Goal: Task Accomplishment & Management: Complete application form

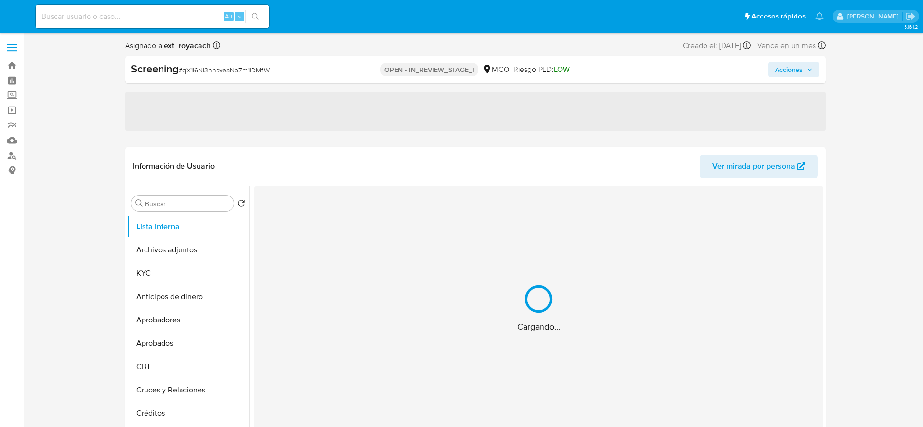
select select "10"
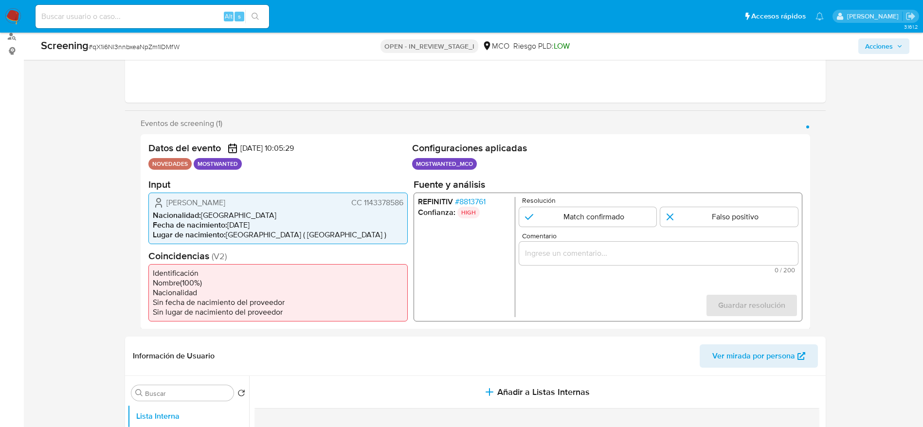
scroll to position [126, 0]
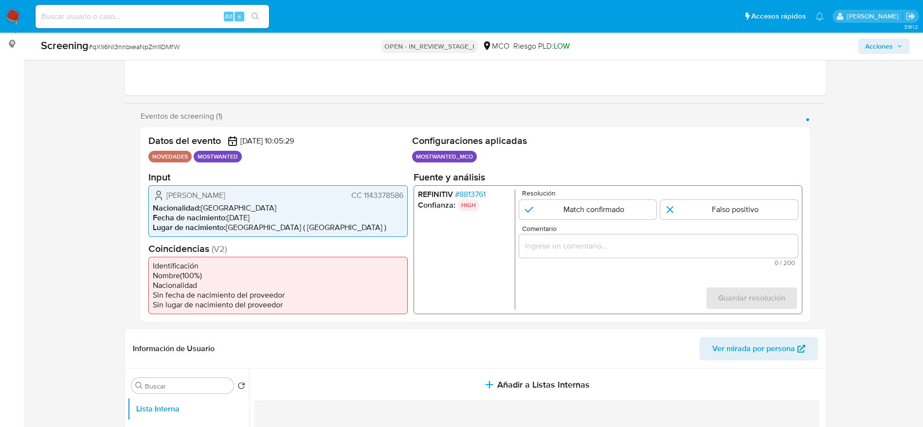
drag, startPoint x: 161, startPoint y: 193, endPoint x: 404, endPoint y: 192, distance: 242.7
click at [404, 192] on div "Antonio Javier Carmona Maturana CC 1143378586 Nacionalidad : Colombia Fecha de …" at bounding box center [277, 211] width 259 height 52
click at [468, 196] on span "# 8813761" at bounding box center [469, 194] width 31 height 10
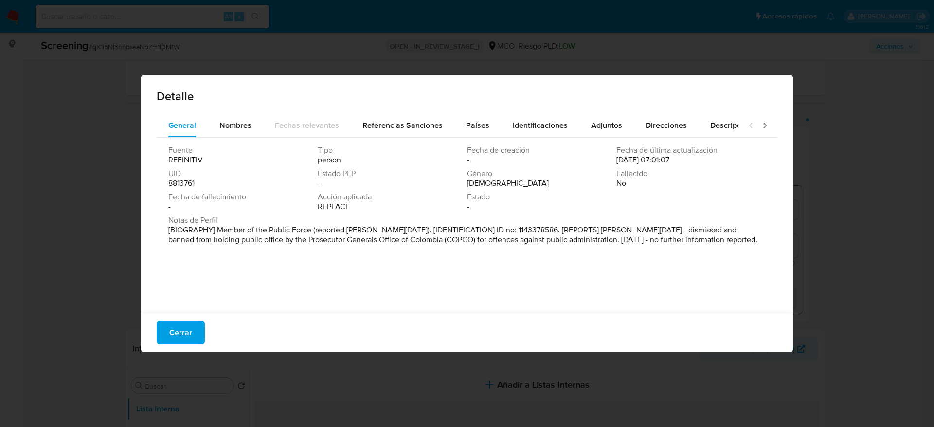
click at [166, 331] on button "Cerrar" at bounding box center [181, 332] width 48 height 23
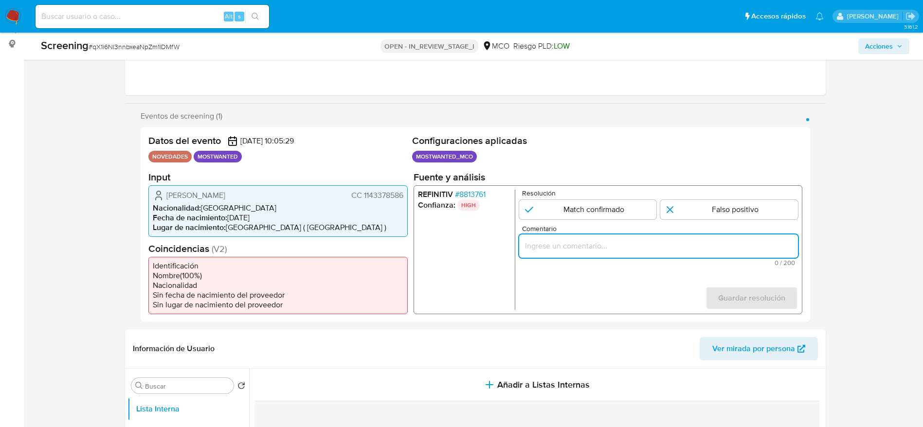
click at [575, 251] on input "Comentario" at bounding box center [657, 245] width 279 height 13
paste input "El titular de la cuenta es Antonio Javier Carmona Maturana."
type input "El titular de la cuenta es Antonio Javier Carmona Maturana. Continua listado en…"
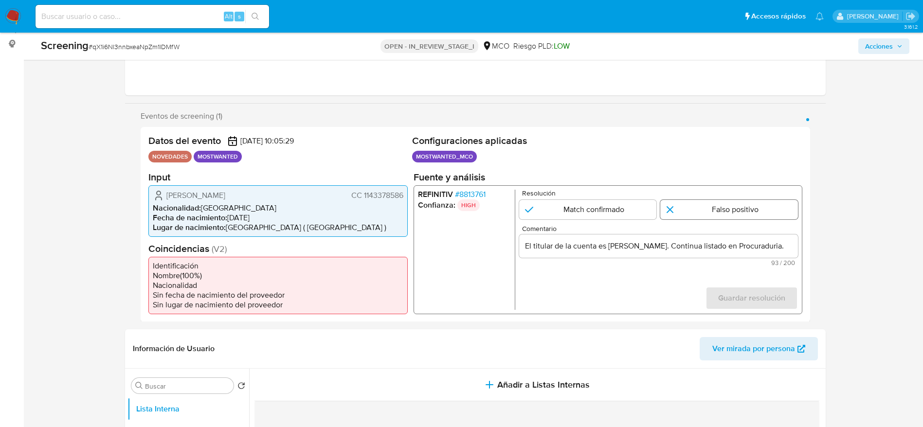
scroll to position [0, 0]
click at [765, 211] on input "1 de 1" at bounding box center [729, 208] width 138 height 19
radio input "true"
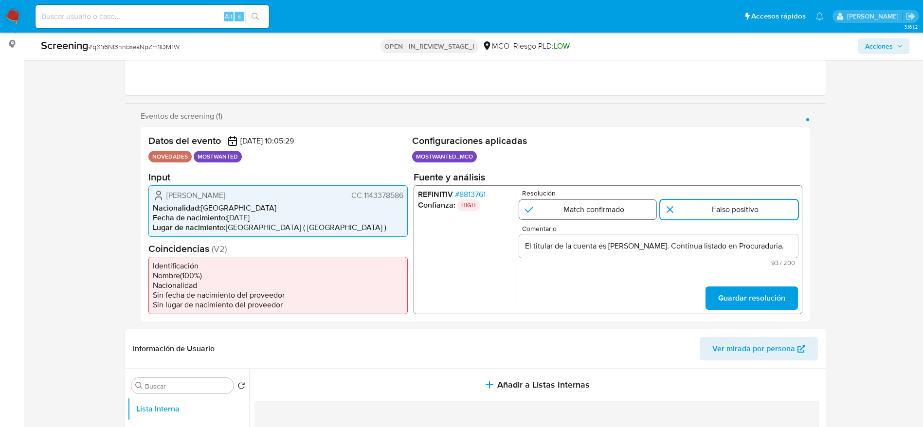
click at [635, 218] on input "1 de 1" at bounding box center [587, 208] width 138 height 19
radio input "true"
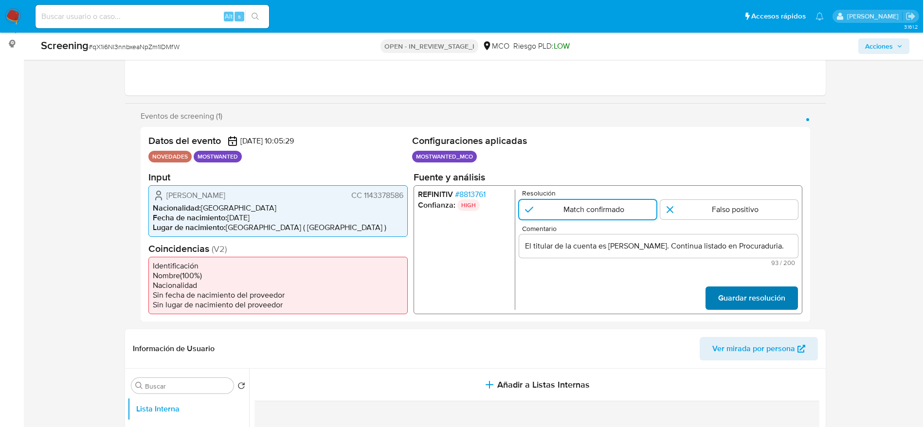
click at [742, 294] on span "Guardar resolución" at bounding box center [750, 297] width 67 height 21
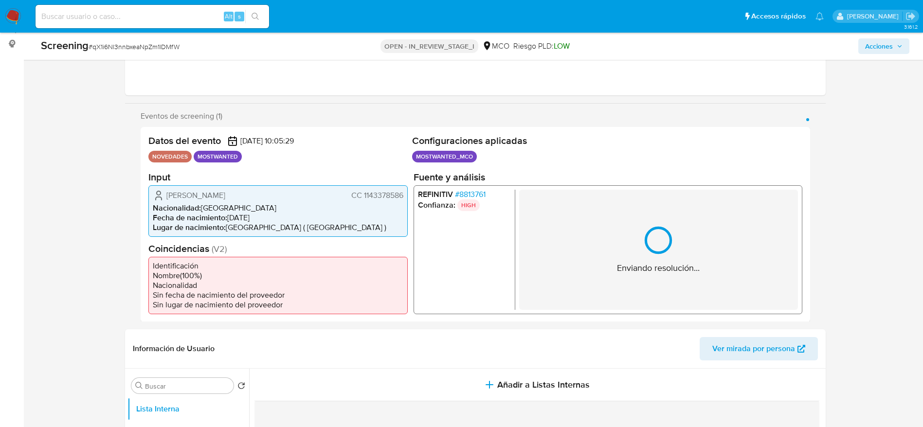
click at [640, 228] on div "Enviando resolución..." at bounding box center [658, 249] width 83 height 49
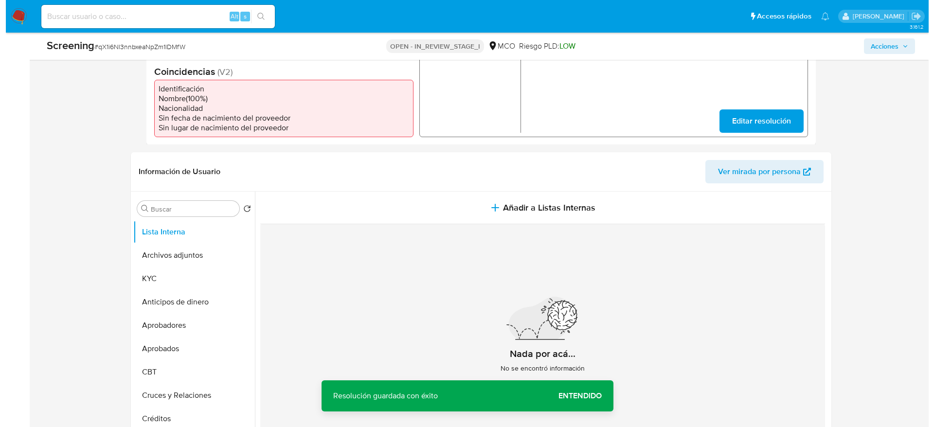
scroll to position [304, 0]
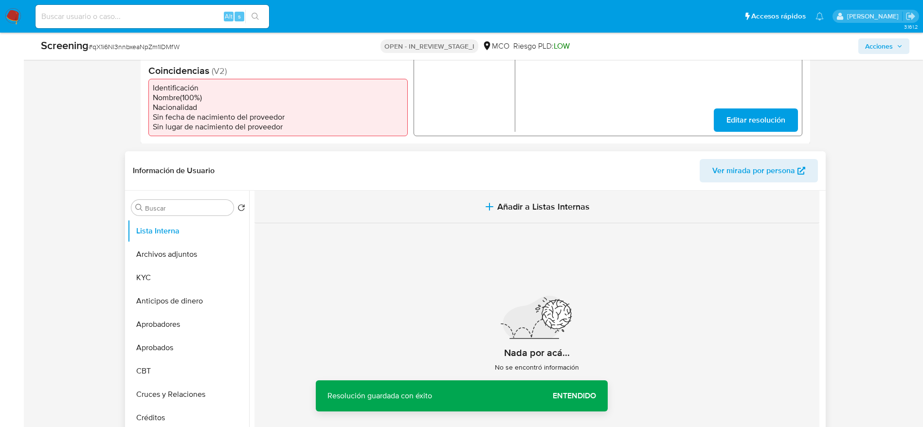
click at [547, 212] on span "Añadir a Listas Internas" at bounding box center [543, 206] width 92 height 11
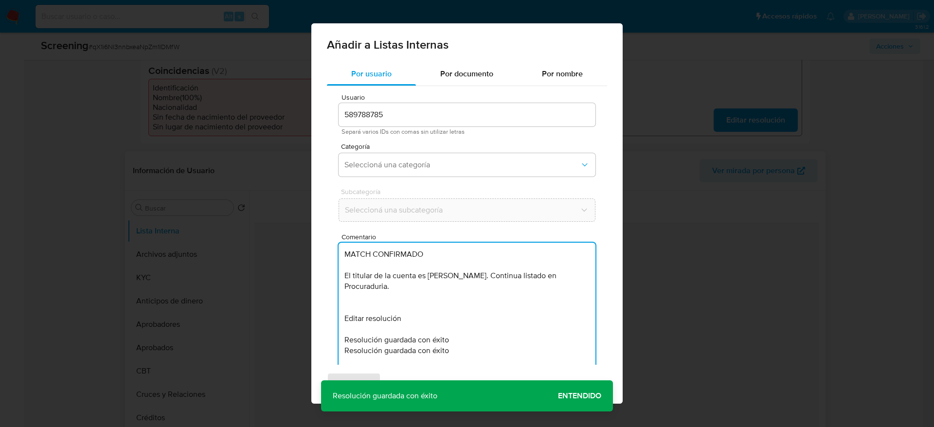
click at [448, 279] on textarea "MATCH CONFIRMADO El titular de la cuenta es [PERSON_NAME]. Continua listado en …" at bounding box center [466, 324] width 257 height 162
type textarea "MATCH CONFIRMADO El titular de la cuenta es [PERSON_NAME]. Continua listado en …"
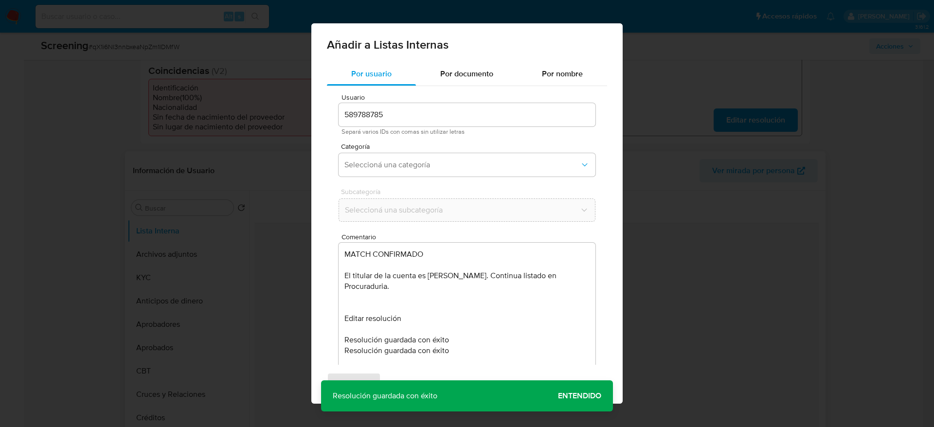
click at [587, 393] on div "Agregar Cancelar" at bounding box center [466, 384] width 311 height 39
click at [580, 397] on div "Agregar Cancelar" at bounding box center [466, 384] width 311 height 39
click at [580, 391] on div "Agregar Cancelar" at bounding box center [466, 384] width 311 height 39
click at [575, 391] on div "Agregar Cancelar" at bounding box center [466, 384] width 311 height 39
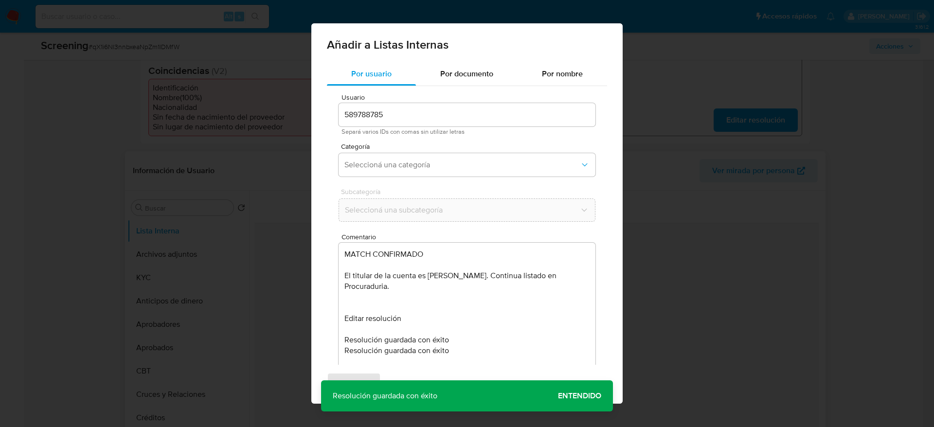
click at [575, 391] on div "Agregar Cancelar" at bounding box center [466, 384] width 311 height 39
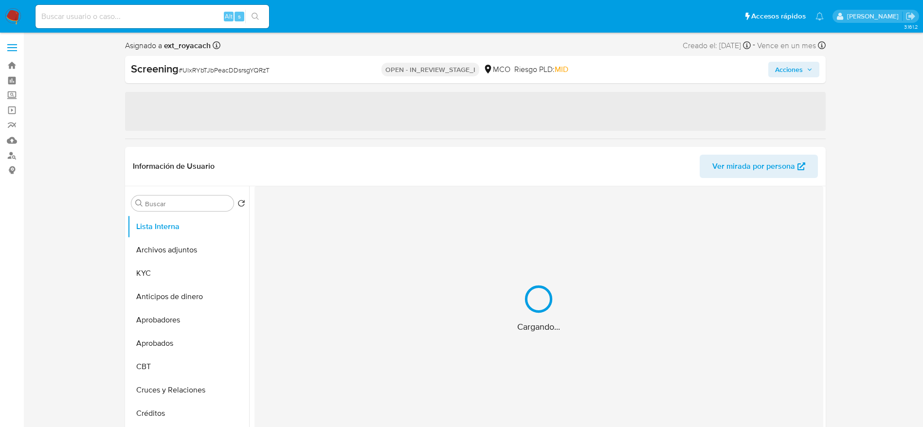
select select "10"
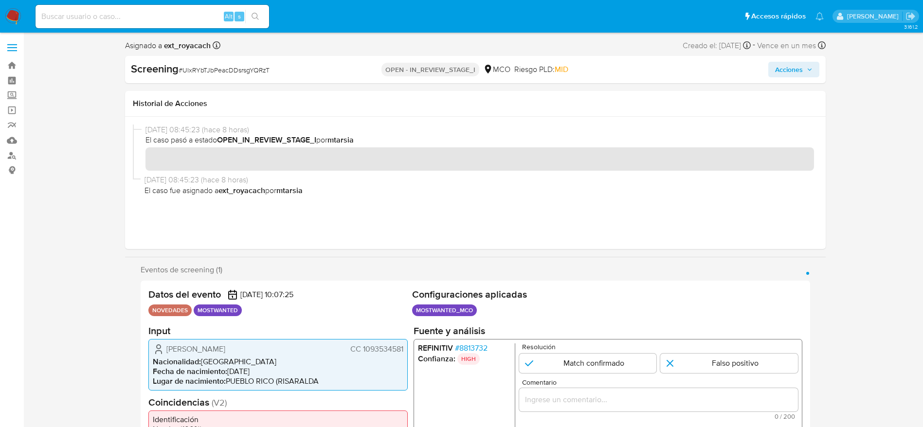
click at [216, 352] on span "Ronald Mauricio Machado Benitez" at bounding box center [195, 349] width 59 height 10
click at [204, 62] on div "Screening # UlxRYbTJbPeacDDsrsgYQRzT" at bounding box center [244, 69] width 226 height 15
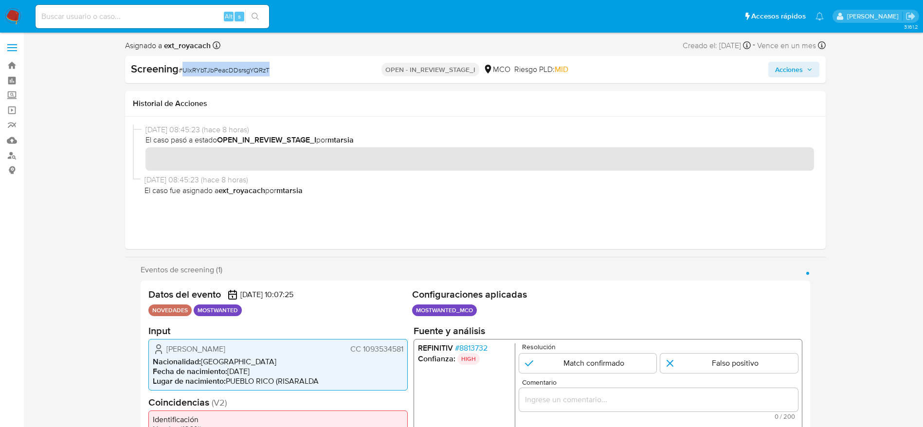
copy span "UlxRYbTJbPeacDDsrsgYQRzT"
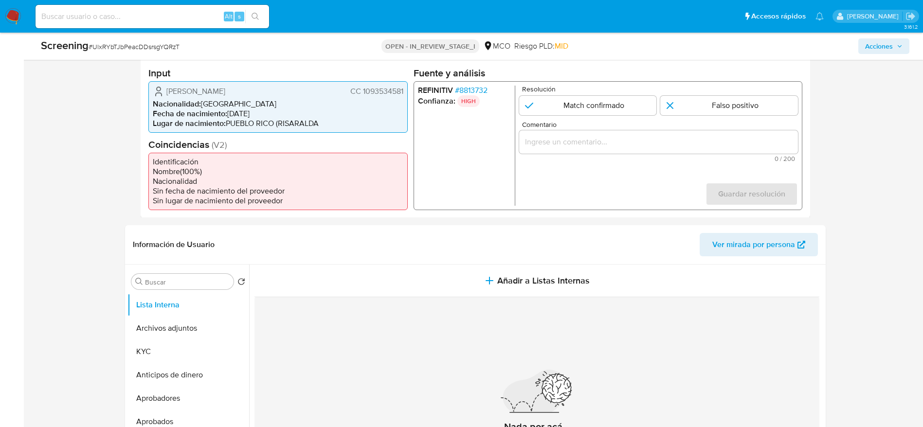
drag, startPoint x: 161, startPoint y: 90, endPoint x: 405, endPoint y: 92, distance: 244.1
click at [405, 92] on div "Ronald Mauricio Machado Benitez CC 1093534581 Nacionalidad : Colombia Fecha de …" at bounding box center [277, 107] width 259 height 52
click at [478, 85] on span "# 8813732" at bounding box center [470, 90] width 33 height 10
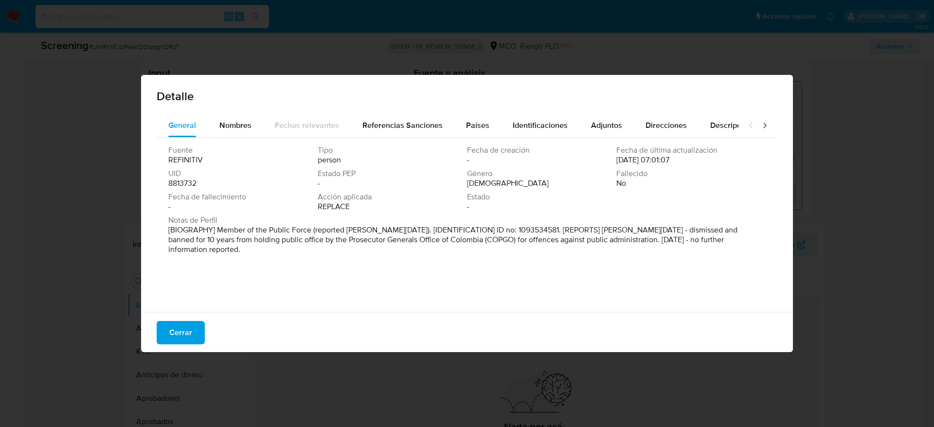
click at [192, 330] on button "Cerrar" at bounding box center [181, 332] width 48 height 23
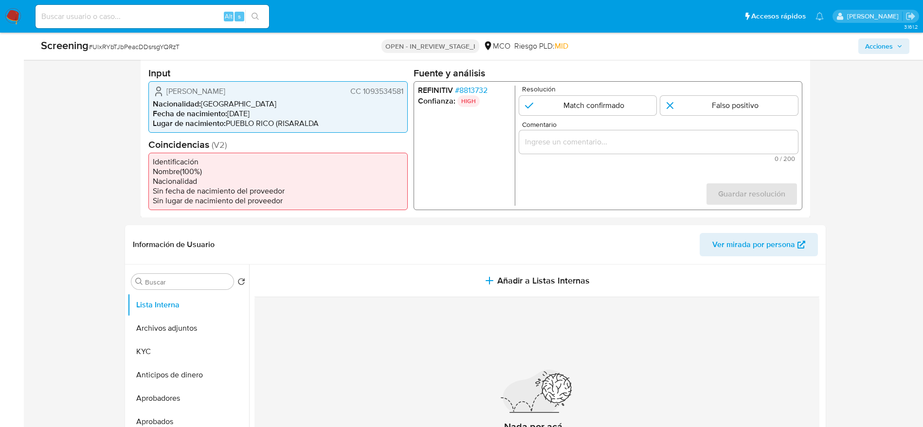
paste input "El titular de la cuenta es Ronald Mauricio Machado Benitez."
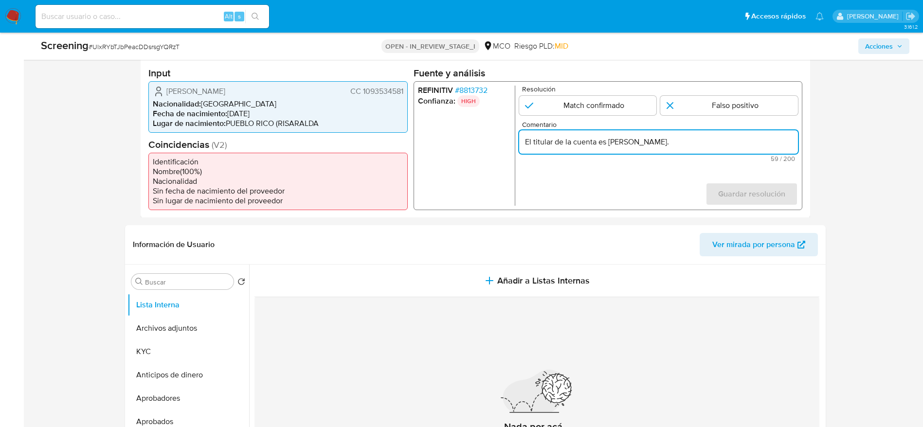
click at [690, 145] on input "El titular de la cuenta es Ronald Mauricio Machado Benitez." at bounding box center [657, 141] width 279 height 13
type input "El titular de la cuenta es Ronald Mauricio Machado Benitez. Continua listado en…"
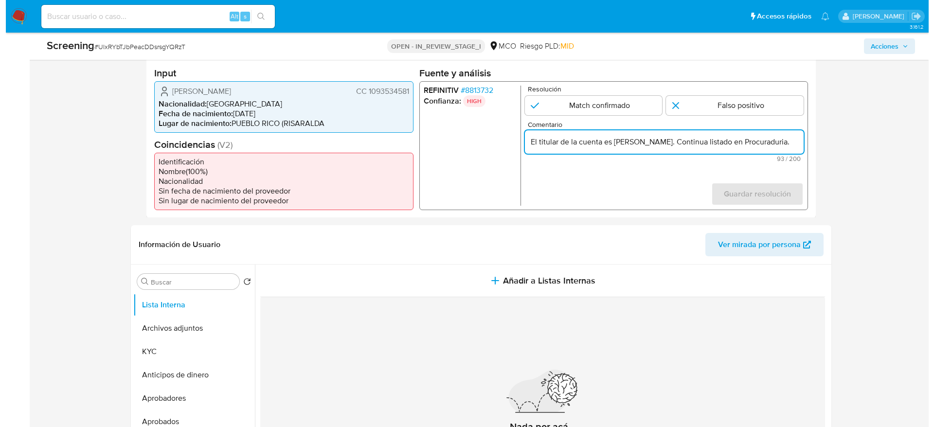
scroll to position [0, 0]
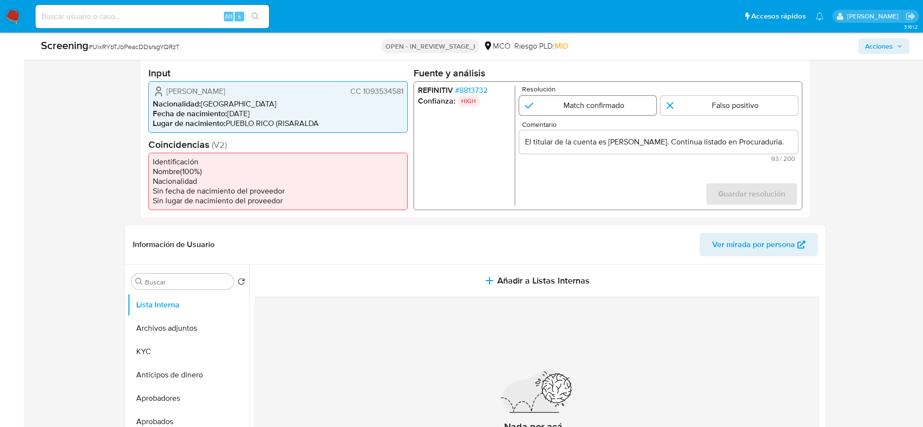
drag, startPoint x: 618, startPoint y: 118, endPoint x: 615, endPoint y: 108, distance: 9.6
click at [615, 108] on form "Resolución Match confirmado Falso positivo Comentario El titular de la cuenta e…" at bounding box center [657, 145] width 279 height 120
click at [615, 108] on input "1 de 1" at bounding box center [587, 104] width 138 height 19
radio input "true"
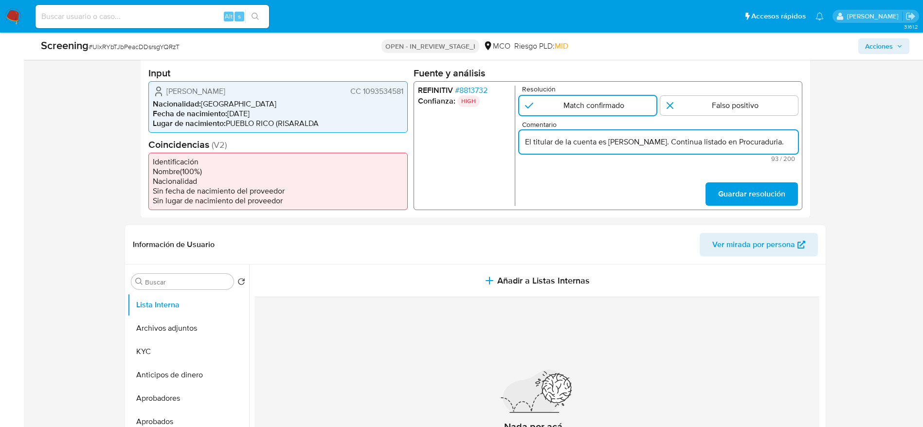
click at [607, 146] on input "El titular de la cuenta es Ronald Mauricio Machado Benitez. Continua listado en…" at bounding box center [657, 141] width 279 height 13
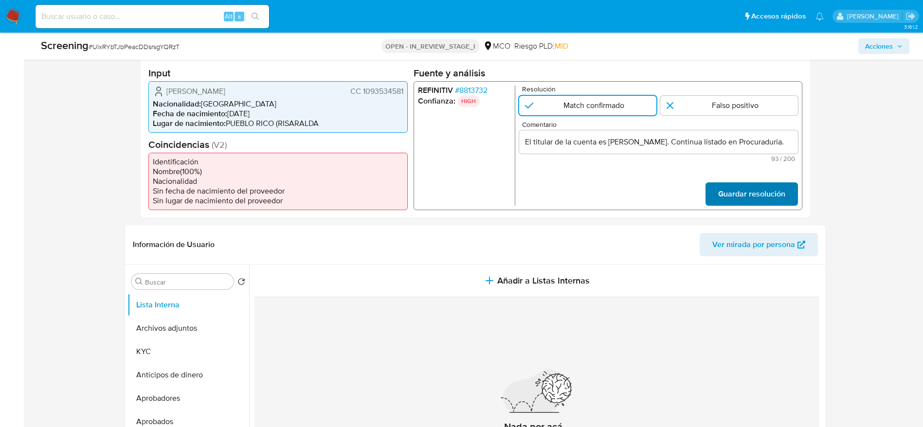
click at [738, 192] on span "Guardar resolución" at bounding box center [750, 193] width 67 height 21
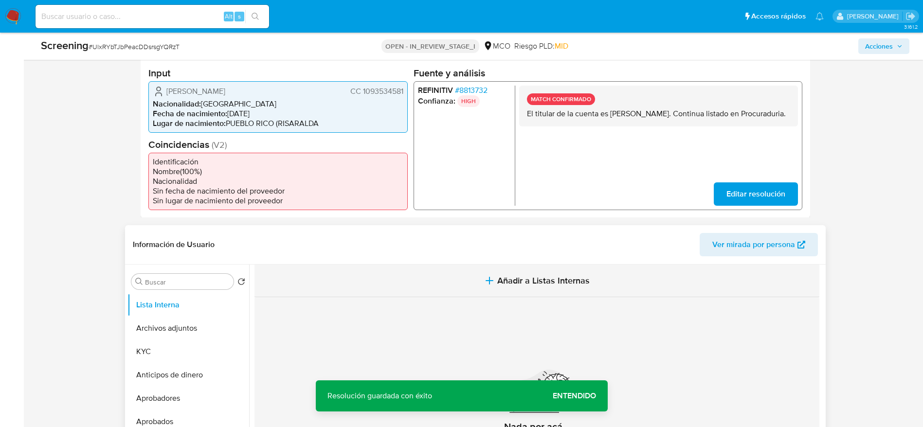
click at [576, 282] on span "Añadir a Listas Internas" at bounding box center [543, 280] width 92 height 11
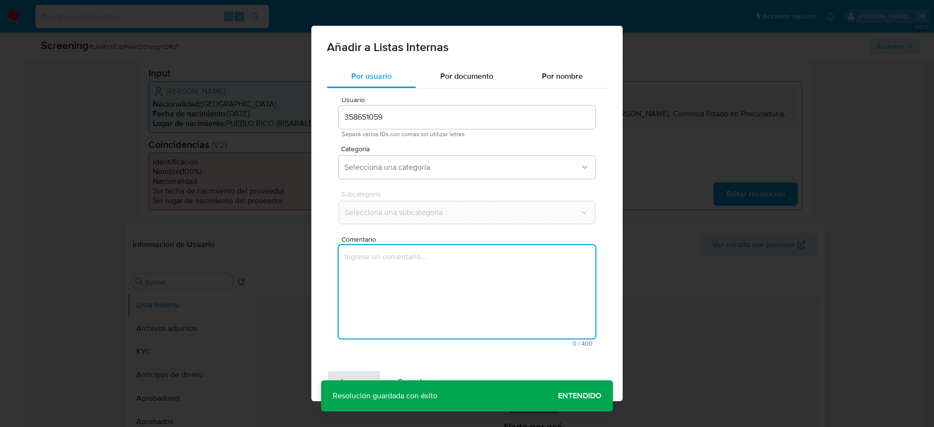
click at [464, 323] on textarea "Comentario" at bounding box center [466, 291] width 257 height 93
type textarea "El titular de la cuenta es Ronald Mauricio Machado Benitez. Continua listado en…"
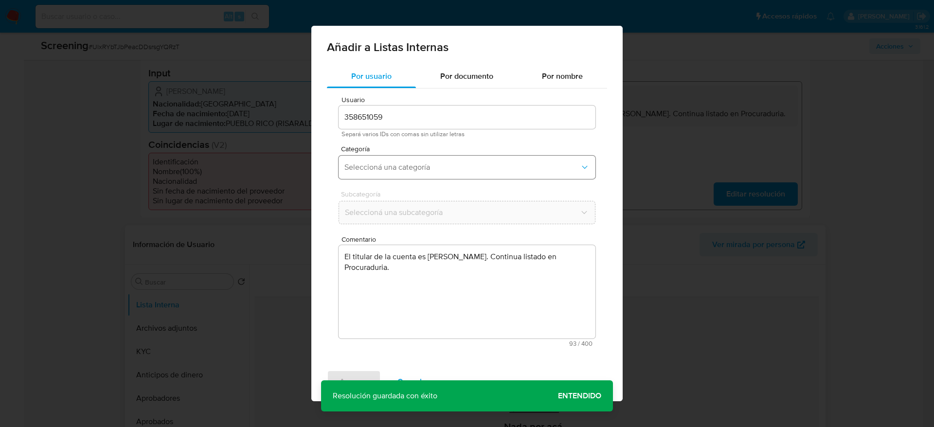
click at [472, 167] on span "Seleccioná una categoría" at bounding box center [461, 167] width 235 height 10
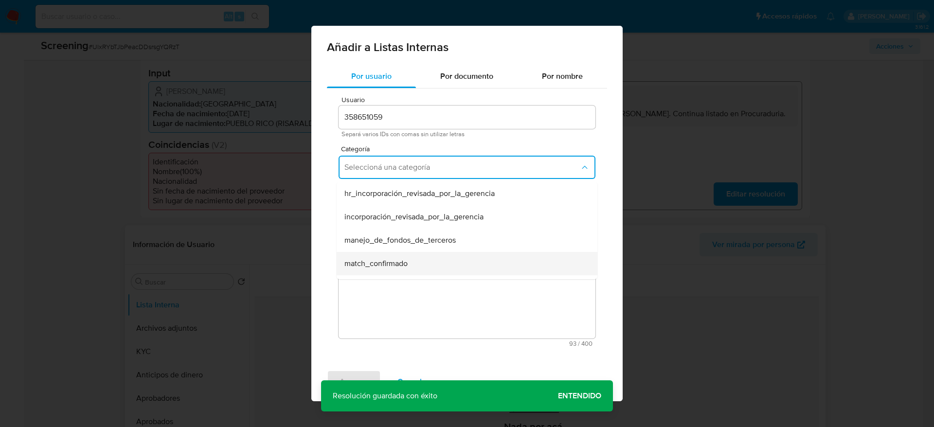
click at [417, 257] on div "match_confirmado" at bounding box center [463, 263] width 239 height 23
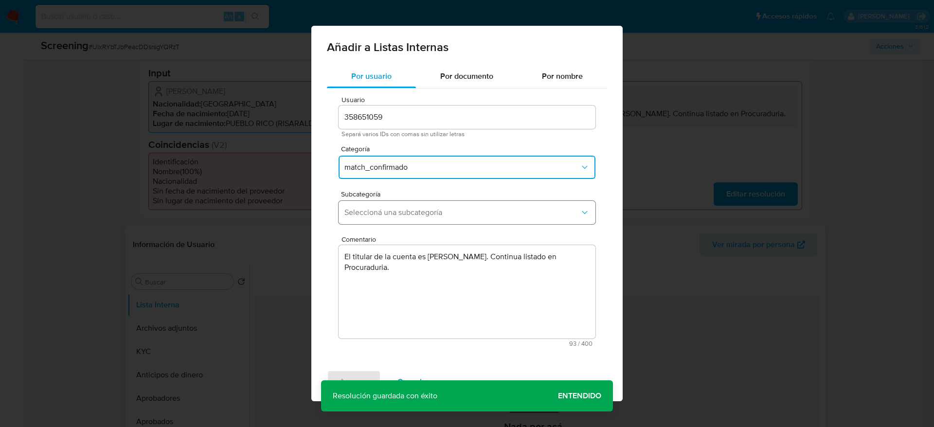
click at [450, 208] on span "Seleccioná una subcategoría" at bounding box center [461, 213] width 235 height 10
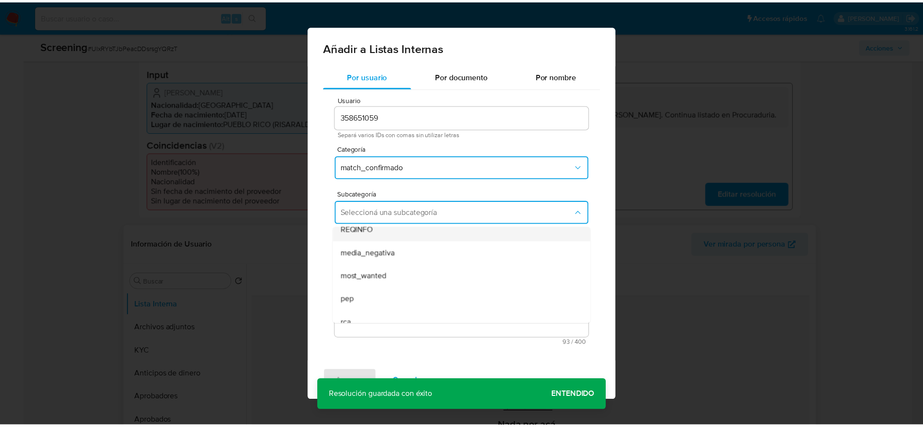
scroll to position [34, 0]
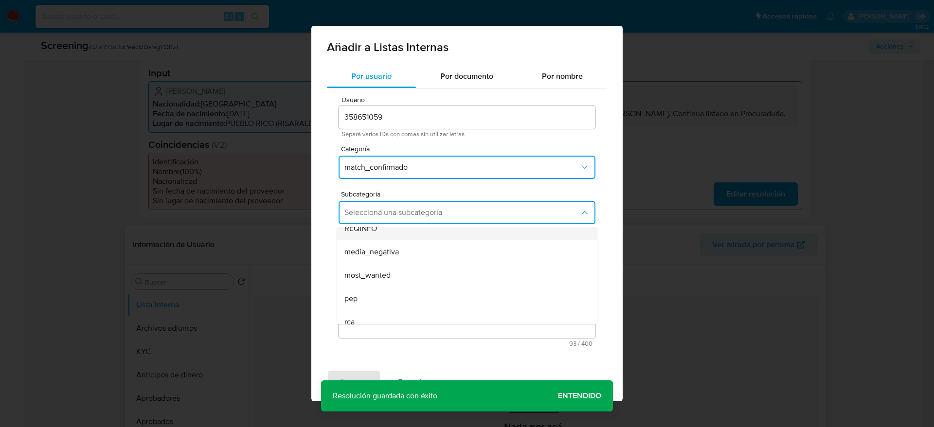
click at [438, 272] on div "most_wanted" at bounding box center [463, 275] width 239 height 23
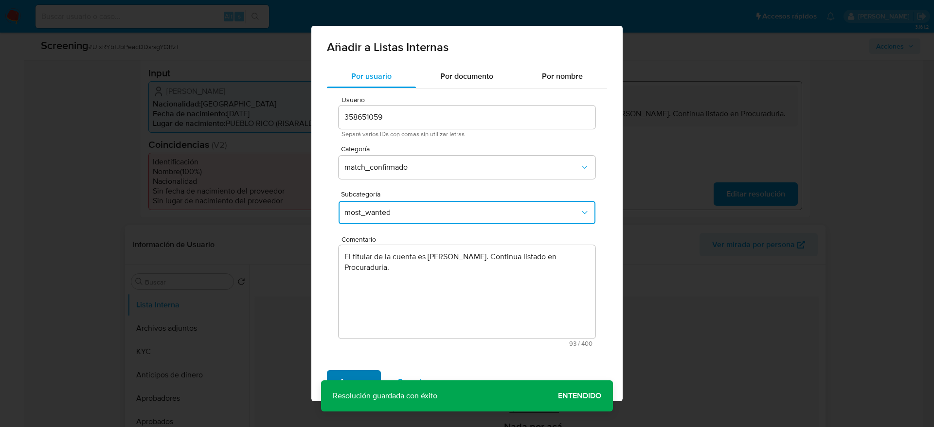
click at [342, 373] on span "Agregar" at bounding box center [353, 381] width 29 height 21
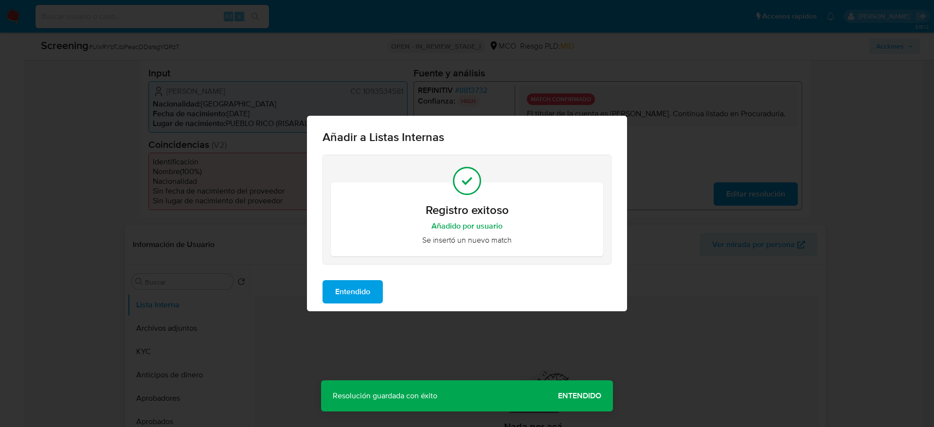
click at [356, 284] on span "Entendido" at bounding box center [352, 291] width 35 height 21
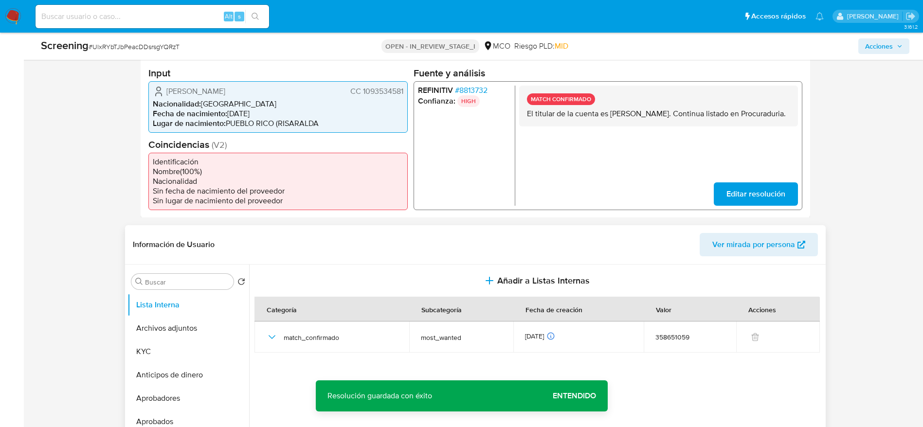
scroll to position [281, 0]
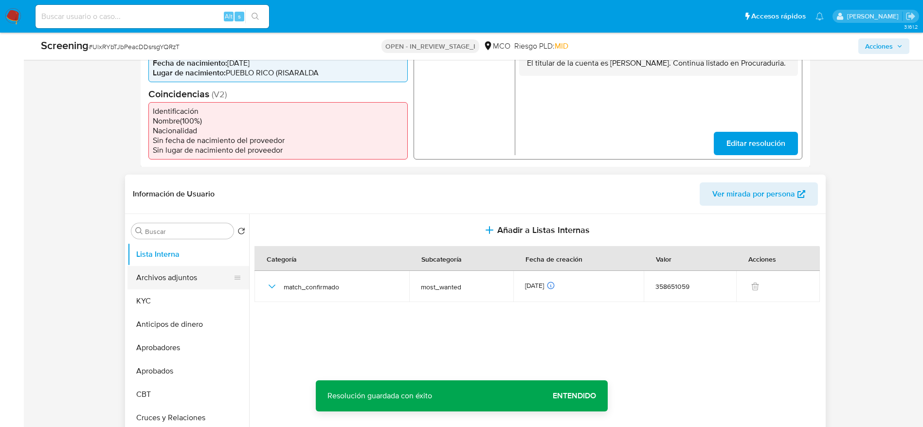
click at [181, 282] on button "Archivos adjuntos" at bounding box center [184, 277] width 114 height 23
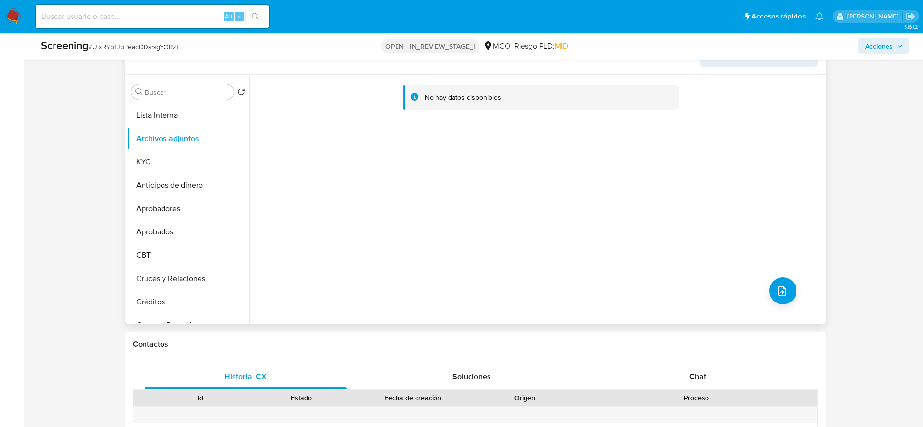
scroll to position [427, 0]
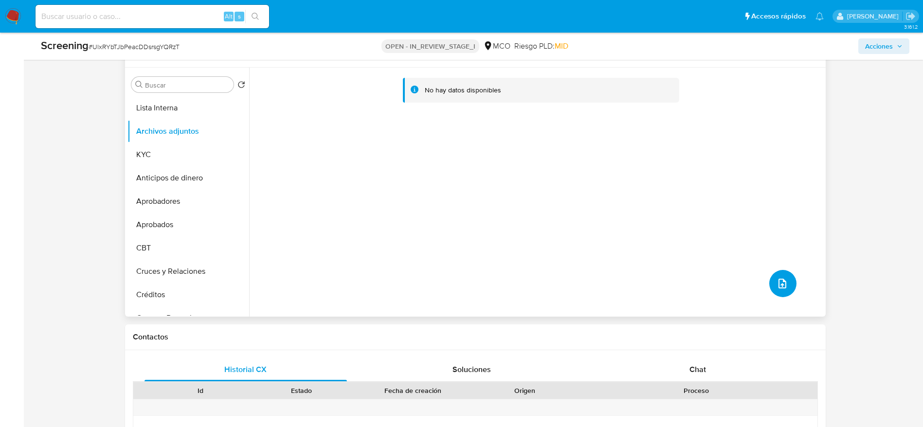
click at [784, 294] on button "upload-file" at bounding box center [782, 283] width 27 height 27
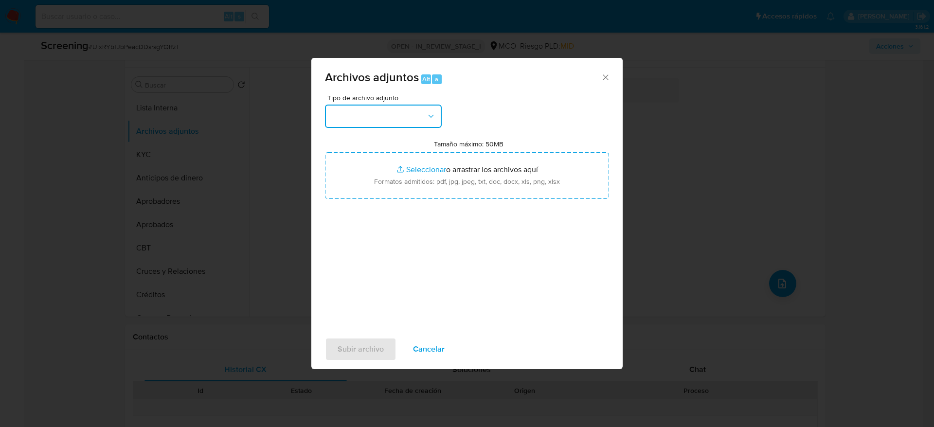
click at [378, 119] on button "button" at bounding box center [383, 116] width 117 height 23
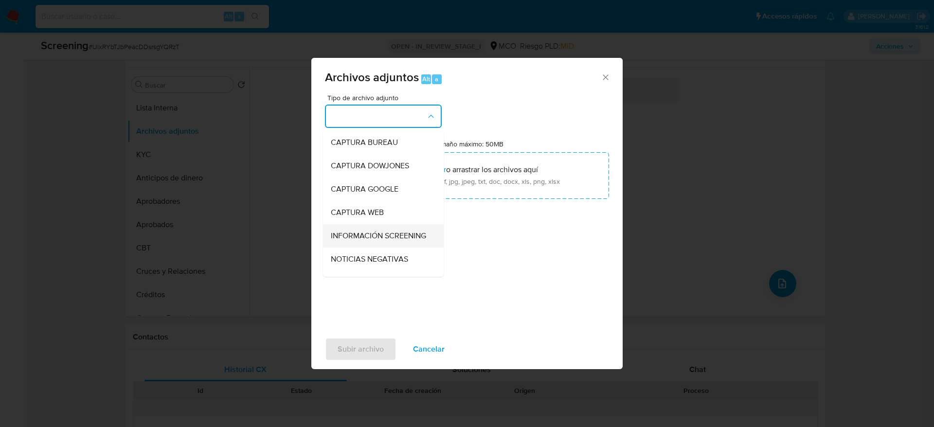
click at [370, 232] on span "INFORMACIÓN SCREENING" at bounding box center [378, 236] width 95 height 10
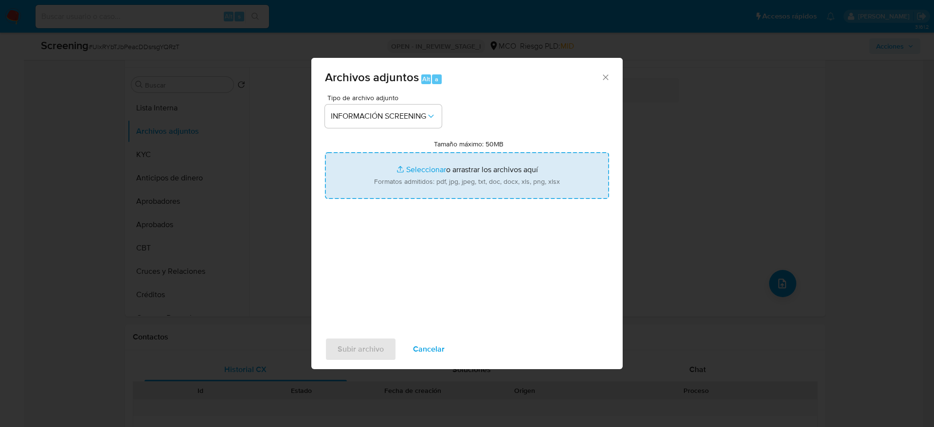
click at [410, 178] on input "Tamaño máximo: 50MB Seleccionar archivos" at bounding box center [467, 175] width 284 height 47
type input "C:\fakepath\_Ronald Mauricio Machado Benitez_ - Buscar con Google.pdf"
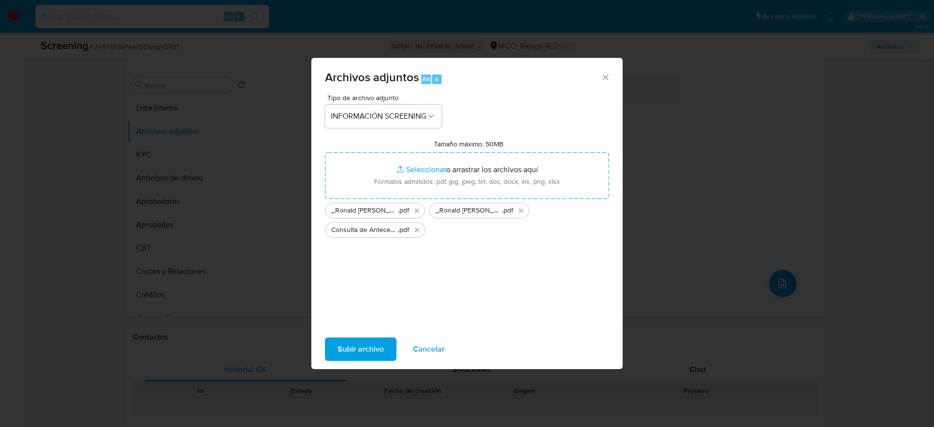
click at [378, 353] on span "Subir archivo" at bounding box center [360, 348] width 46 height 21
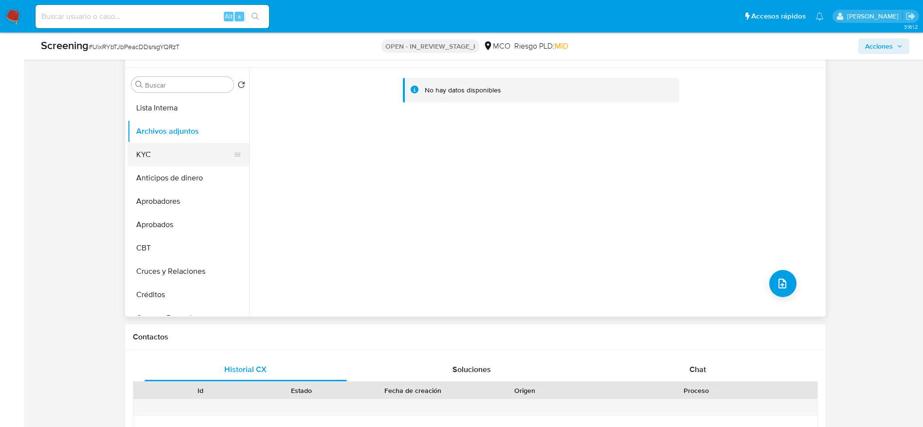
click at [167, 159] on button "KYC" at bounding box center [184, 154] width 114 height 23
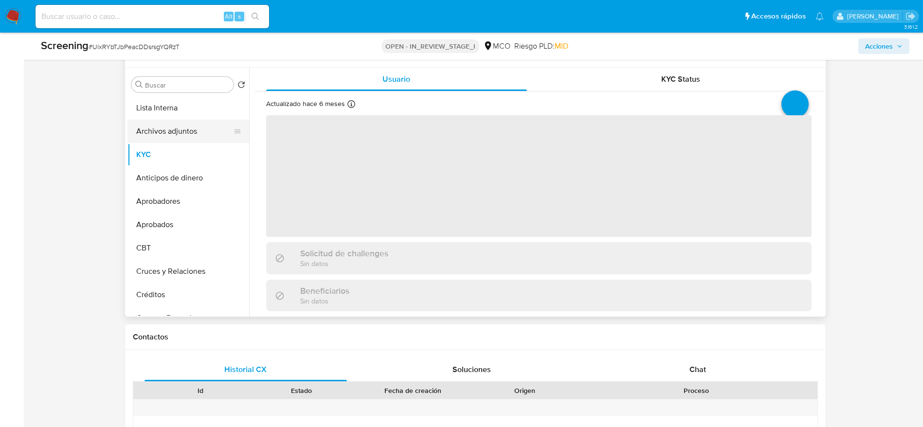
click at [191, 121] on button "Archivos adjuntos" at bounding box center [184, 131] width 114 height 23
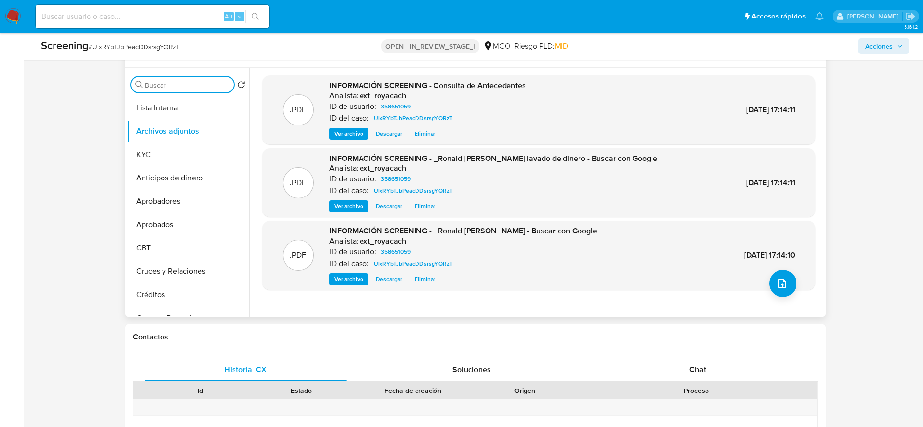
click at [183, 83] on input "Buscar" at bounding box center [187, 85] width 85 height 9
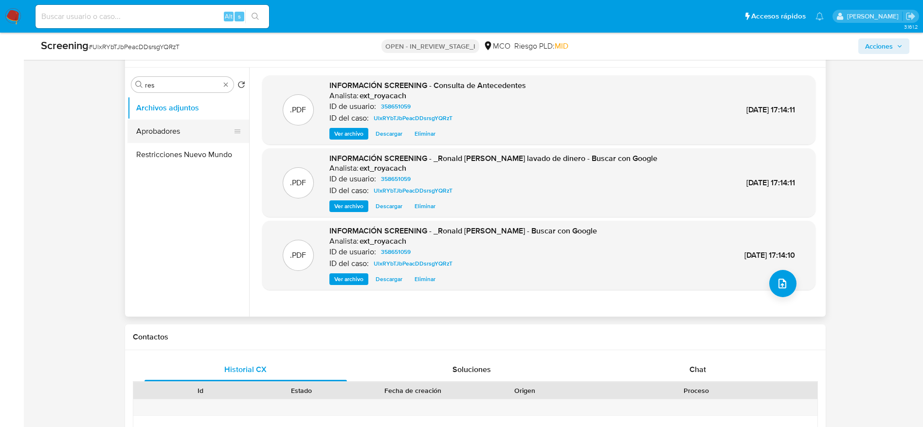
click at [170, 142] on button "Aprobadores" at bounding box center [184, 131] width 114 height 23
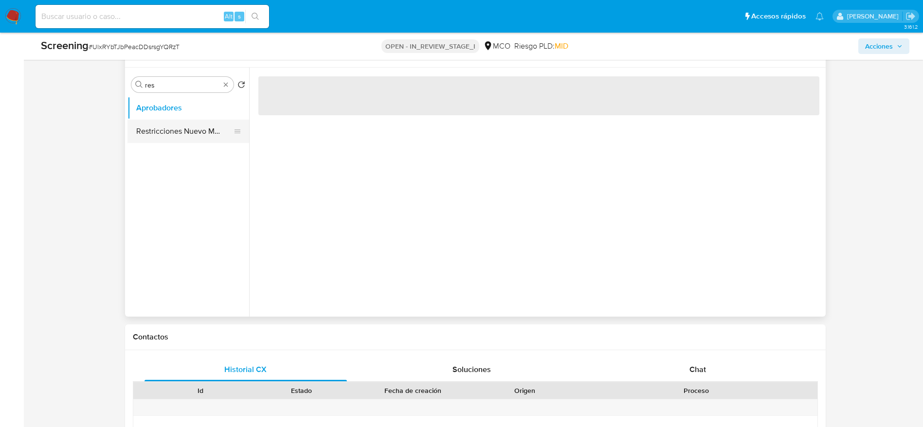
click at [169, 135] on button "Restricciones Nuevo Mundo" at bounding box center [184, 131] width 114 height 23
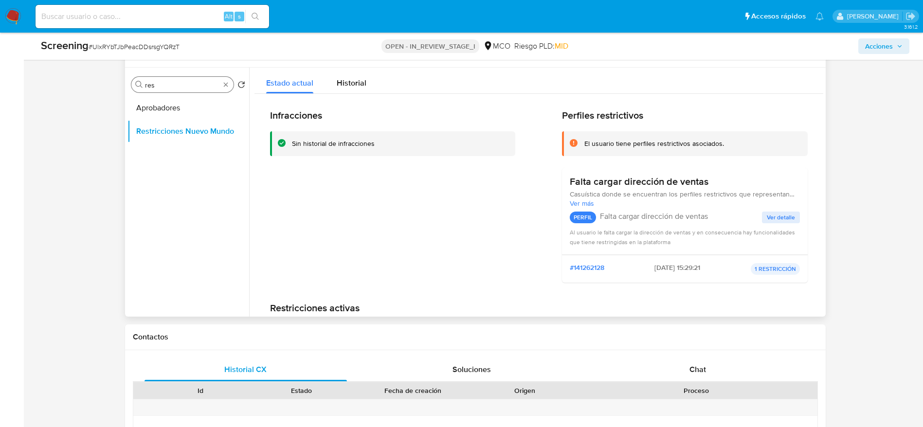
drag, startPoint x: 177, startPoint y: 76, endPoint x: 164, endPoint y: 82, distance: 13.9
click at [164, 82] on div "Buscar res" at bounding box center [182, 85] width 102 height 16
click at [164, 82] on input "res" at bounding box center [182, 85] width 75 height 9
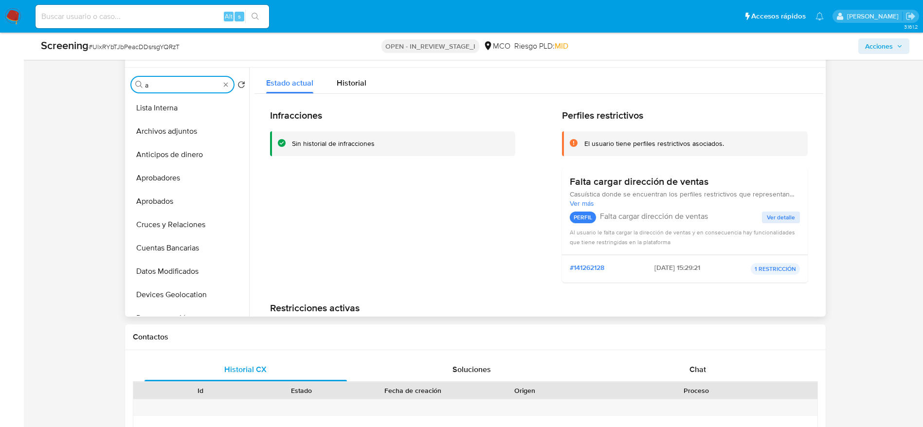
click at [164, 82] on input "a" at bounding box center [182, 85] width 75 height 9
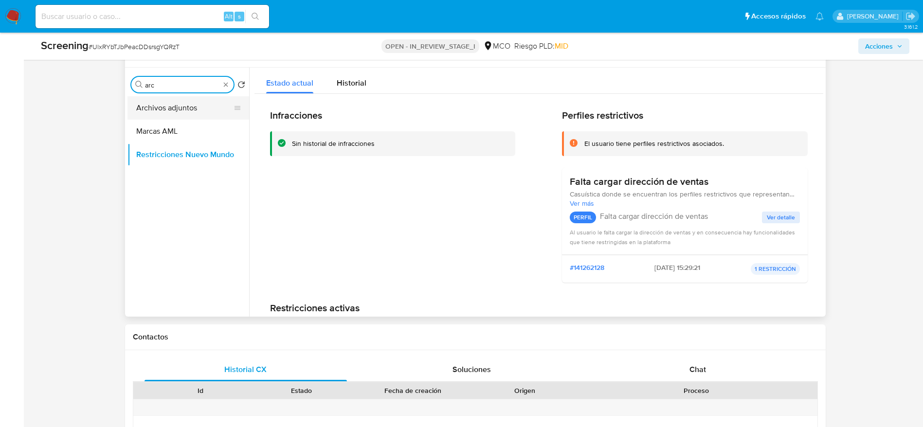
type input "arc"
click at [156, 110] on button "Archivos adjuntos" at bounding box center [184, 107] width 114 height 23
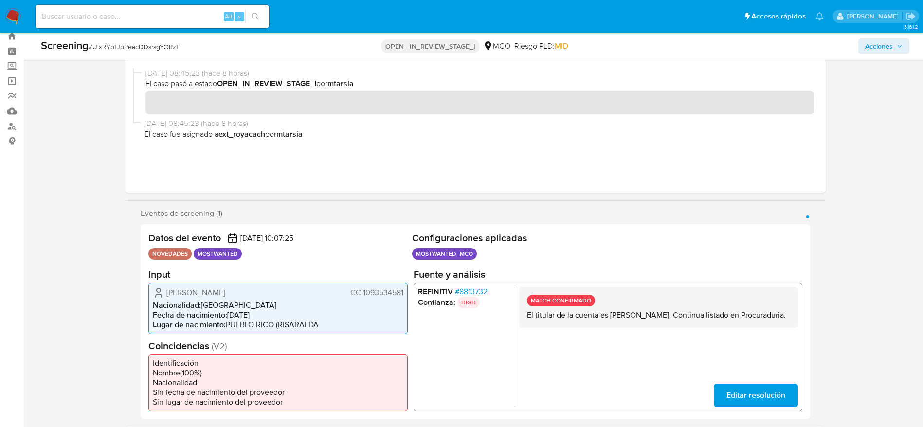
scroll to position [27, 0]
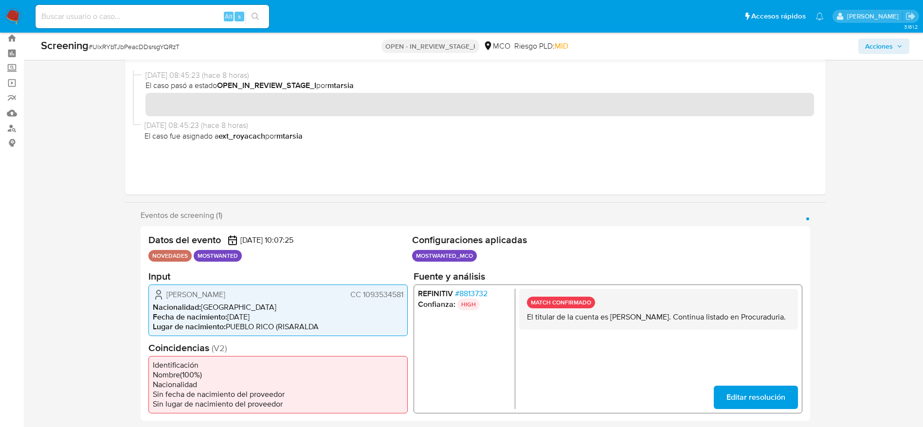
click at [873, 51] on span "Acciones" at bounding box center [879, 46] width 28 height 16
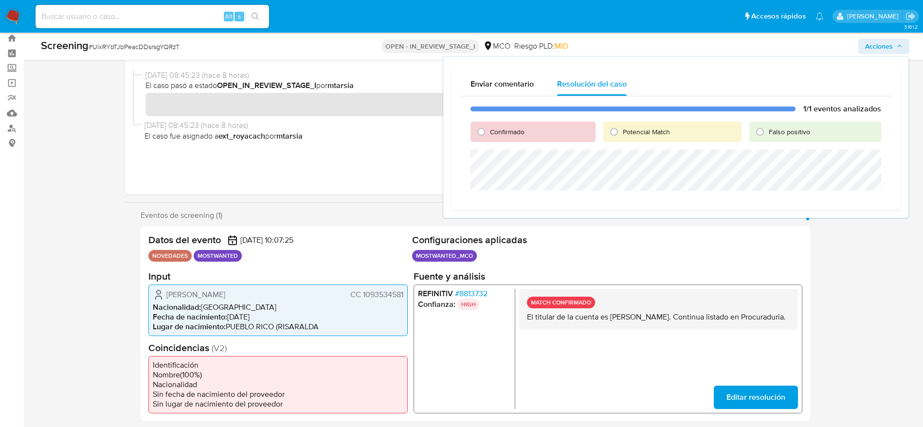
click at [496, 130] on span "Confirmado" at bounding box center [507, 132] width 35 height 10
click at [489, 130] on input "Confirmado" at bounding box center [481, 132] width 16 height 16
radio input "true"
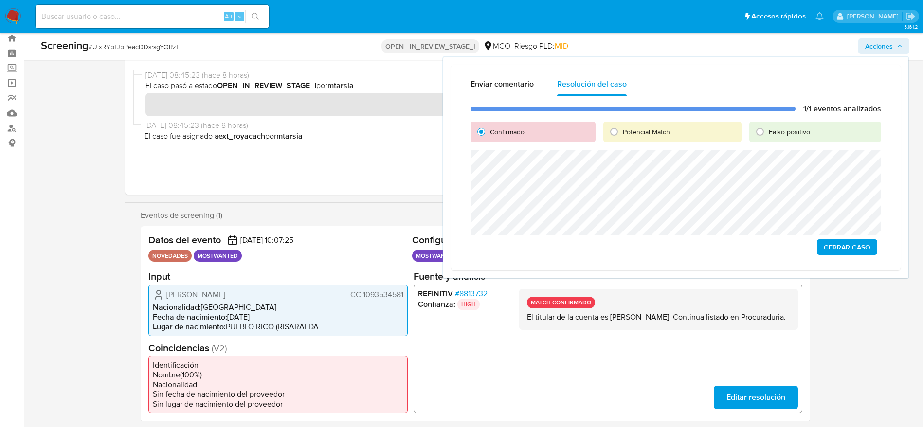
click at [830, 242] on span "Cerrar Caso" at bounding box center [846, 247] width 47 height 14
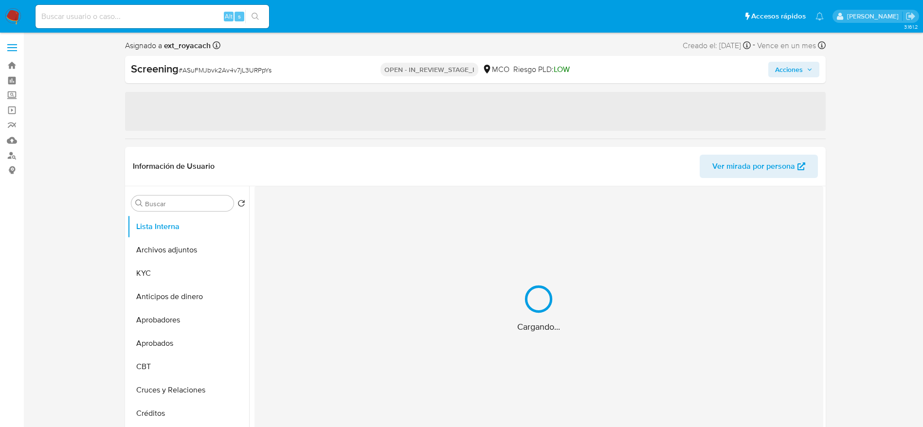
select select "10"
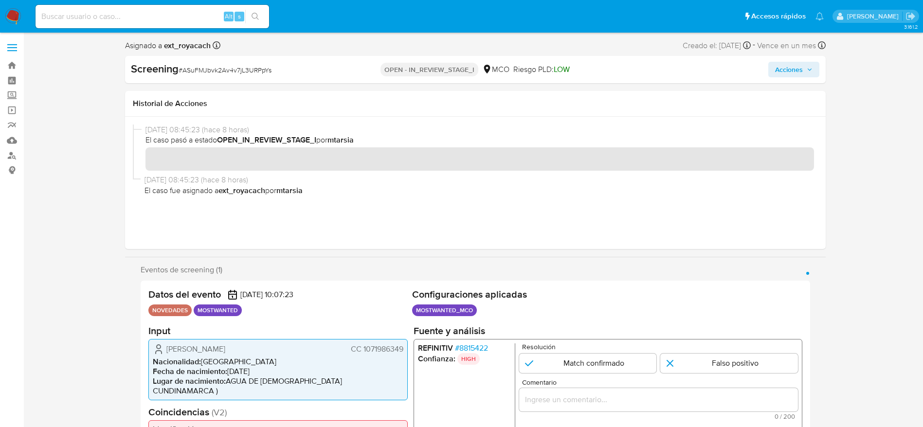
click at [225, 352] on span "[PERSON_NAME]" at bounding box center [195, 349] width 59 height 10
click at [225, 352] on span "Julian Alberto Bejarano Sierra" at bounding box center [195, 349] width 59 height 10
click at [160, 355] on div "Julian Alberto Bejarano Sierra CC 1071986349 Nacionalidad : Colombia Fecha de n…" at bounding box center [277, 368] width 259 height 61
drag, startPoint x: 160, startPoint y: 355, endPoint x: 225, endPoint y: 352, distance: 64.3
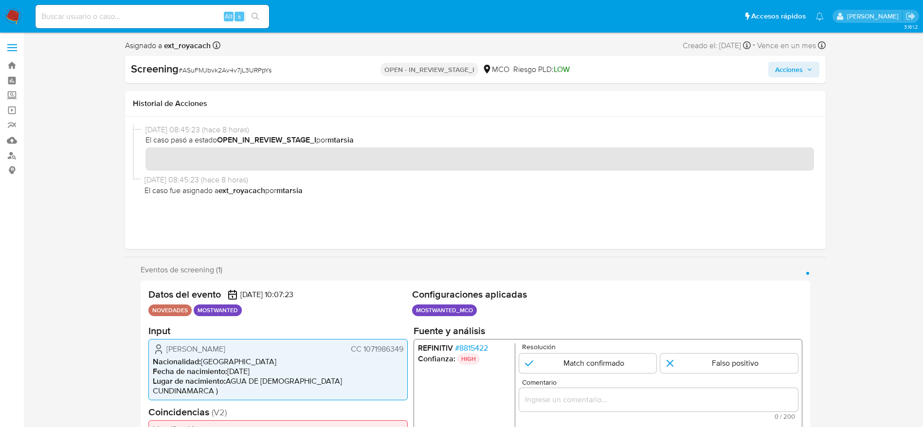
click at [225, 352] on div "Julian Alberto Bejarano Sierra CC 1071986349 Nacionalidad : Colombia Fecha de n…" at bounding box center [277, 368] width 259 height 61
drag, startPoint x: 160, startPoint y: 341, endPoint x: 404, endPoint y: 347, distance: 243.2
click at [404, 347] on div "Julian Alberto Bejarano Sierra CC 1071986349 Nacionalidad : Colombia Fecha de n…" at bounding box center [277, 368] width 259 height 61
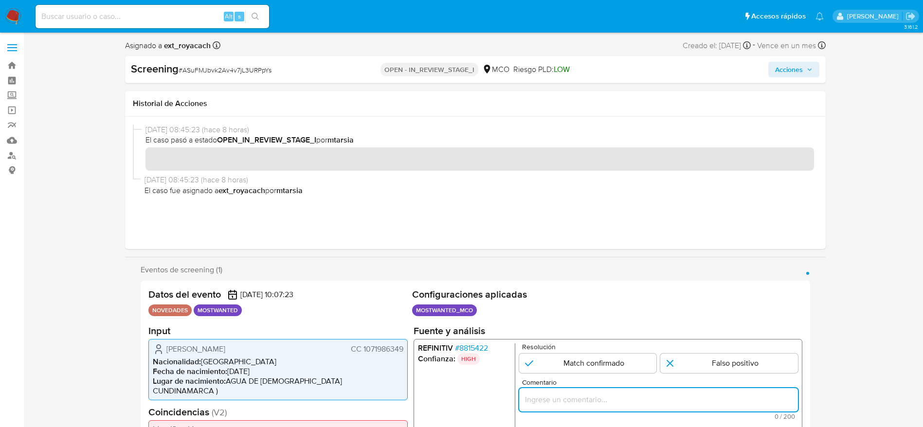
click at [556, 405] on input "Comentario" at bounding box center [657, 399] width 279 height 13
paste input "El titular de la cuenta es Julian Alberto Bejarano Sierra CC 1071986349."
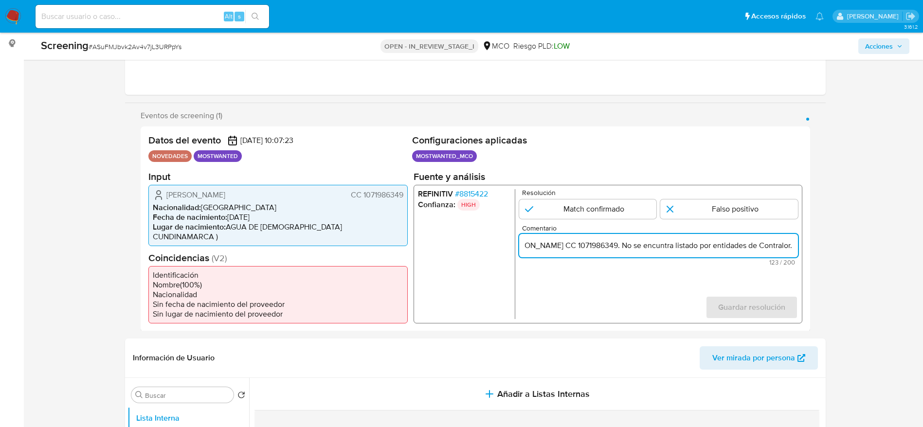
scroll to position [136, 0]
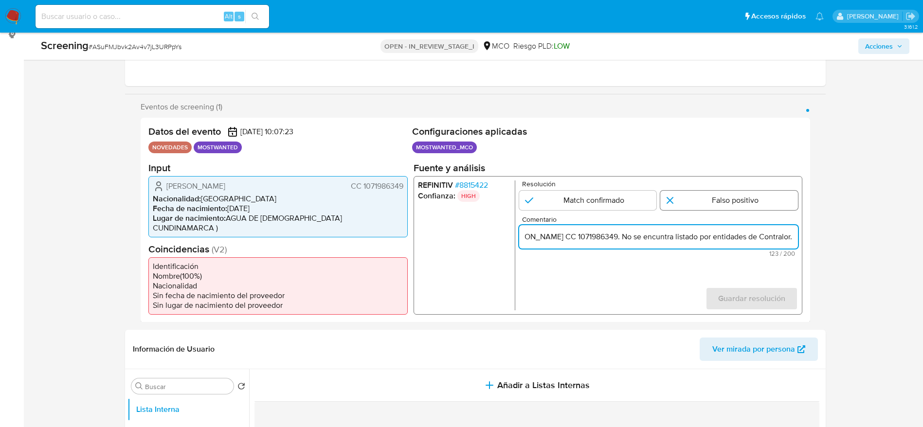
type input "El titular de la cuenta es Julian Alberto Bejarano Sierra CC 1071986349. No se …"
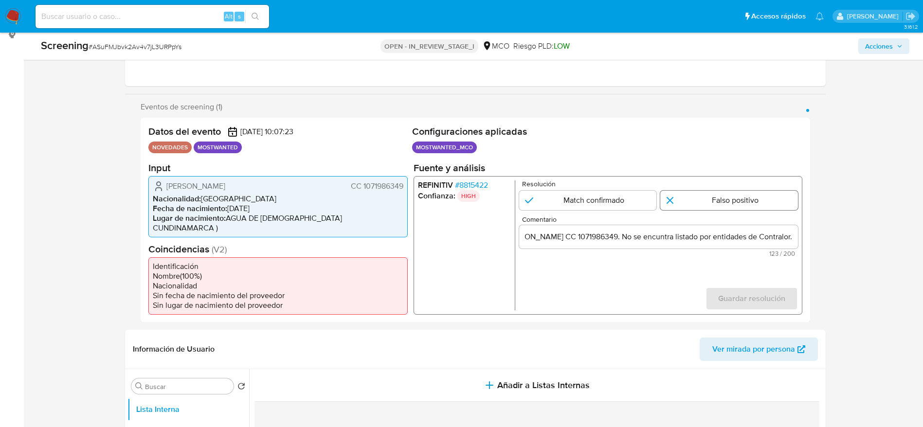
scroll to position [0, 0]
click at [707, 196] on input "1 de 1" at bounding box center [729, 199] width 138 height 19
radio input "true"
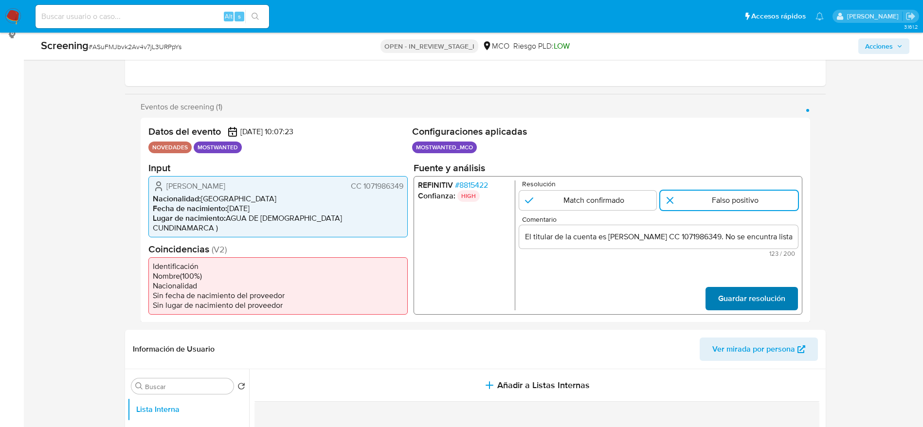
drag, startPoint x: 728, startPoint y: 306, endPoint x: 729, endPoint y: 295, distance: 11.7
click at [729, 295] on div "Datos del evento 03/10/2025 10:07:23 NOVEDADES MOSTWANTED Configuraciones aplic…" at bounding box center [475, 220] width 669 height 205
click at [729, 295] on span "Guardar resolución" at bounding box center [750, 297] width 67 height 21
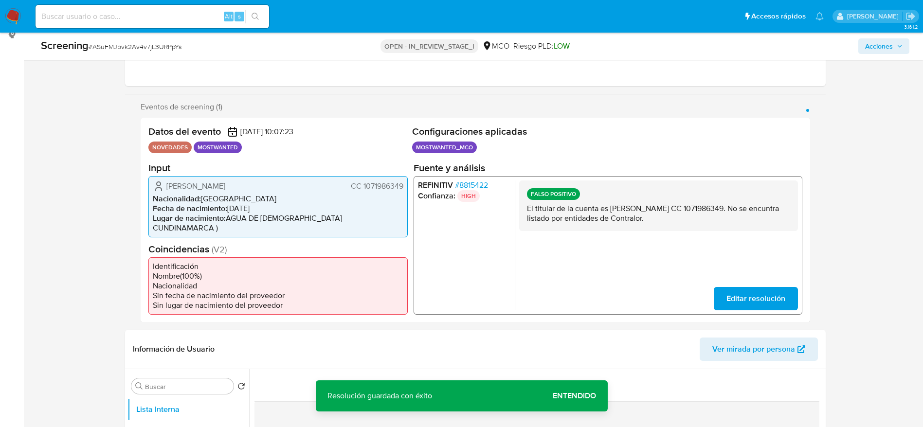
click at [590, 213] on p "El titular de la cuenta es Julian Alberto Bejarano Sierra CC 1071986349. No se …" at bounding box center [657, 212] width 263 height 19
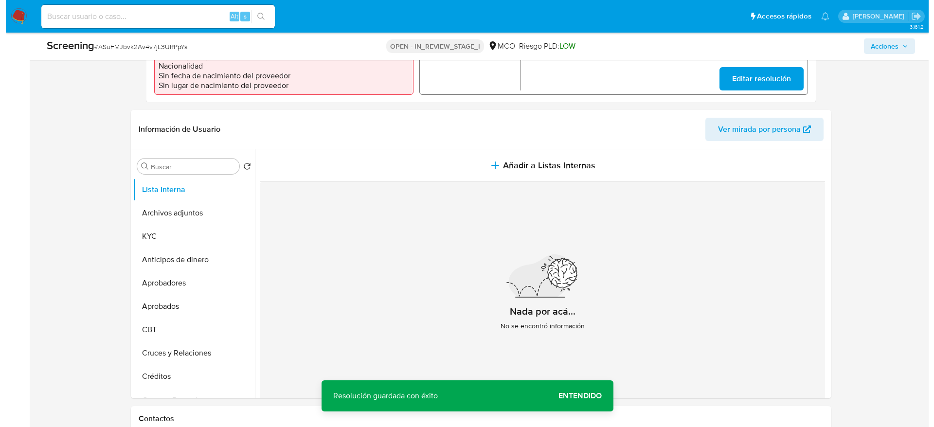
scroll to position [356, 0]
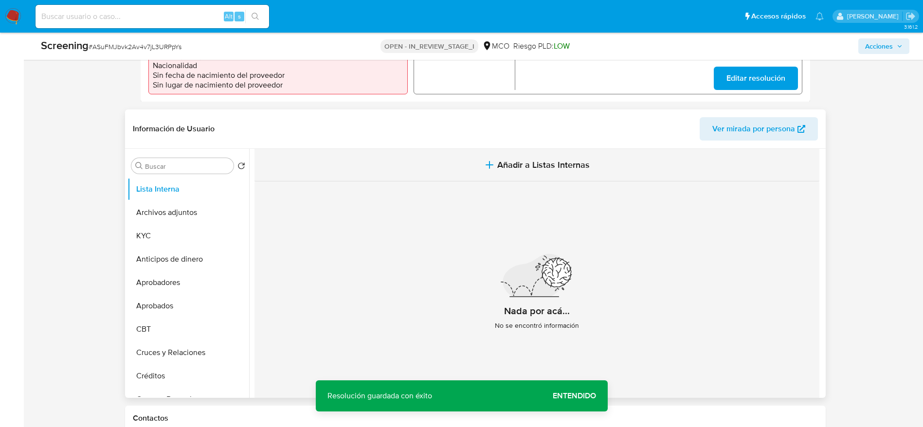
click at [501, 165] on button "Añadir a Listas Internas" at bounding box center [536, 165] width 565 height 33
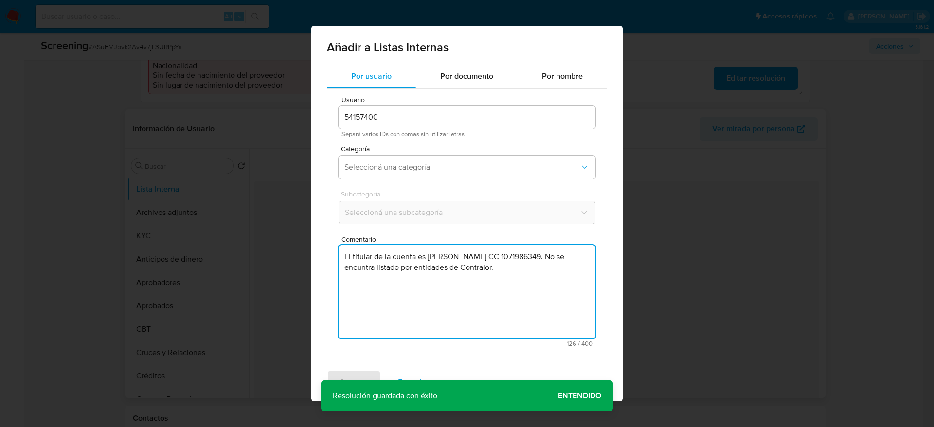
click at [422, 279] on textarea "El titular de la cuenta es Julian Alberto Bejarano Sierra CC 1071986349. No se …" at bounding box center [466, 291] width 257 height 93
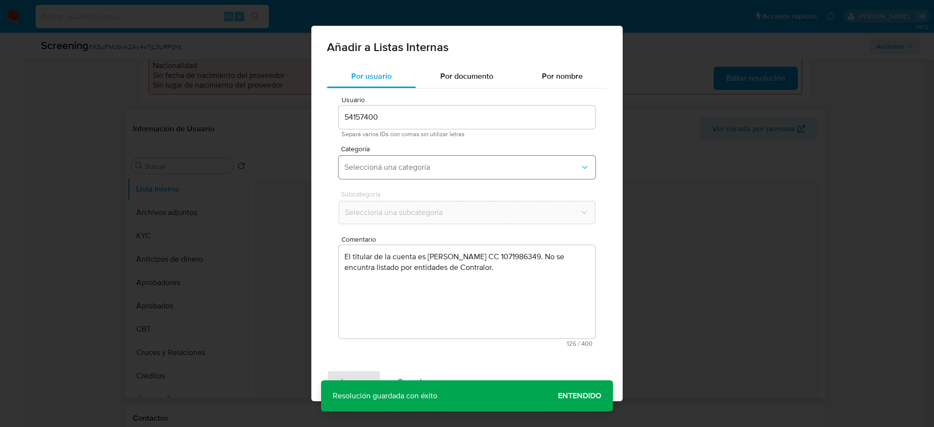
click at [416, 177] on button "Seleccioná una categoría" at bounding box center [466, 167] width 257 height 23
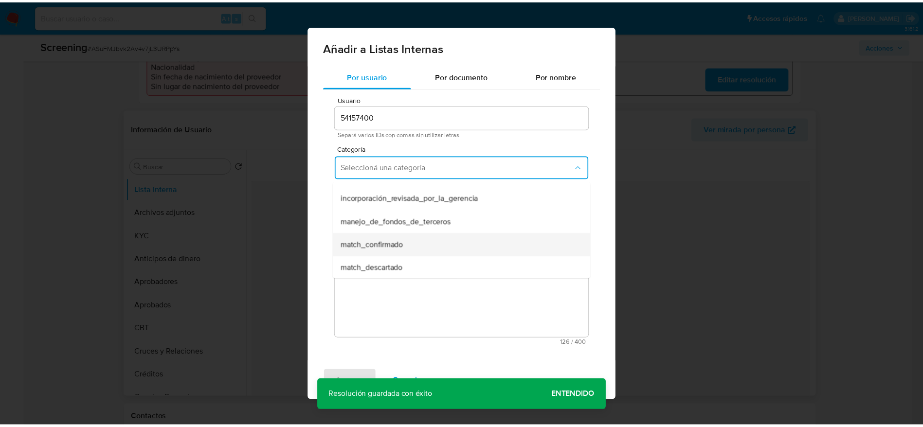
scroll to position [41, 0]
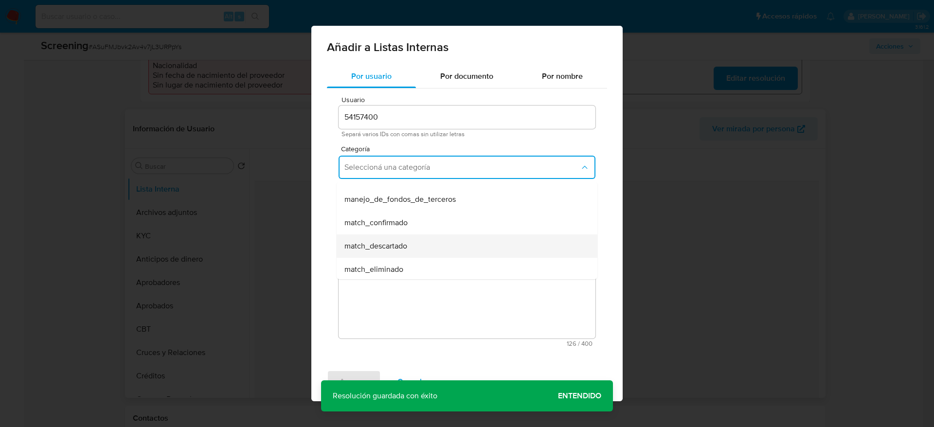
click at [411, 249] on div "match_descartado" at bounding box center [463, 245] width 239 height 23
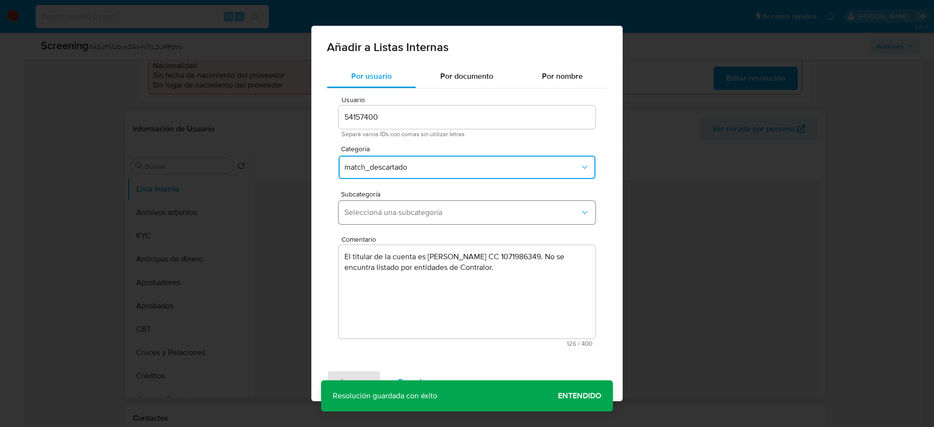
click at [431, 215] on span "Seleccioná una subcategoría" at bounding box center [461, 213] width 235 height 10
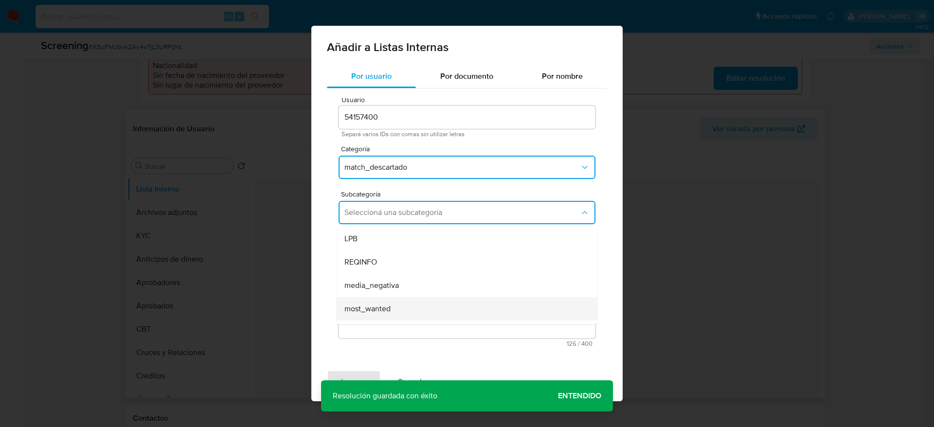
click at [394, 303] on div "most_wanted" at bounding box center [463, 308] width 239 height 23
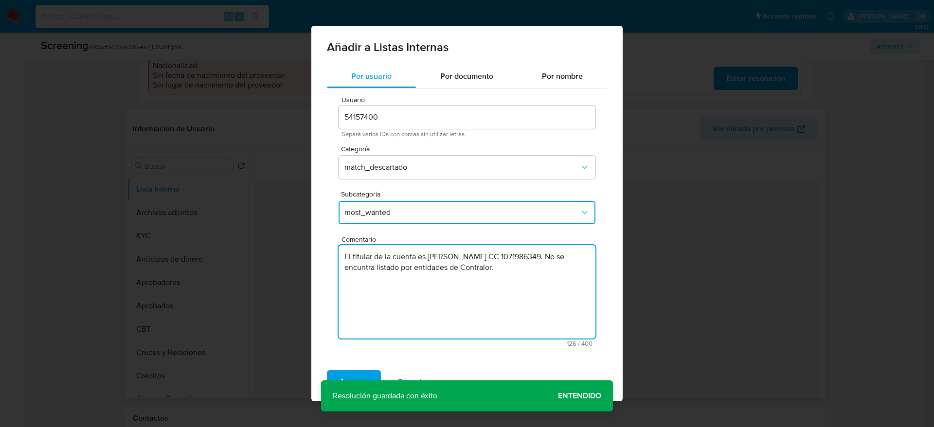
click at [385, 270] on textarea "El titular de la cuenta es Julian Alberto Bejarano Sierra CC 1071986349. No se …" at bounding box center [466, 291] width 257 height 93
type textarea "El titular de la cuenta es Julian Alberto Bejarano Sierra CC 1071986349. No se …"
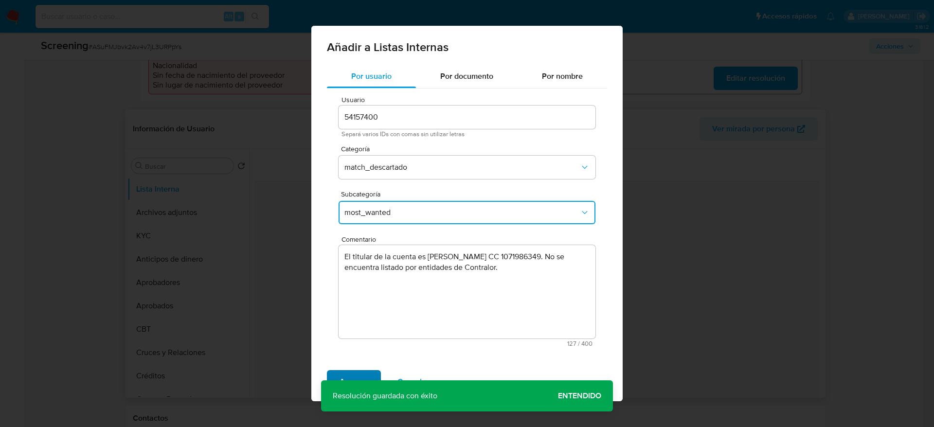
click at [346, 372] on span "Agregar" at bounding box center [353, 381] width 29 height 21
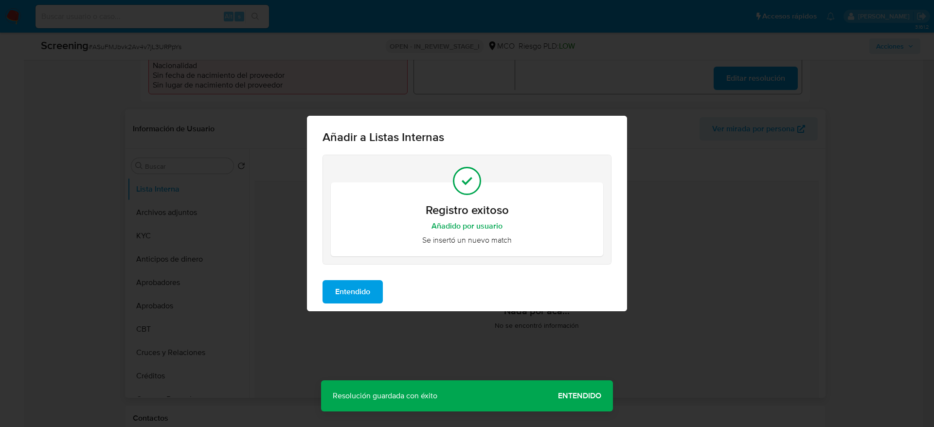
click at [350, 285] on span "Entendido" at bounding box center [352, 291] width 35 height 21
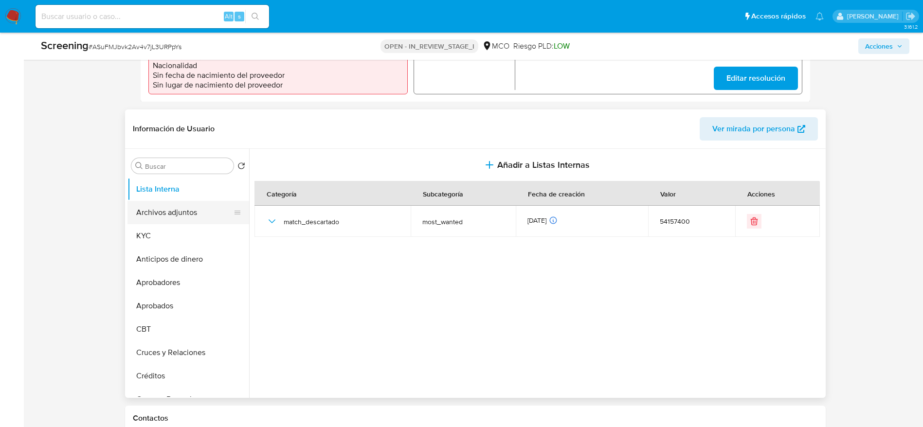
click at [166, 205] on button "Archivos adjuntos" at bounding box center [184, 212] width 114 height 23
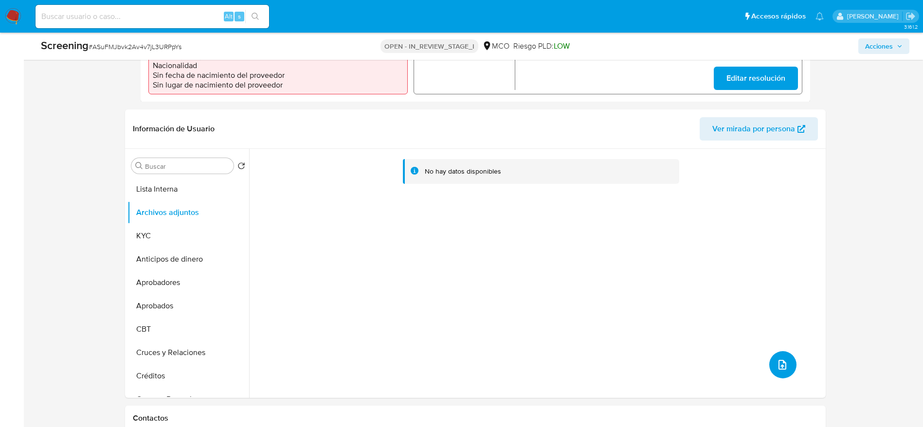
click at [785, 359] on button "upload-file" at bounding box center [782, 364] width 27 height 27
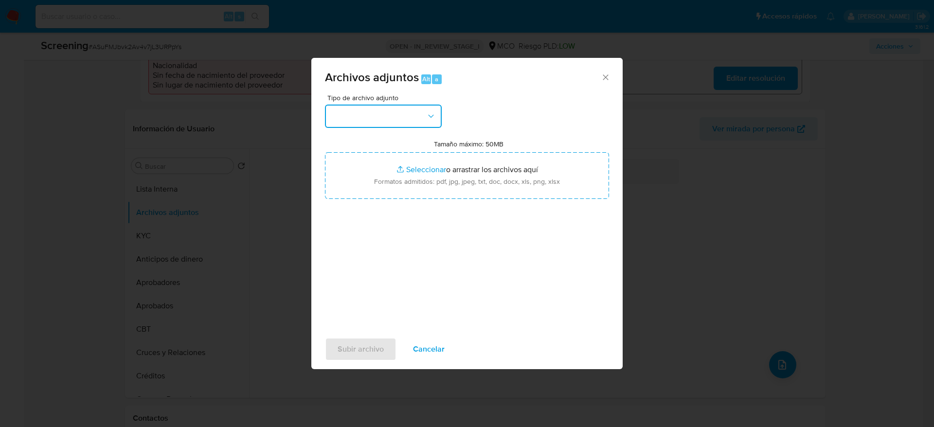
click at [375, 112] on button "button" at bounding box center [383, 116] width 117 height 23
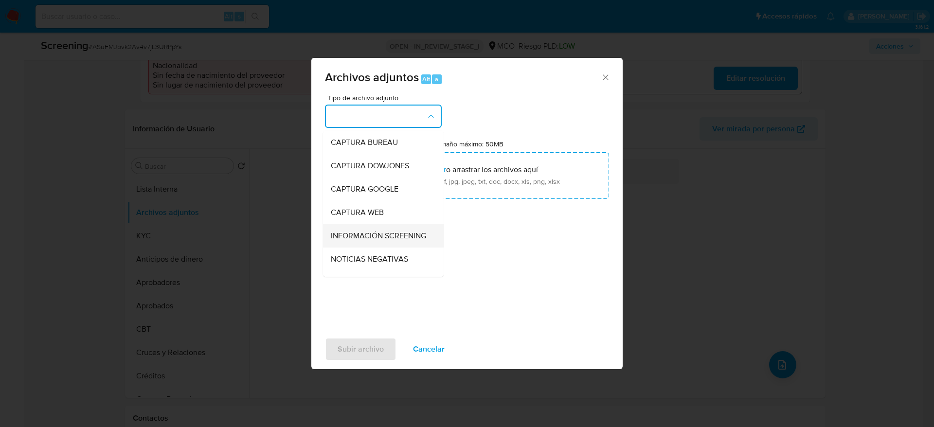
click at [388, 248] on div "INFORMACIÓN SCREENING" at bounding box center [380, 235] width 99 height 23
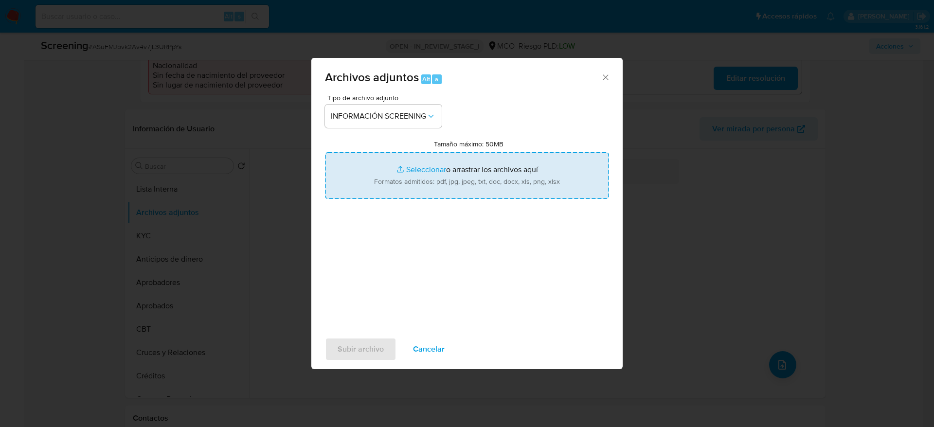
click at [492, 188] on input "Tamaño máximo: 50MB Seleccionar archivos" at bounding box center [467, 175] width 284 height 47
type input "C:\fakepath\_Julian Alberto Bejarano Sierra _ lavado de dinero - Buscar con Goo…"
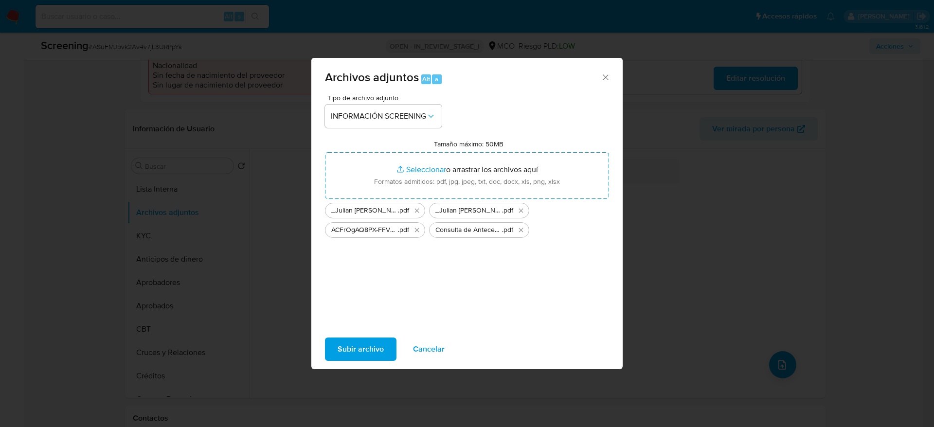
click at [355, 341] on span "Subir archivo" at bounding box center [360, 348] width 46 height 21
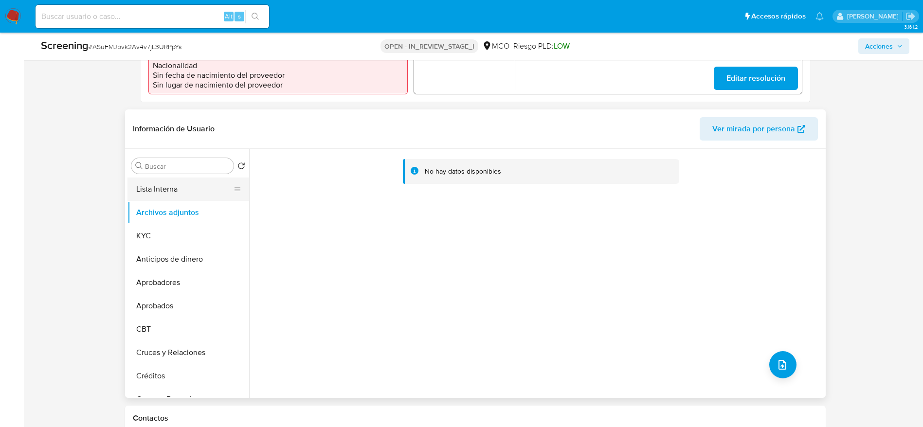
click at [158, 184] on button "Lista Interna" at bounding box center [184, 189] width 114 height 23
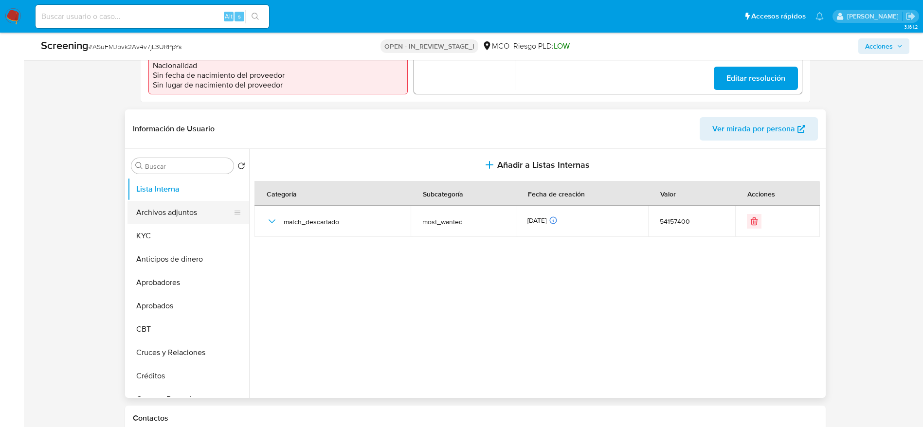
click at [168, 209] on button "Archivos adjuntos" at bounding box center [184, 212] width 114 height 23
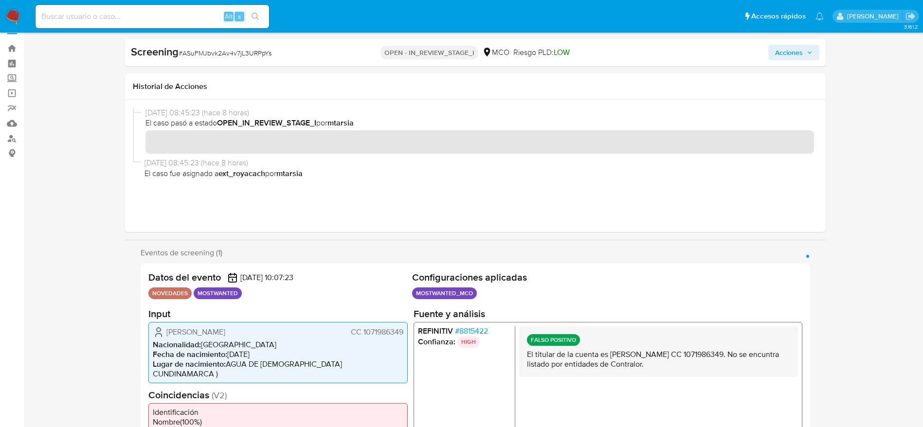
scroll to position [0, 0]
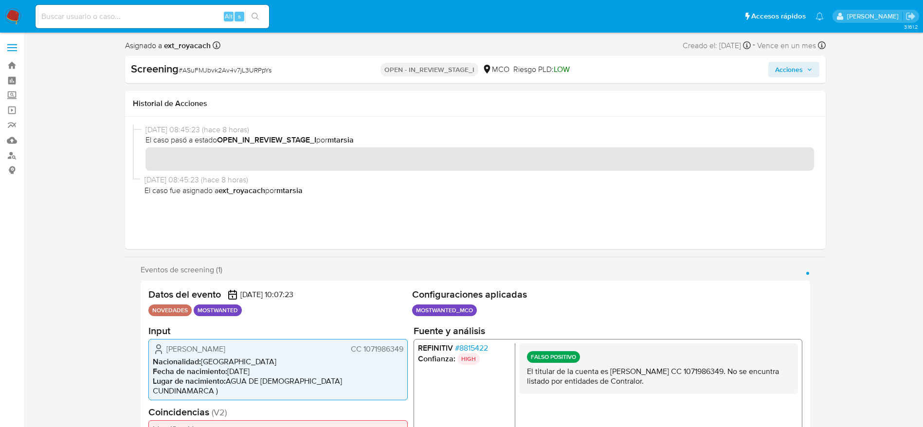
click at [787, 79] on div "Screening # ASuFMJbvk2Av4v7jL3URPpYs OPEN - IN_REVIEW_STAGE_I MCO Riesgo PLD: L…" at bounding box center [475, 69] width 700 height 27
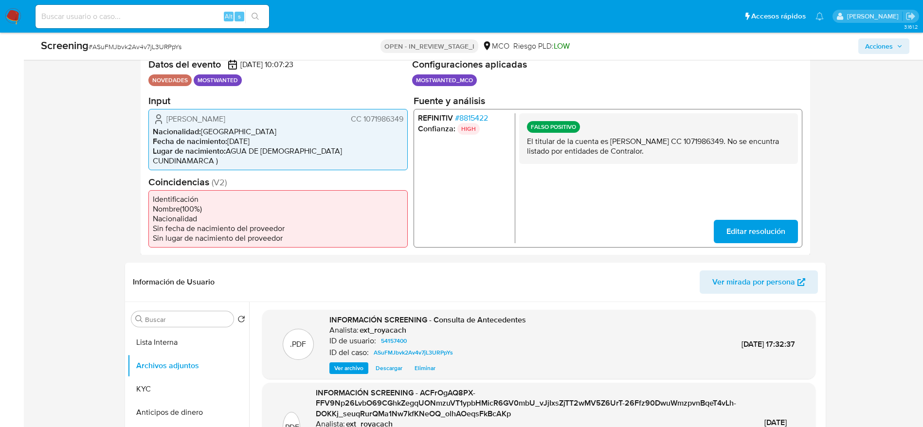
scroll to position [226, 0]
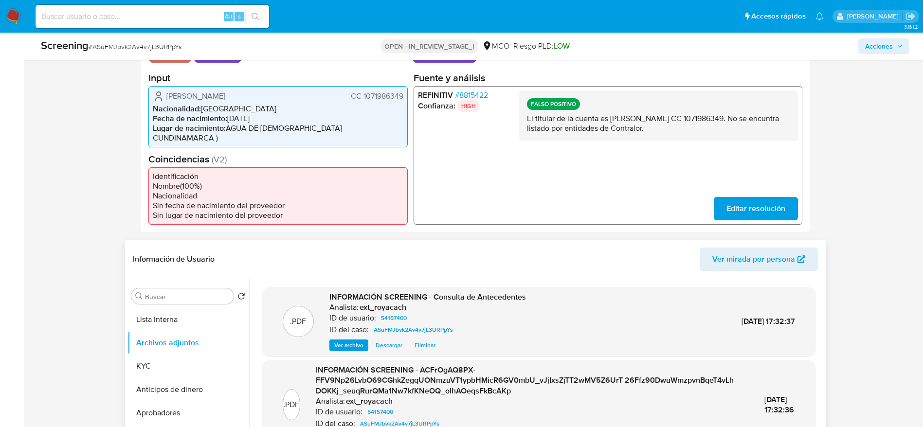
click at [189, 295] on div "Buscar Volver al orden por defecto Lista Interna Archivos adjuntos KYC Anticipo…" at bounding box center [188, 405] width 122 height 248
click at [197, 292] on input "Buscar" at bounding box center [187, 296] width 85 height 9
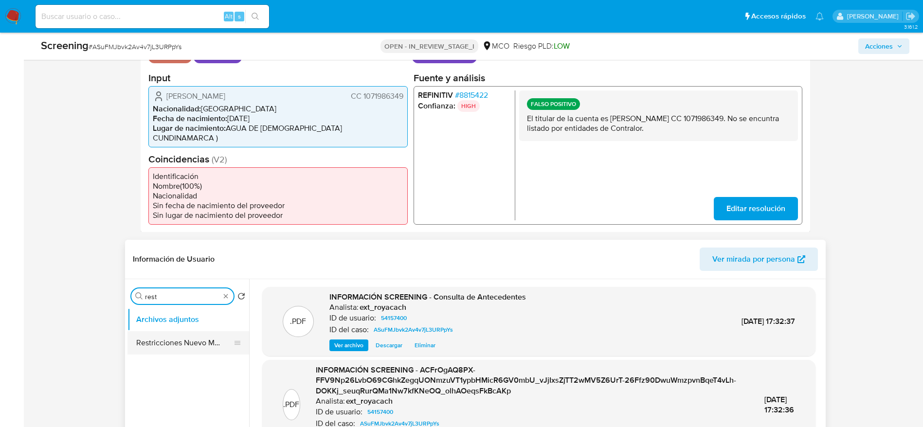
type input "rest"
click at [189, 331] on button "Restricciones Nuevo Mundo" at bounding box center [184, 342] width 114 height 23
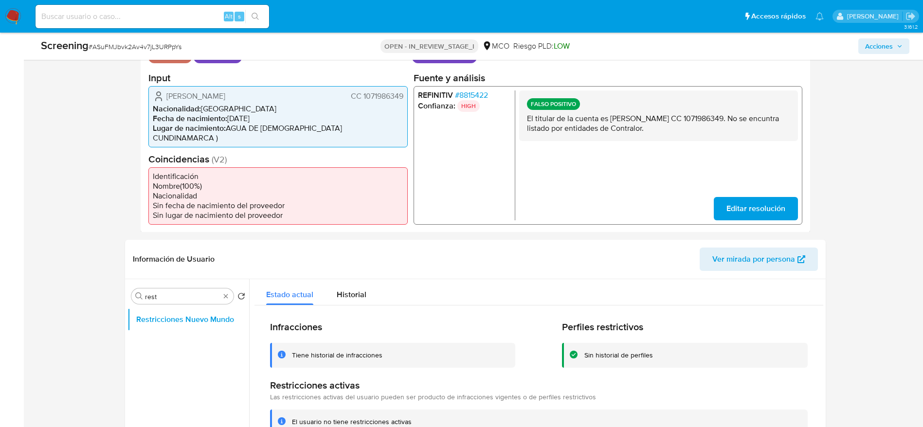
scroll to position [0, 0]
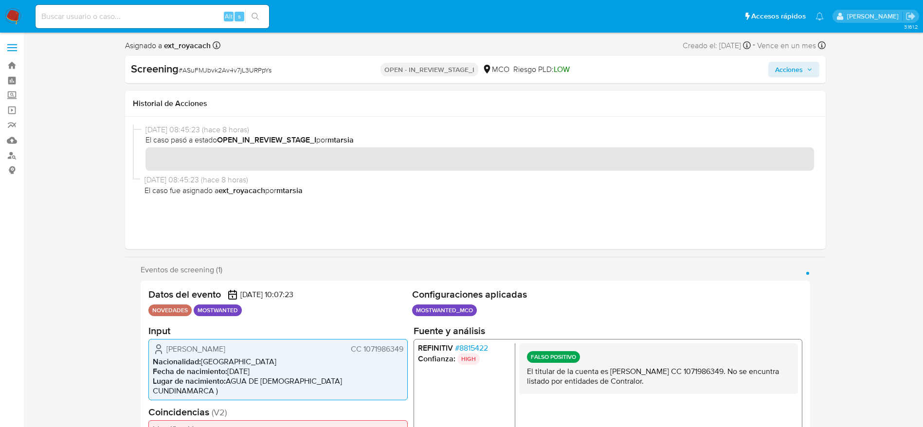
click at [804, 71] on span "Acciones" at bounding box center [793, 70] width 37 height 14
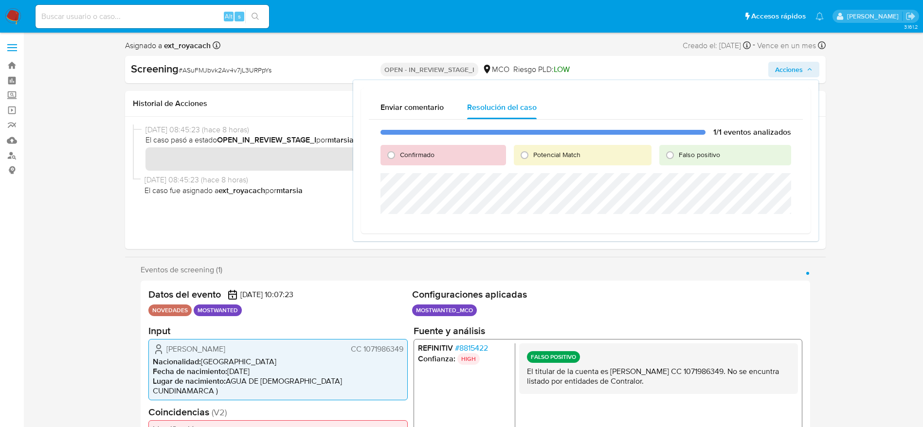
click at [689, 152] on span "Falso positivo" at bounding box center [698, 155] width 41 height 10
click at [677, 152] on input "Falso positivo" at bounding box center [670, 155] width 16 height 16
radio input "true"
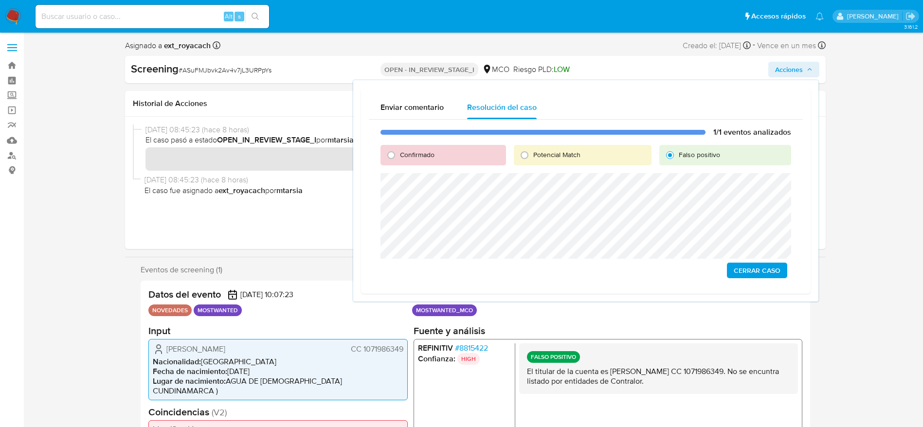
click at [759, 273] on span "Cerrar Caso" at bounding box center [756, 271] width 47 height 14
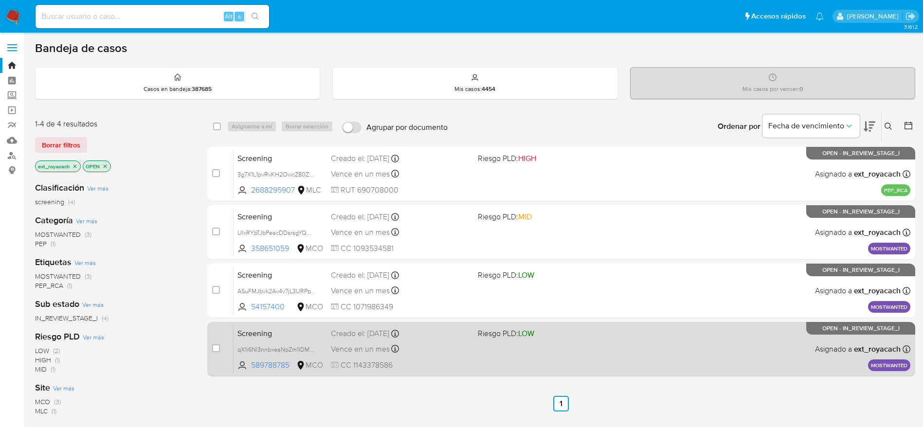
click at [463, 348] on div "Vence en un mes Vence el [DATE] 07:06:26" at bounding box center [400, 348] width 139 height 13
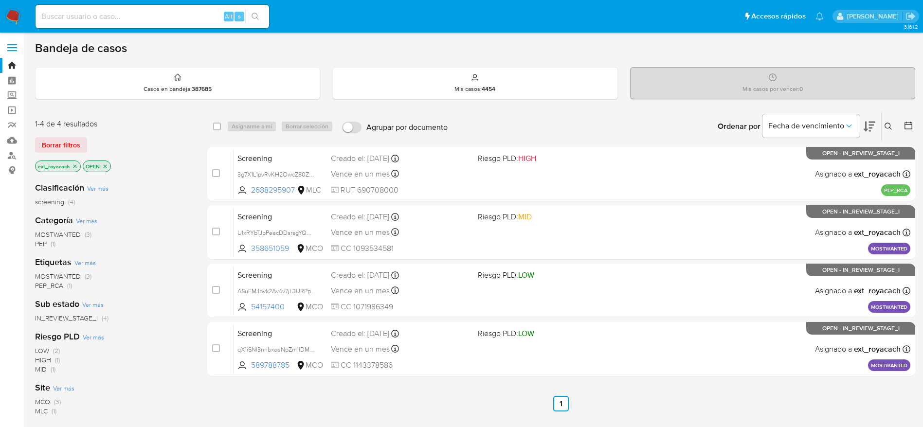
click at [8, 18] on img at bounding box center [13, 16] width 17 height 17
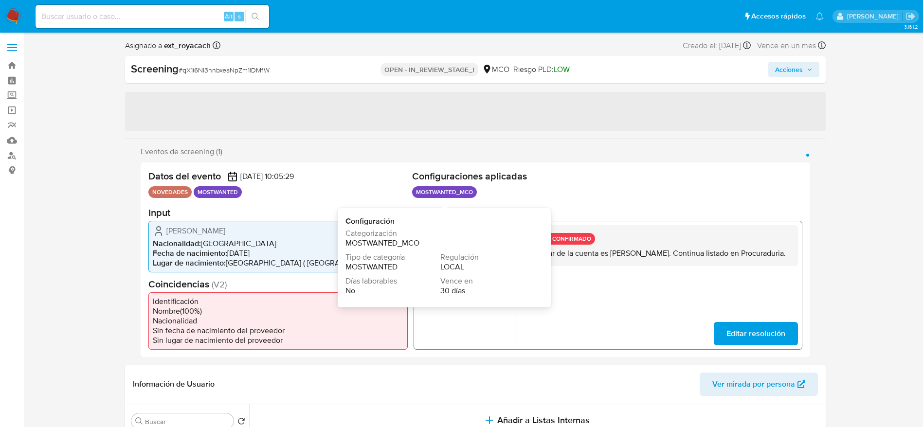
select select "10"
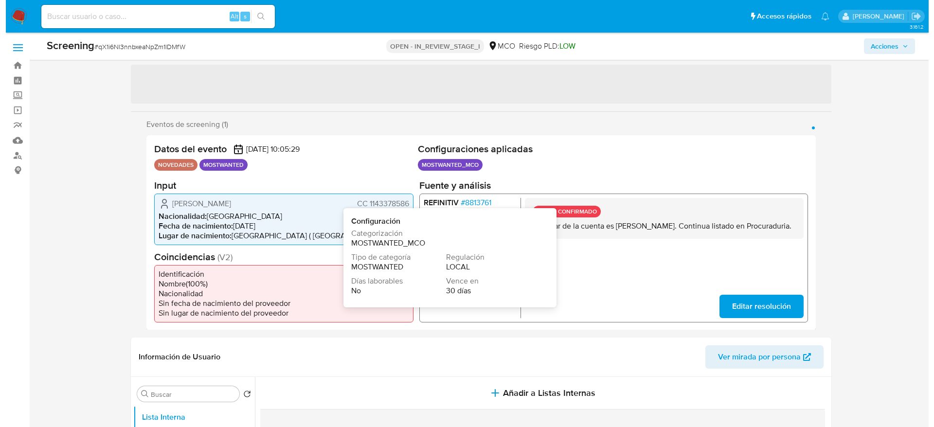
scroll to position [190, 0]
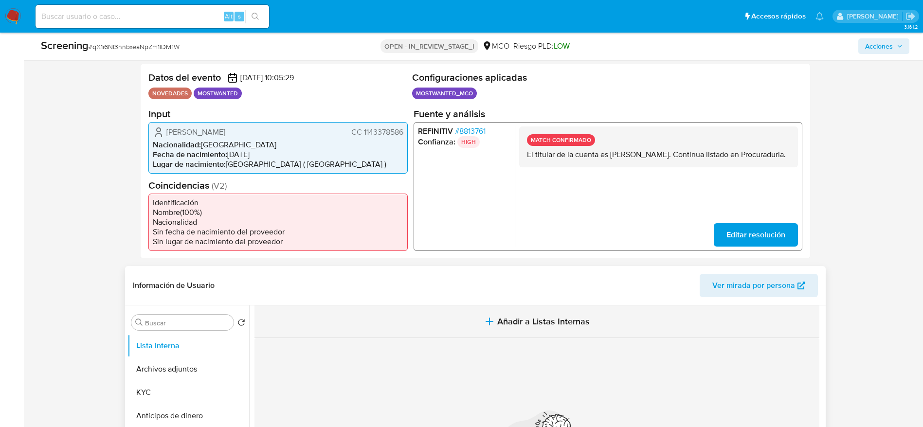
drag, startPoint x: 366, startPoint y: 339, endPoint x: 370, endPoint y: 324, distance: 15.7
click at [370, 324] on button "Añadir a Listas Internas" at bounding box center [536, 321] width 565 height 33
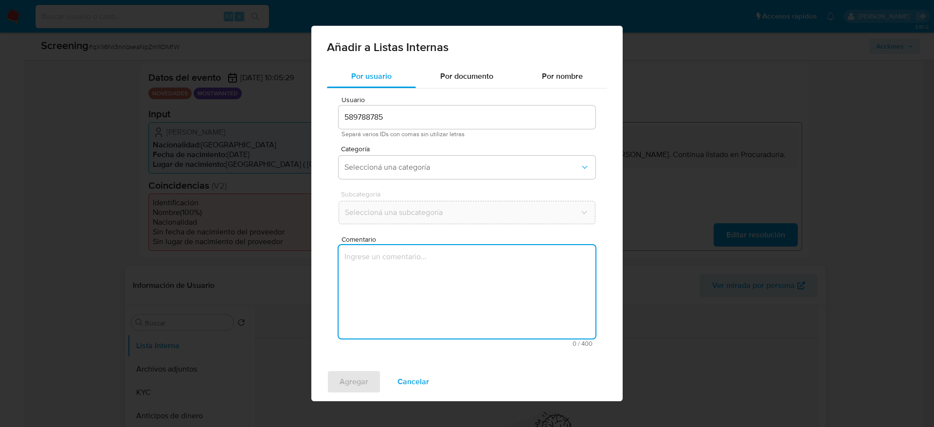
click at [370, 324] on textarea "Comentario" at bounding box center [466, 291] width 257 height 93
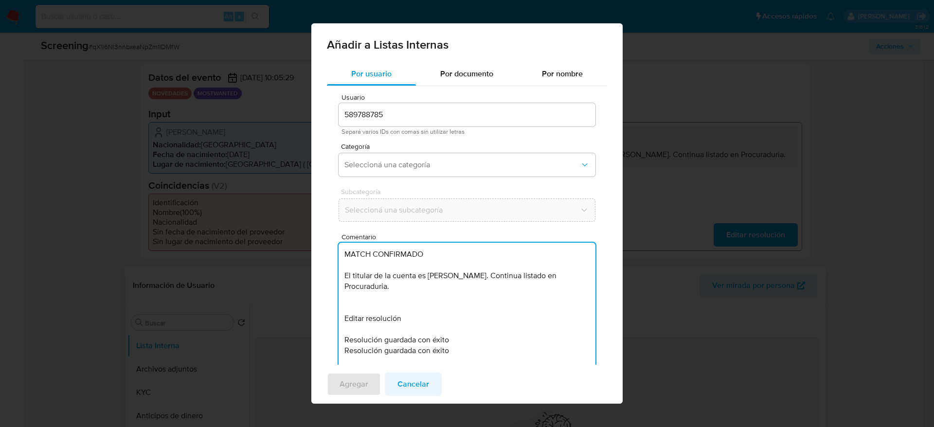
type textarea "MATCH CONFIRMADO El titular de la cuenta es [PERSON_NAME]. Continua listado en …"
click at [419, 379] on span "Cancelar" at bounding box center [413, 383] width 32 height 21
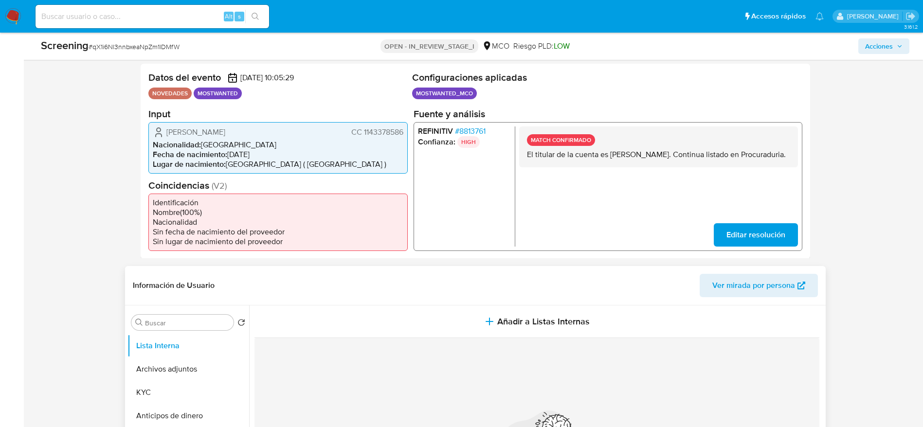
click at [581, 159] on p "El titular de la cuenta es Antonio Javier Carmona Maturana. Continua listado en…" at bounding box center [657, 154] width 263 height 10
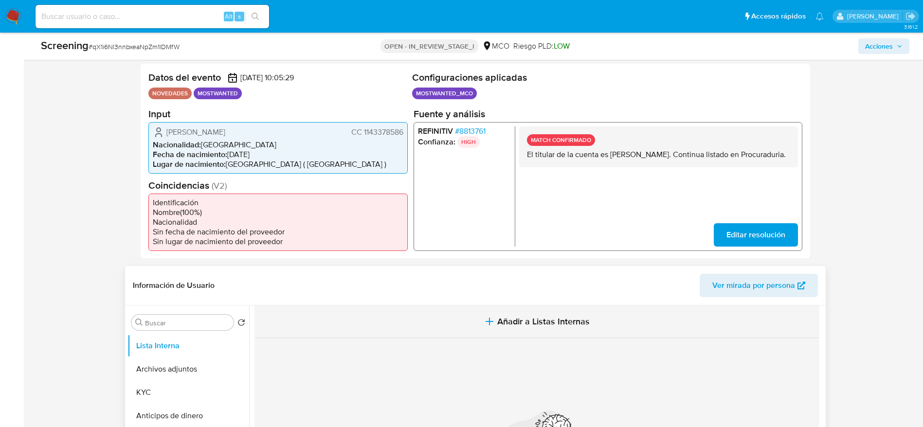
click at [479, 320] on button "Añadir a Listas Internas" at bounding box center [536, 321] width 565 height 33
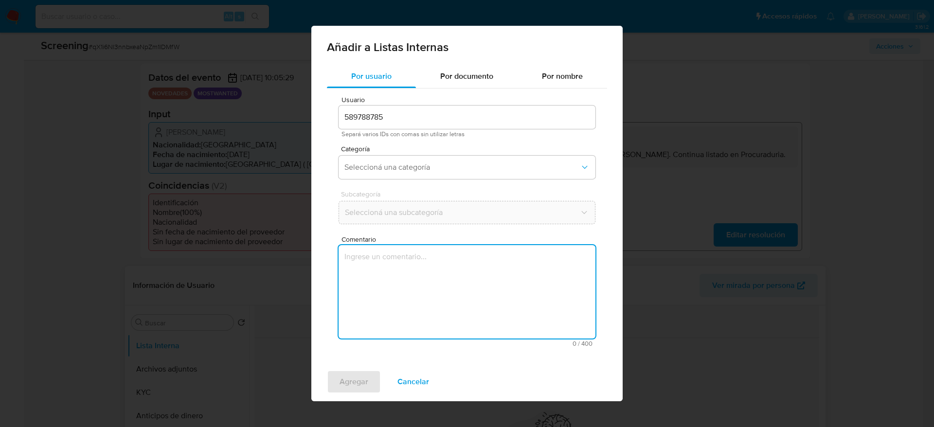
click at [479, 320] on textarea "Comentario" at bounding box center [466, 291] width 257 height 93
type textarea "El titular de la cuenta es Antonio Javier Carmona Maturana. Continua listado en…"
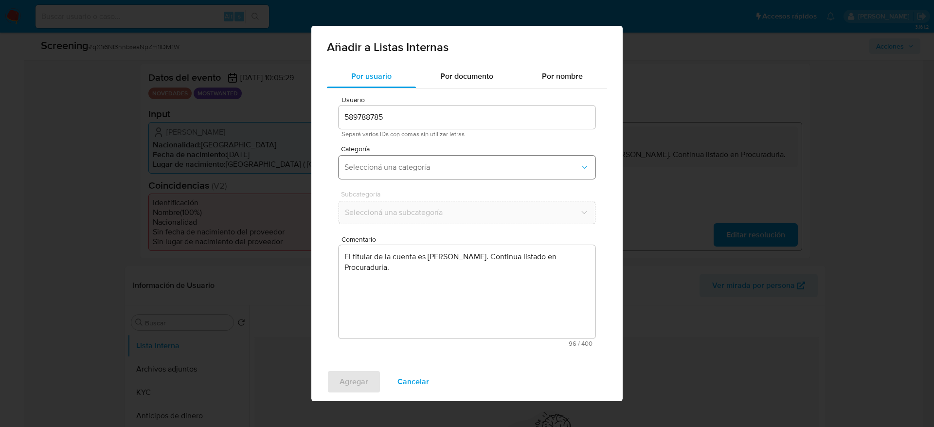
click at [390, 169] on span "Seleccioná una categoría" at bounding box center [461, 167] width 235 height 10
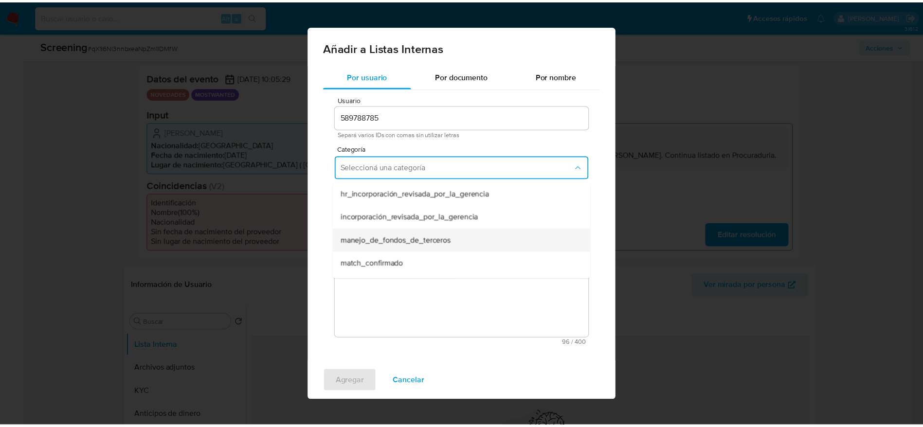
scroll to position [74, 0]
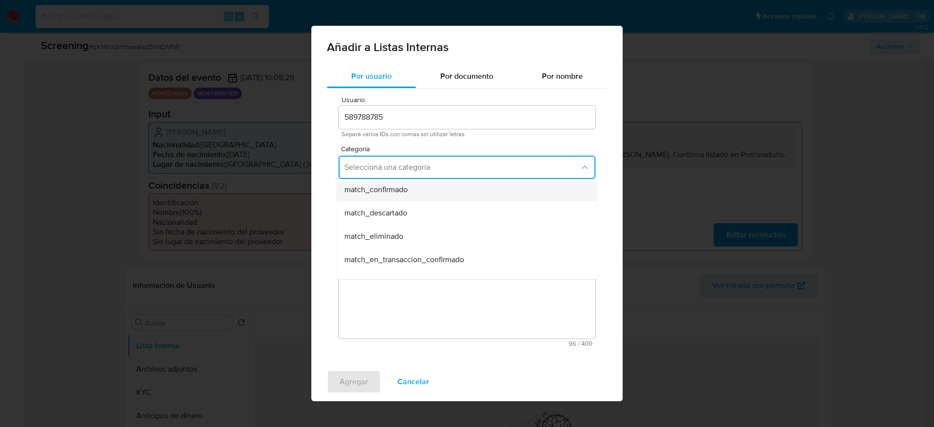
click at [397, 189] on span "match_confirmado" at bounding box center [375, 190] width 63 height 10
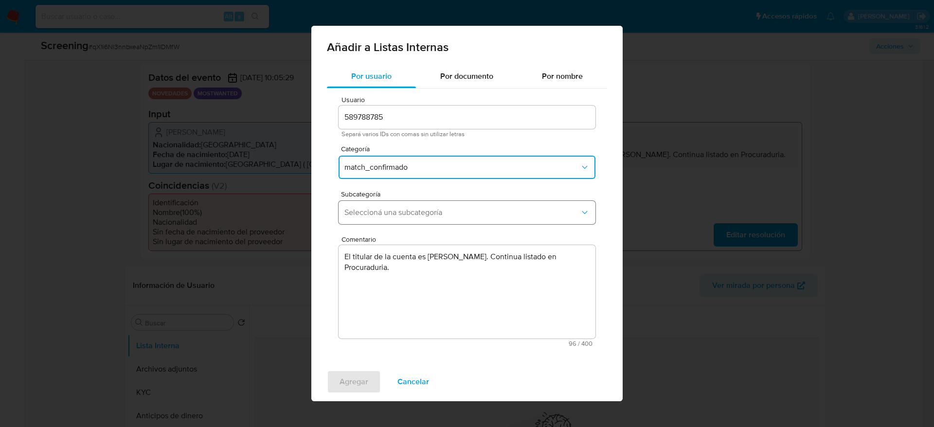
click at [382, 216] on span "Seleccioná una subcategoría" at bounding box center [461, 213] width 235 height 10
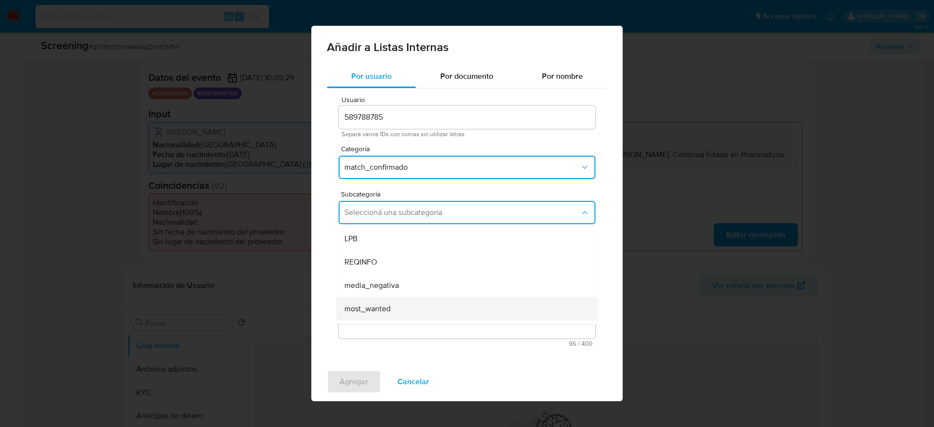
click at [388, 309] on span "most_wanted" at bounding box center [367, 309] width 46 height 10
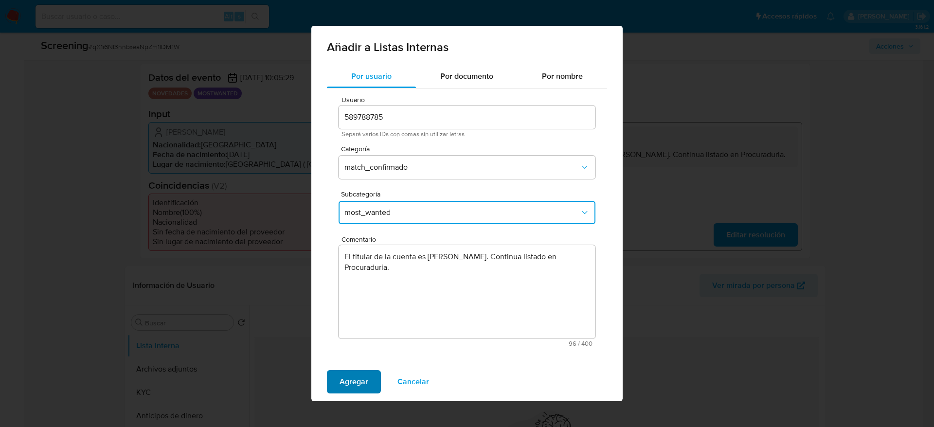
click at [351, 375] on span "Agregar" at bounding box center [353, 381] width 29 height 21
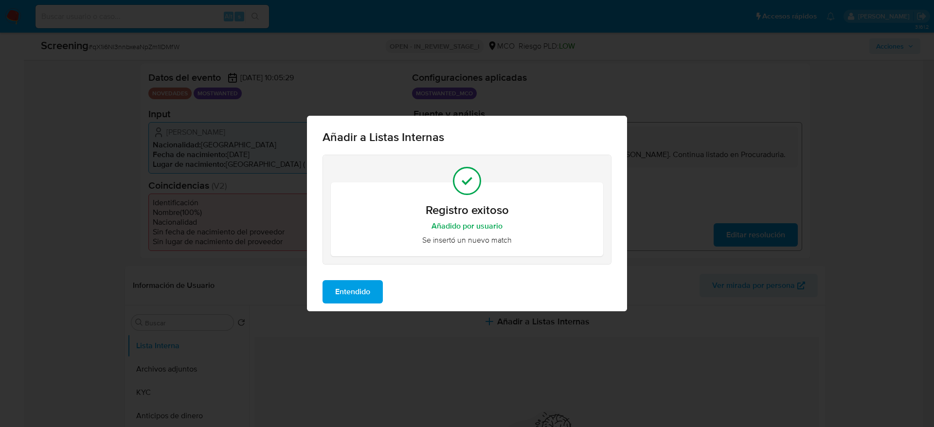
click at [370, 307] on div "Entendido" at bounding box center [467, 291] width 320 height 39
click at [368, 297] on span "Entendido" at bounding box center [352, 291] width 35 height 21
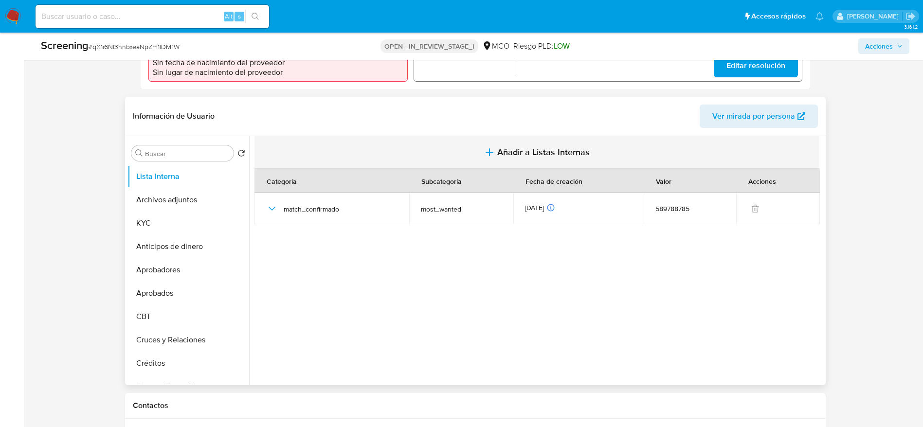
scroll to position [360, 0]
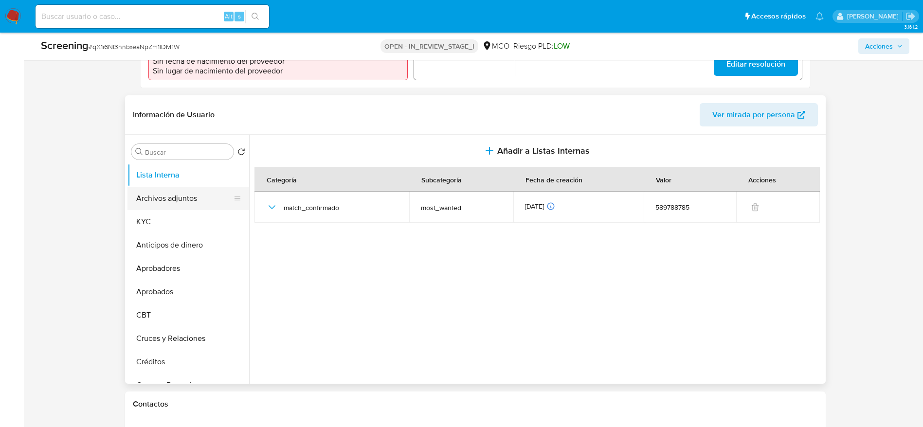
click at [158, 200] on button "Archivos adjuntos" at bounding box center [184, 198] width 114 height 23
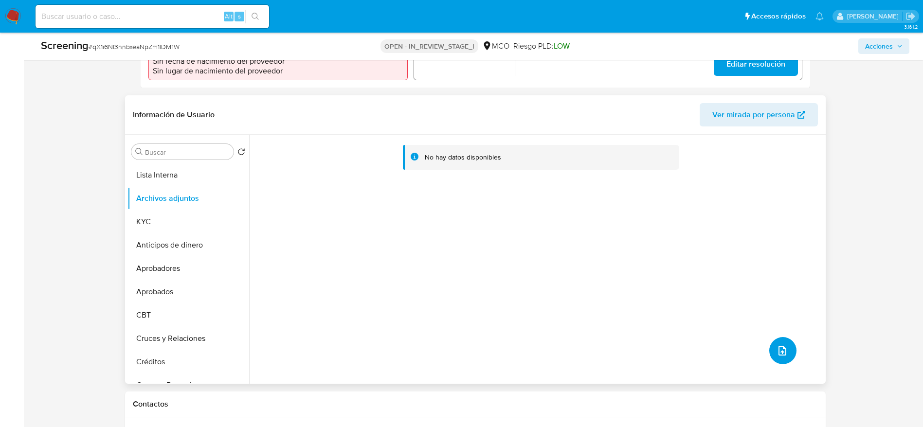
click at [777, 359] on button "upload-file" at bounding box center [782, 350] width 27 height 27
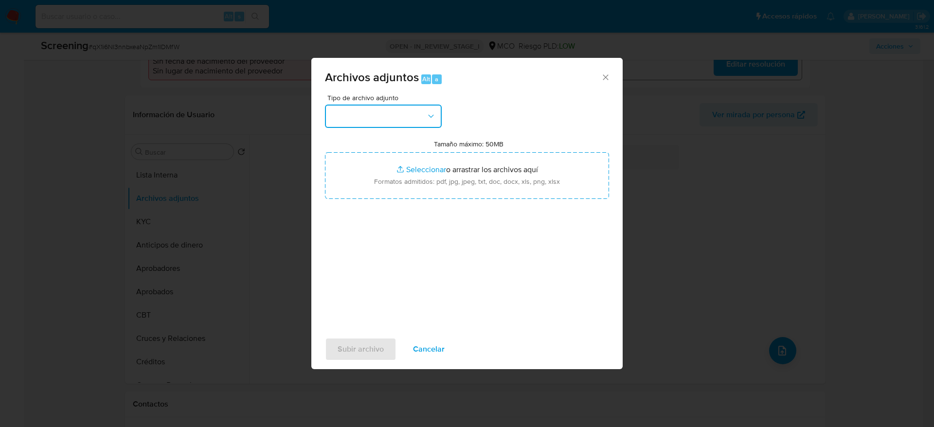
click at [358, 123] on button "button" at bounding box center [383, 116] width 117 height 23
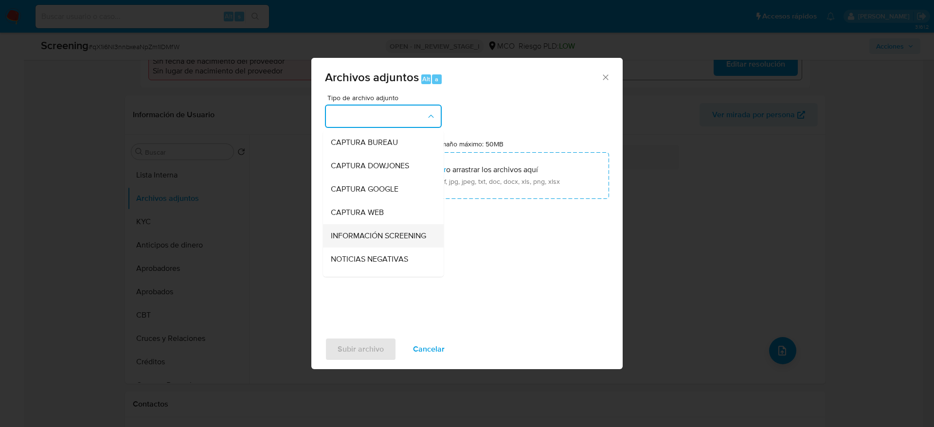
click at [382, 238] on span "INFORMACIÓN SCREENING" at bounding box center [378, 236] width 95 height 10
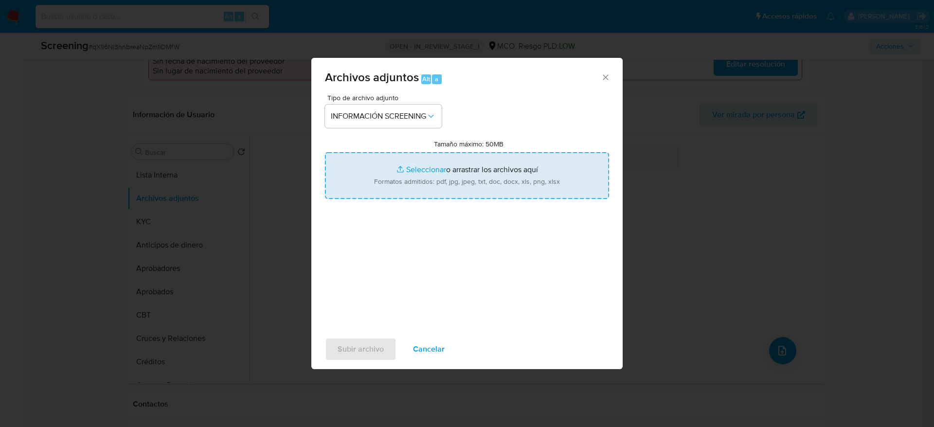
click at [477, 178] on input "Tamaño máximo: 50MB Seleccionar archivos" at bounding box center [467, 175] width 284 height 47
type input "C:\fakepath\_Antonio Javier Carmona Maturana_ - Buscar con Google.pdf"
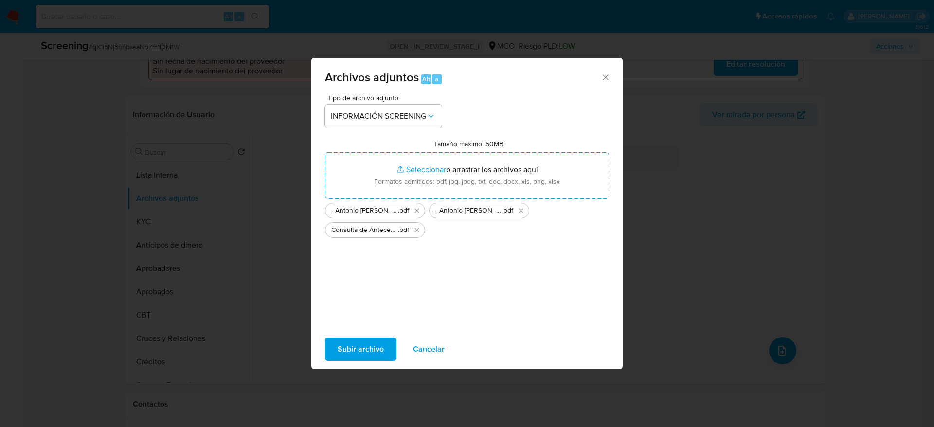
click at [374, 345] on span "Subir archivo" at bounding box center [360, 348] width 46 height 21
click at [361, 357] on span "Subir archivo" at bounding box center [360, 348] width 46 height 21
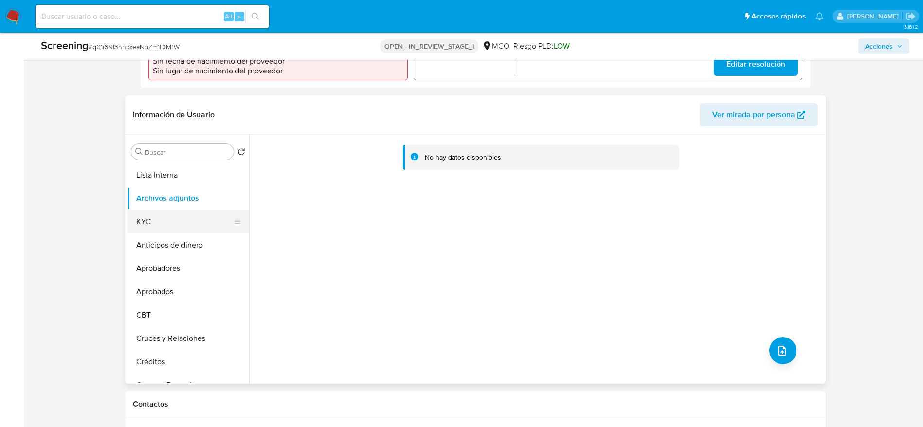
click at [138, 225] on button "KYC" at bounding box center [184, 221] width 114 height 23
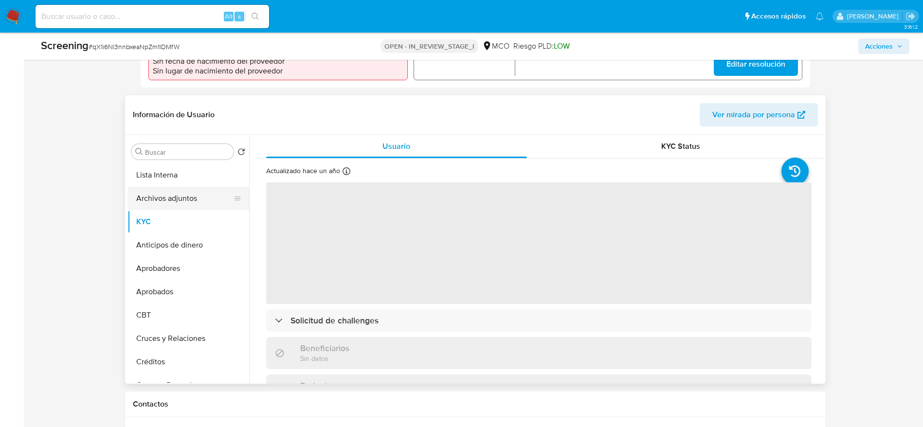
click at [196, 194] on button "Archivos adjuntos" at bounding box center [184, 198] width 114 height 23
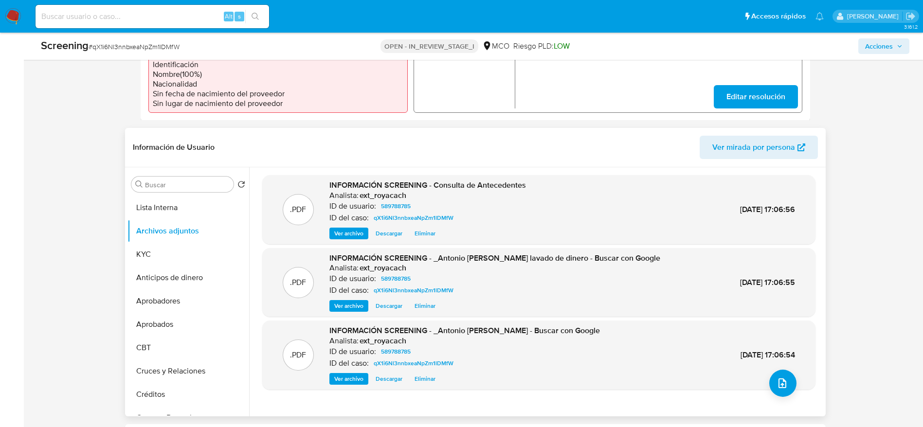
scroll to position [328, 0]
click at [191, 186] on input "Buscar" at bounding box center [187, 184] width 85 height 9
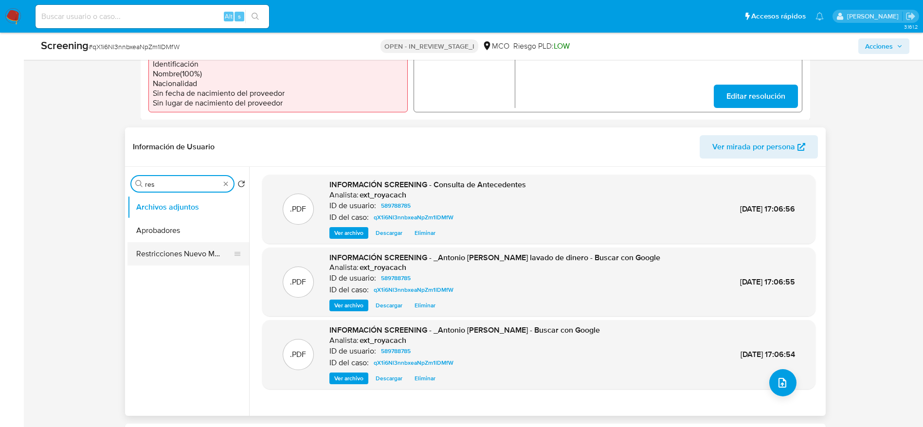
type input "res"
click at [168, 247] on button "Restricciones Nuevo Mundo" at bounding box center [184, 253] width 114 height 23
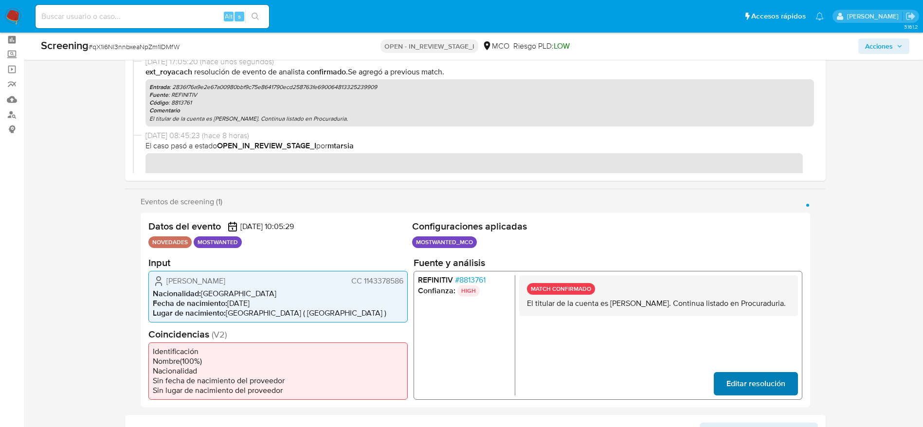
scroll to position [0, 0]
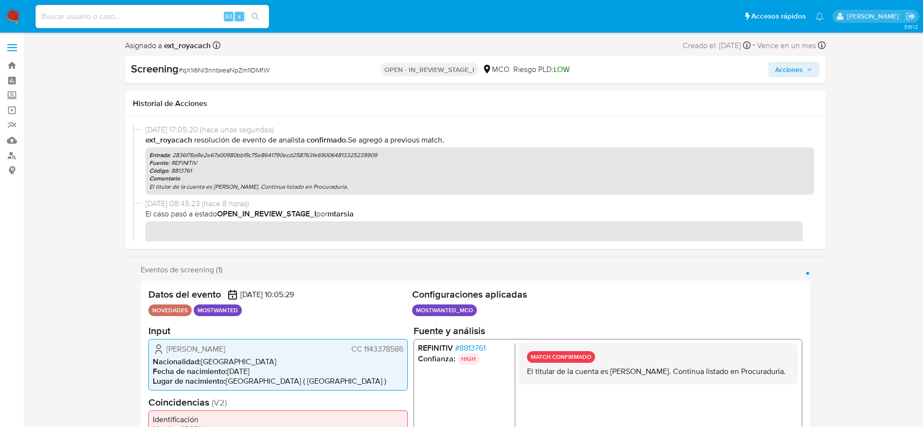
click at [791, 69] on span "Acciones" at bounding box center [789, 70] width 28 height 16
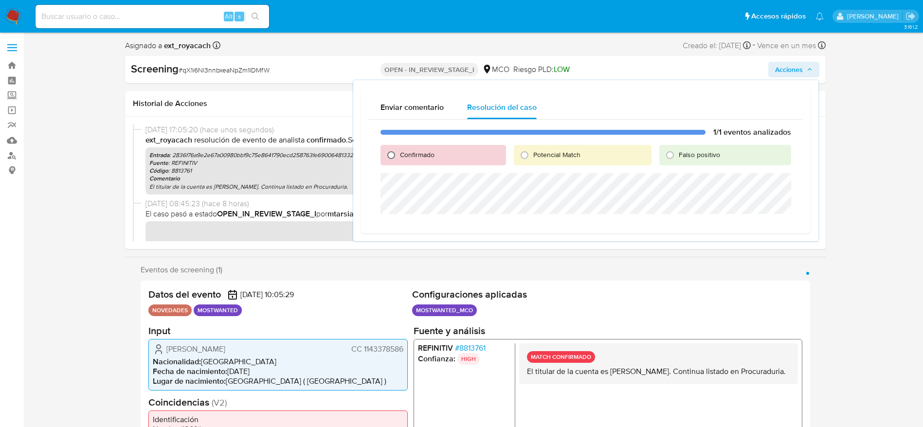
click at [395, 151] on input "Confirmado" at bounding box center [391, 155] width 16 height 16
radio input "true"
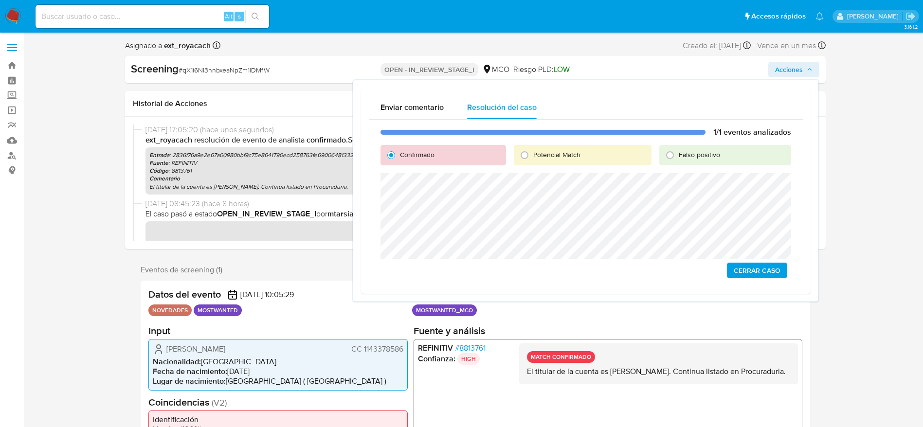
click at [775, 271] on span "Cerrar Caso" at bounding box center [756, 271] width 47 height 14
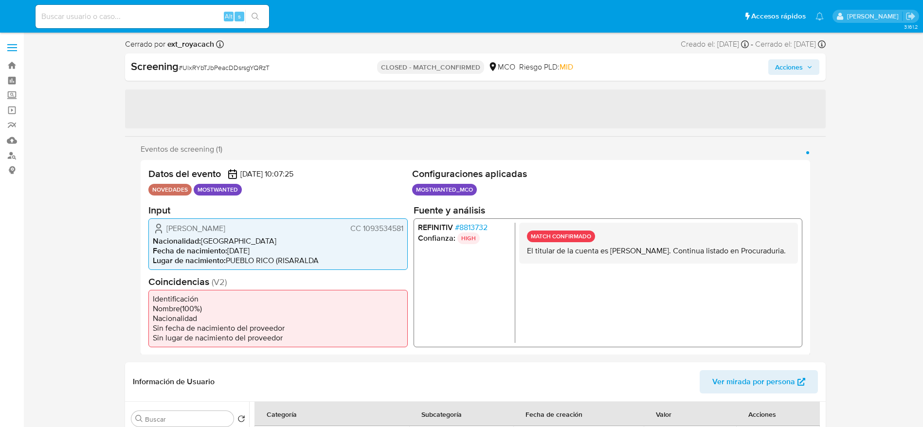
select select "10"
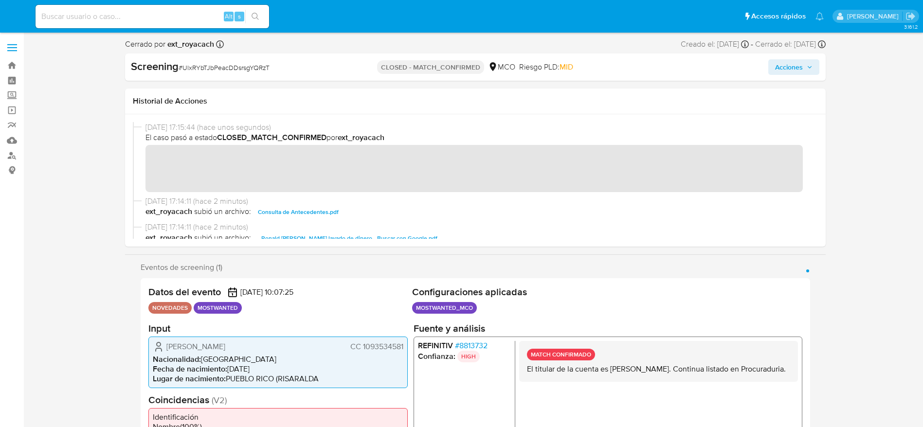
scroll to position [27, 0]
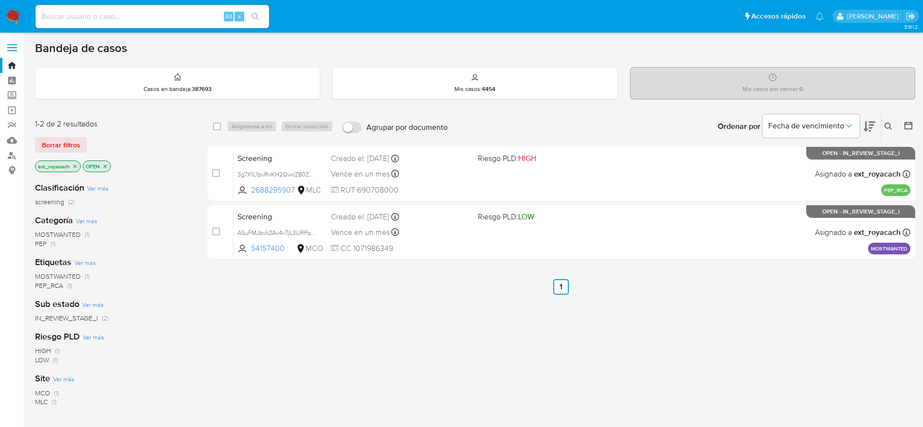
click at [105, 167] on icon "close-filter" at bounding box center [105, 166] width 6 height 6
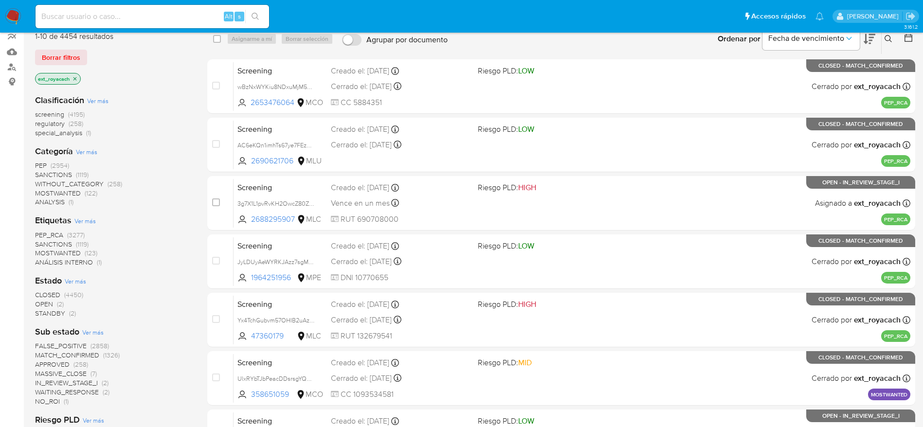
scroll to position [90, 0]
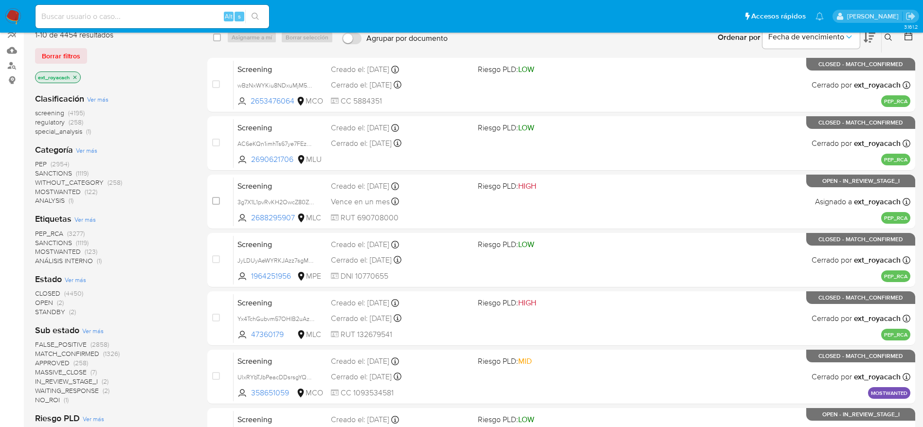
click at [58, 293] on span "CLOSED" at bounding box center [47, 293] width 25 height 10
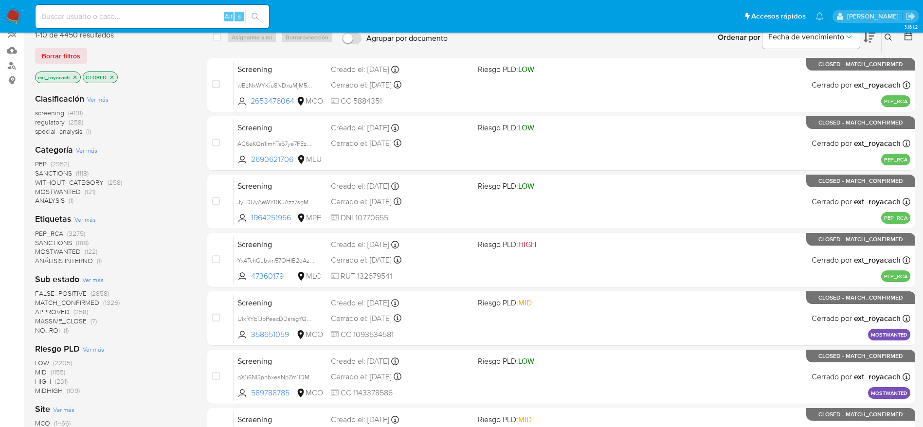
click at [57, 191] on span "MOSTWANTED" at bounding box center [58, 192] width 46 height 10
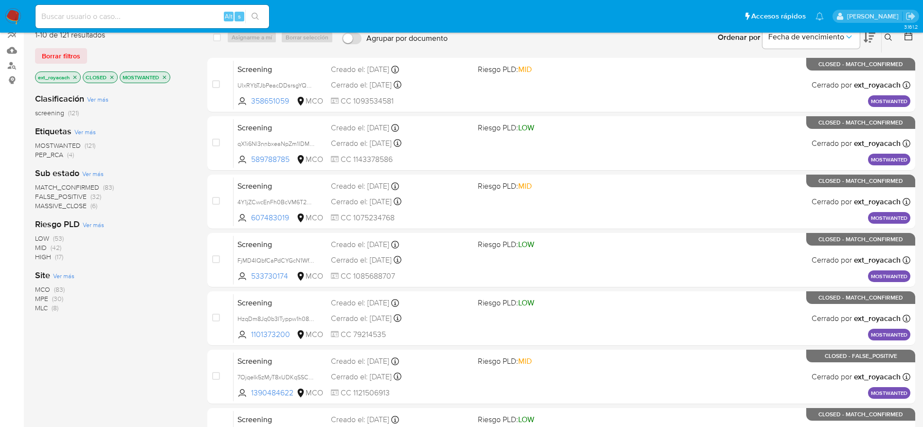
click at [68, 198] on span "FALSE_POSITIVE" at bounding box center [61, 197] width 52 height 10
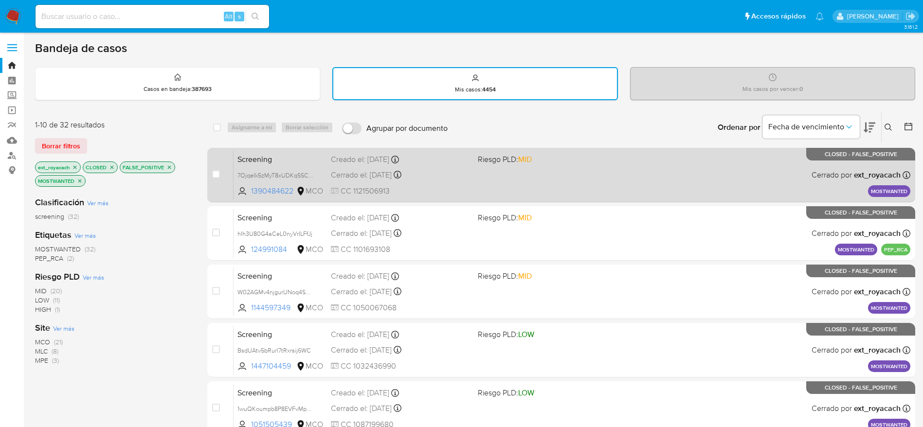
click at [476, 163] on div "Screening 7OjqeIk5zMyT8xUDKqSSCqq4 1390484622 MCO Riesgo PLD: MID Creado el: [D…" at bounding box center [571, 174] width 676 height 49
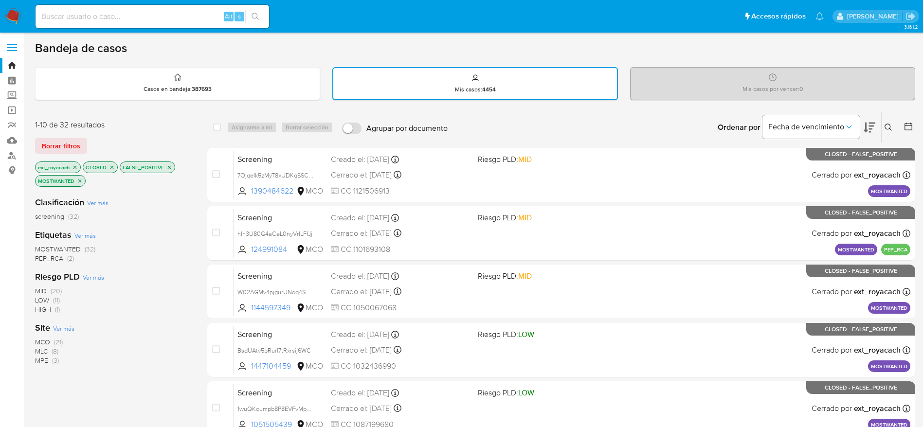
click at [10, 14] on img at bounding box center [13, 16] width 17 height 17
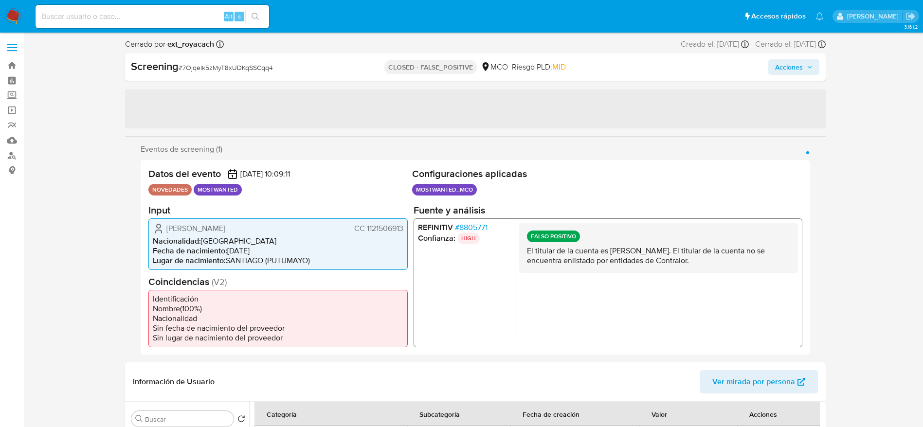
select select "10"
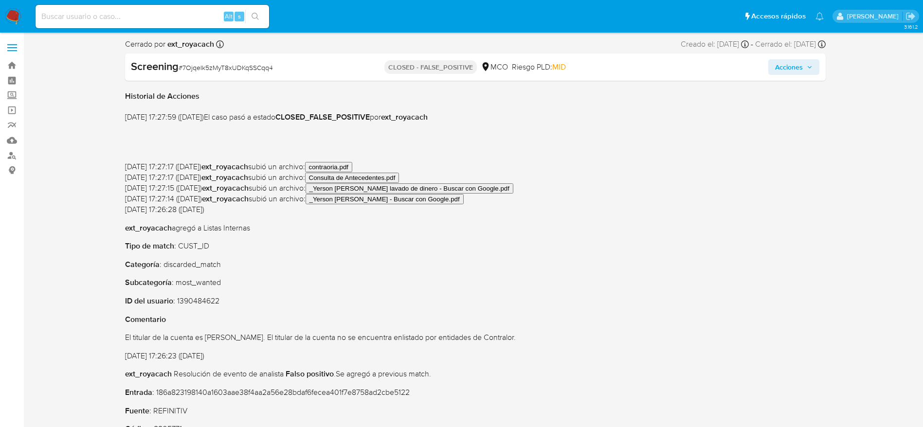
scroll to position [69, 0]
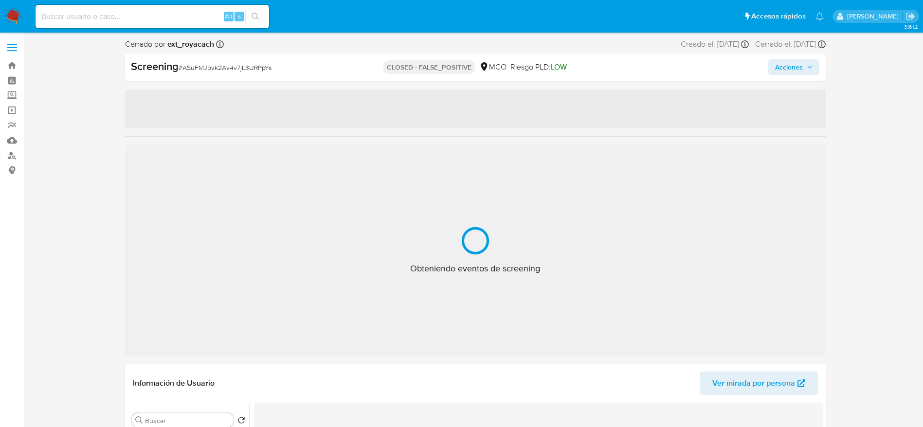
select select "10"
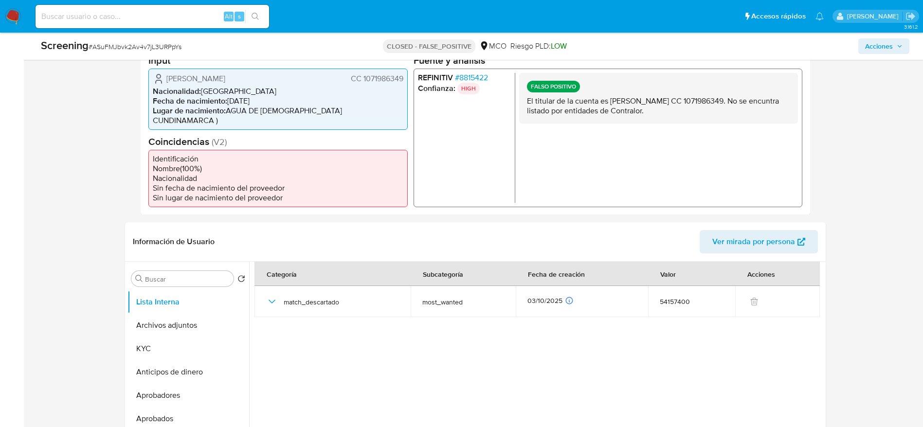
scroll to position [242, 0]
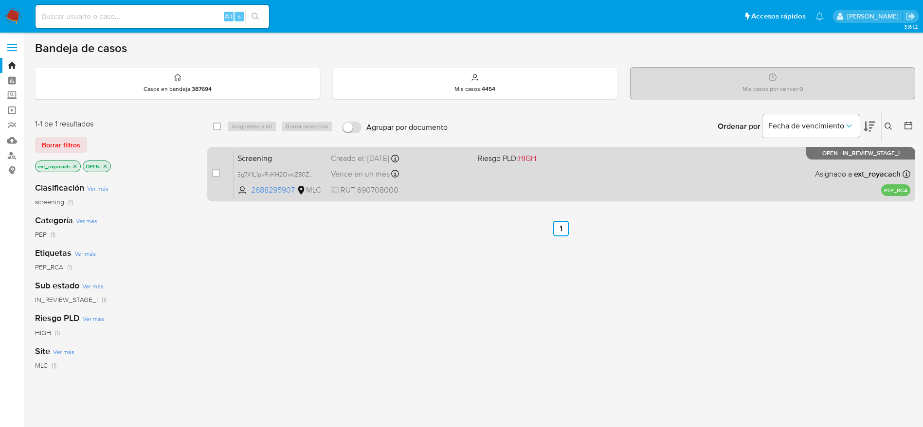
click at [365, 166] on div "Screening 3g7X1L1pvRvKH2OwcZ80ZJxE 2688295907 MLC Riesgo PLD: HIGH Creado el: […" at bounding box center [571, 173] width 676 height 49
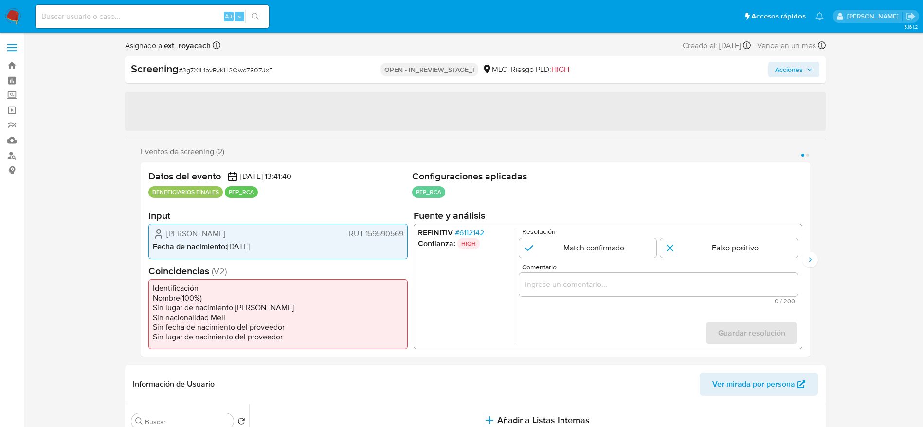
select select "10"
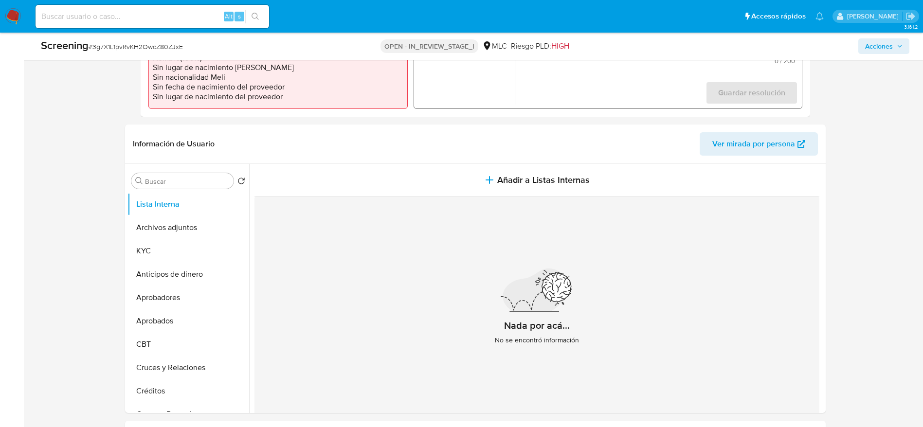
scroll to position [332, 0]
click at [147, 251] on button "KYC" at bounding box center [184, 249] width 114 height 23
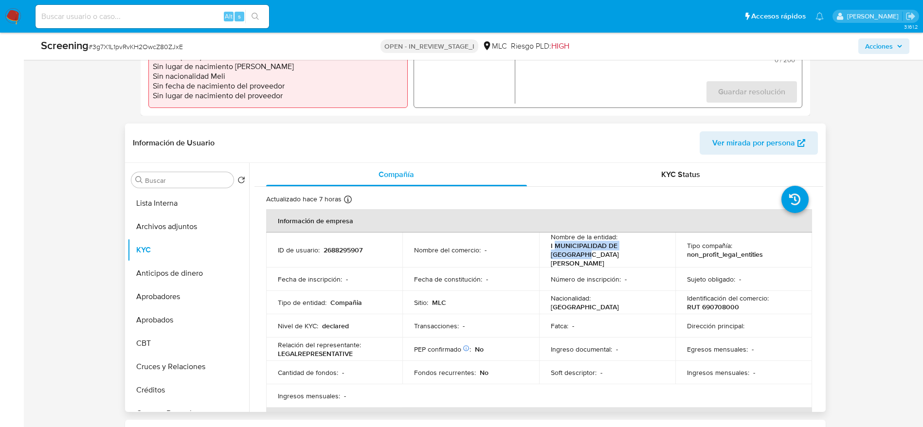
drag, startPoint x: 552, startPoint y: 247, endPoint x: 658, endPoint y: 249, distance: 106.5
click at [658, 249] on div "Nombre de la entidad : I MUNICIPALIDAD DE SAN MIGUEL" at bounding box center [606, 249] width 113 height 35
copy p "MUNICIPALIDAD DE SAN MIGUEL"
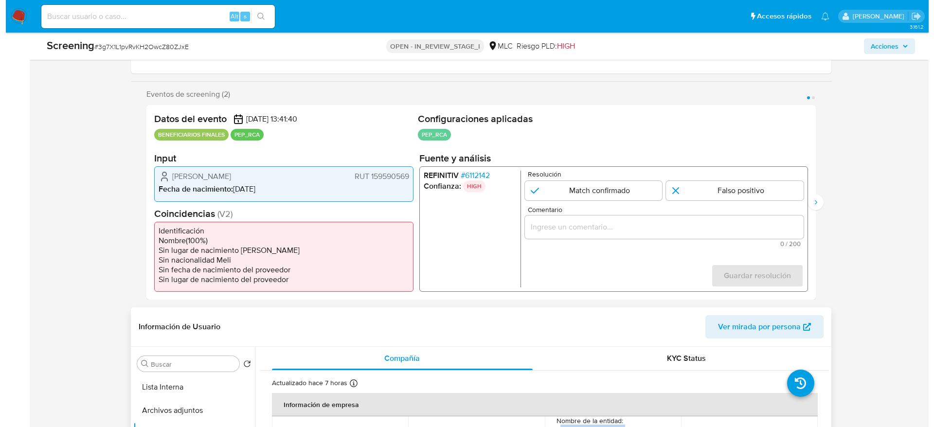
scroll to position [146, 0]
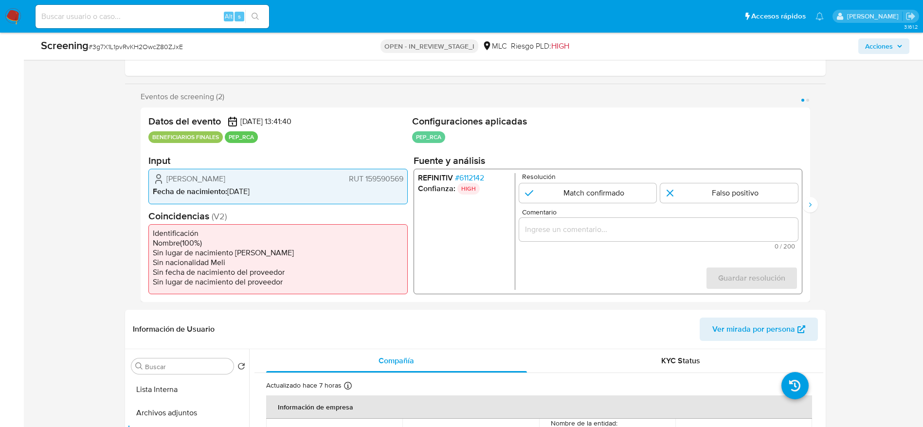
click at [109, 45] on span "# 3g7X1L1pvRvKH2OwcZ80ZJxE" at bounding box center [136, 47] width 94 height 10
copy span "3g7X1L1pvRvKH2OwcZ80ZJxE"
drag, startPoint x: 164, startPoint y: 173, endPoint x: 406, endPoint y: 175, distance: 242.2
click at [406, 175] on div "Blanquita Honorato Lira RUT 159590569 Fecha de nacimiento : 12/10/1984" at bounding box center [277, 186] width 259 height 35
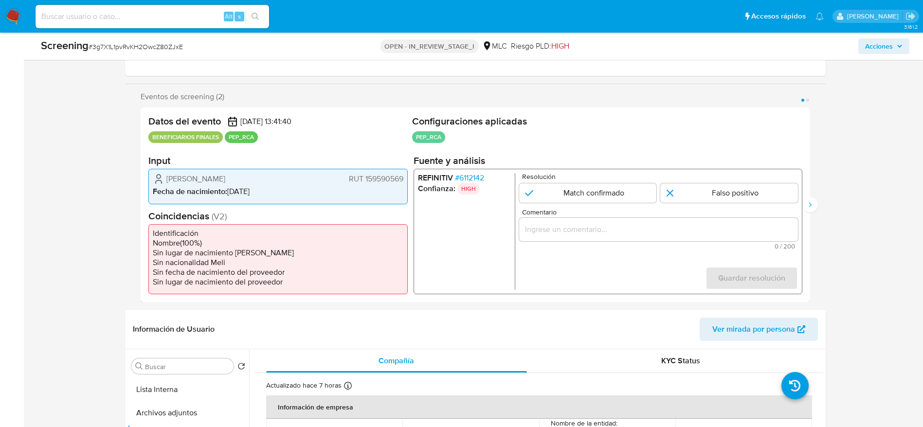
click at [477, 173] on span "# 6112142" at bounding box center [468, 178] width 29 height 10
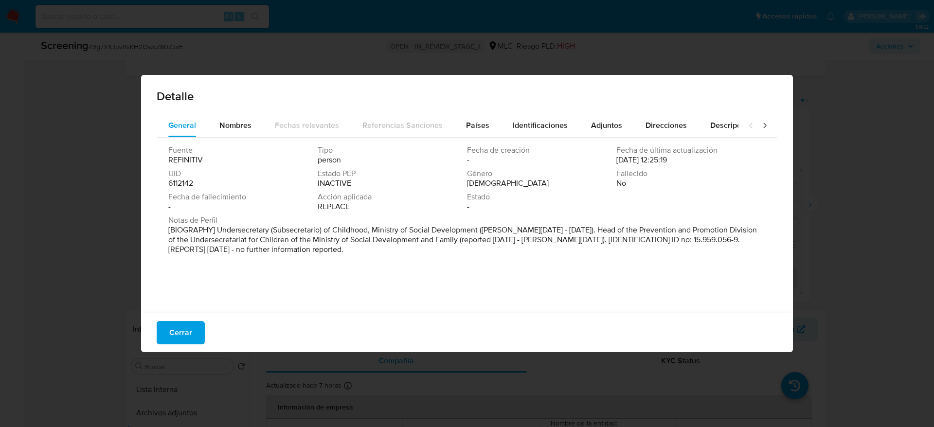
click at [195, 314] on div "Cerrar" at bounding box center [467, 332] width 652 height 39
drag, startPoint x: 216, startPoint y: 230, endPoint x: 241, endPoint y: 231, distance: 24.8
click at [241, 231] on font "[BIOGRAFÍA] Subsecretario de Niñez, Ministerio de Desarrollo Social (enero de 2…" at bounding box center [462, 234] width 589 height 21
drag, startPoint x: 213, startPoint y: 228, endPoint x: 401, endPoint y: 230, distance: 187.2
click at [401, 230] on font "[BIOGRAFÍA] Subsecretario de Niñez, Ministerio de Desarrollo Social (enero de 2…" at bounding box center [462, 234] width 589 height 21
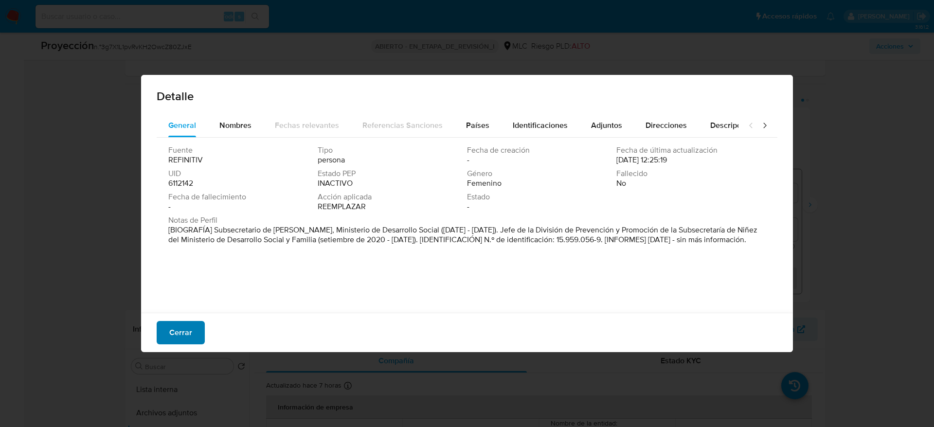
click at [178, 332] on span "Cerrar" at bounding box center [180, 332] width 23 height 21
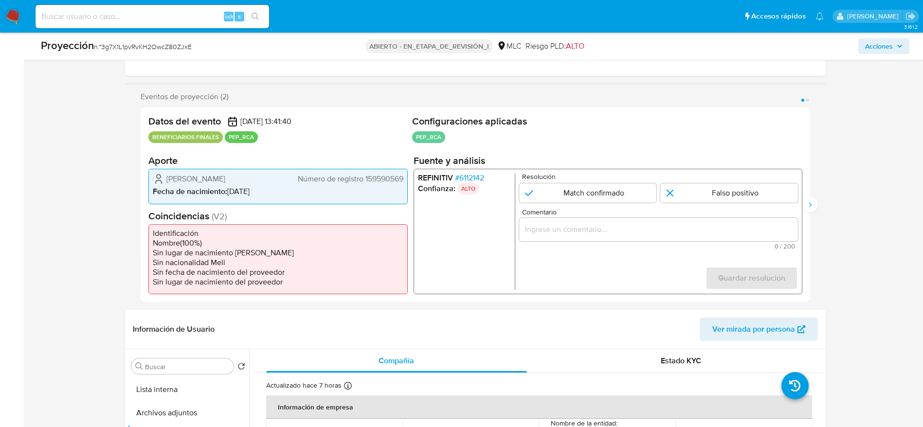
click at [482, 177] on font "6112142" at bounding box center [471, 177] width 25 height 11
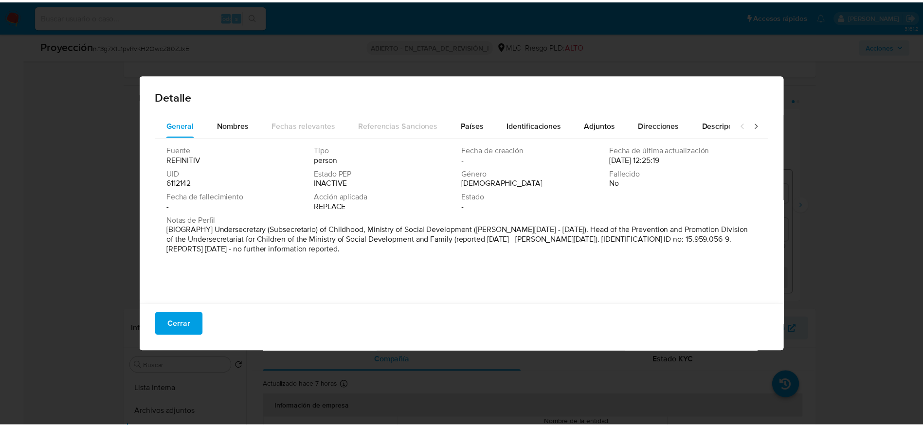
scroll to position [10, 0]
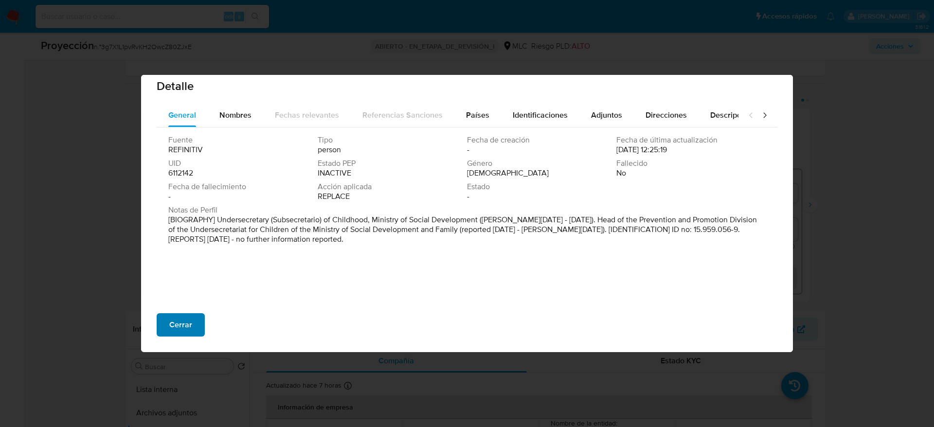
click at [185, 322] on font "Cerrar" at bounding box center [180, 324] width 23 height 23
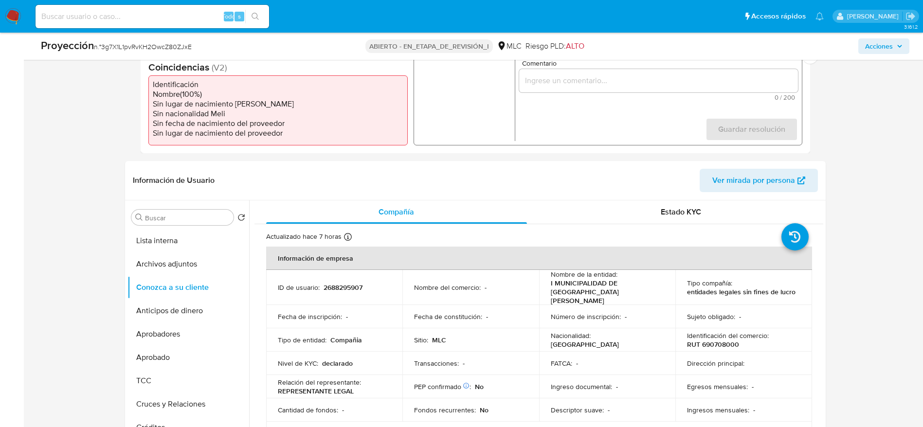
scroll to position [7, 0]
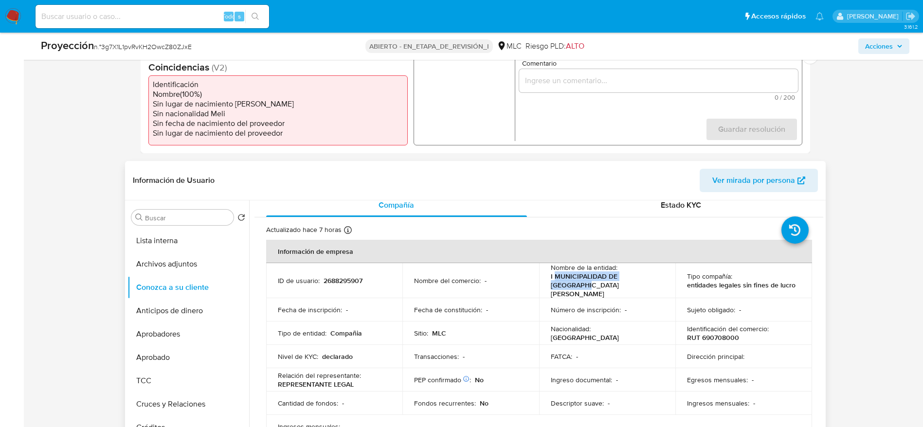
drag, startPoint x: 552, startPoint y: 281, endPoint x: 662, endPoint y: 276, distance: 110.0
click at [662, 276] on td "Nombre de la entidad : I MUNICIPALIDAD DE SAN MIGUEL" at bounding box center [607, 280] width 137 height 35
copy p "MUNICIPALIDAD DE SAN MIGUEL"
paste input "Usuario MUNICIPALIDAD DE SAN MIGUEL quien su RL es Blanquita Honorato Lira quie…"
click at [560, 79] on input "Comentario" at bounding box center [657, 80] width 279 height 13
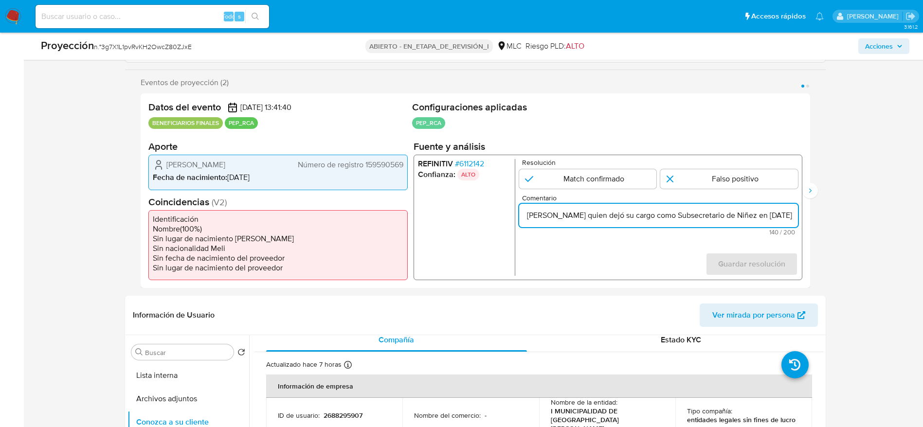
scroll to position [158, 0]
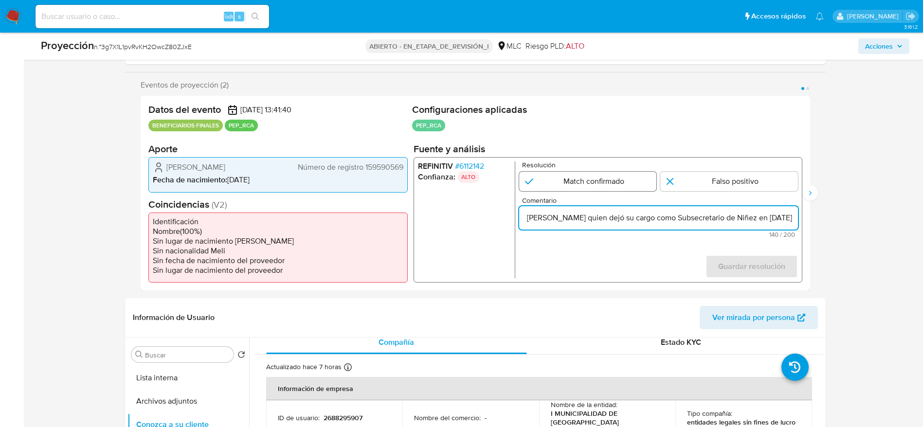
type input "Usuario MUNICIPALIDAD DE SAN MIGUEL quien su RL es Blanquita Honorato Lira quie…"
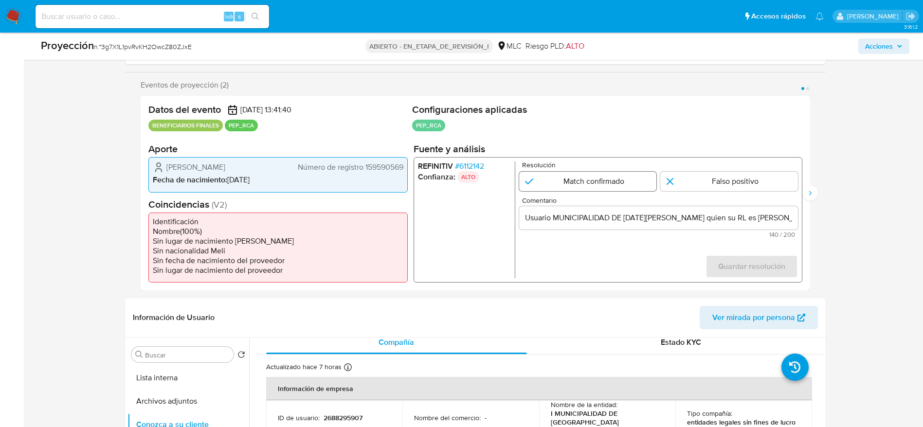
click at [592, 186] on input "1 de 2" at bounding box center [587, 181] width 138 height 19
radio input "true"
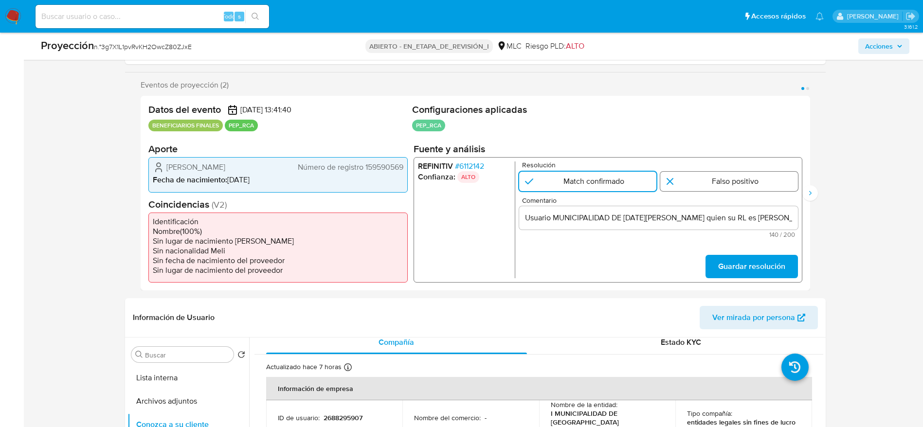
click at [738, 185] on input "1 de 2" at bounding box center [729, 181] width 138 height 19
radio input "true"
click at [706, 221] on input "Usuario MUNICIPALIDAD DE SAN MIGUEL quien su RL es Blanquita Honorato Lira quie…" at bounding box center [657, 218] width 279 height 13
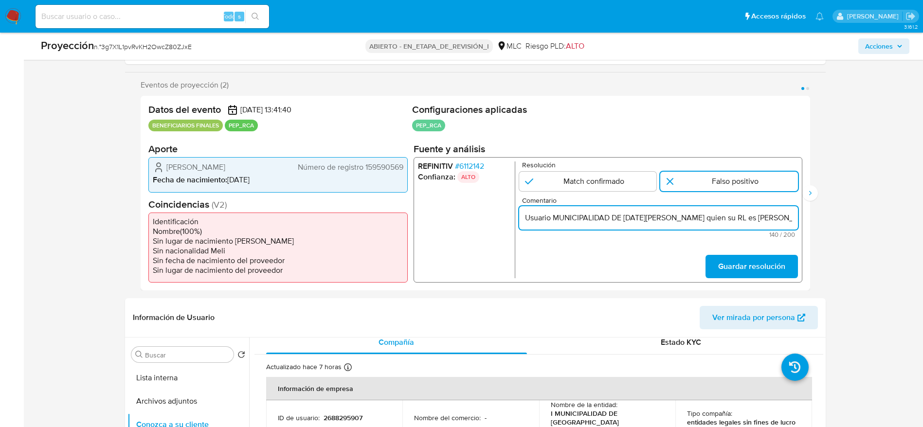
click at [706, 221] on input "Usuario MUNICIPALIDAD DE SAN MIGUEL quien su RL es Blanquita Honorato Lira quie…" at bounding box center [657, 218] width 279 height 13
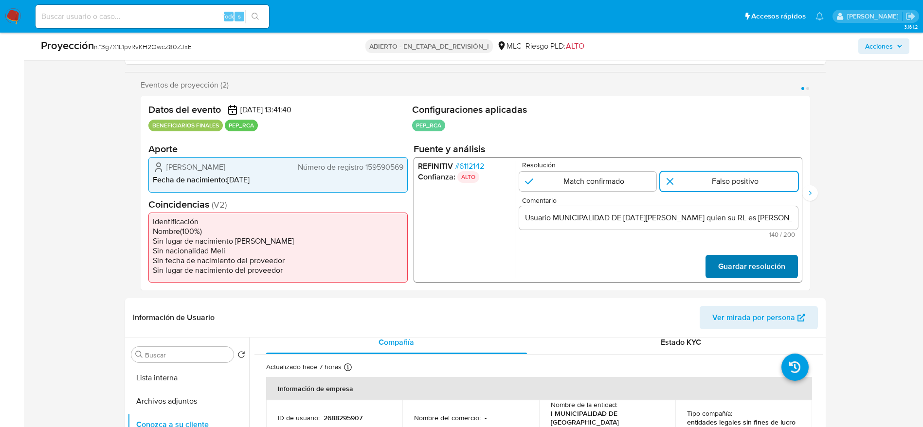
click at [751, 261] on span "Guardar resolución" at bounding box center [750, 266] width 67 height 21
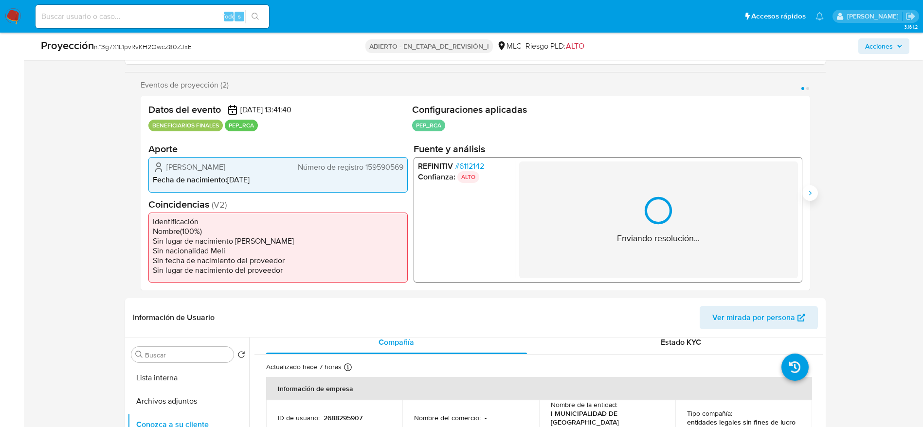
click at [811, 193] on icon "Siguiente" at bounding box center [810, 193] width 8 height 8
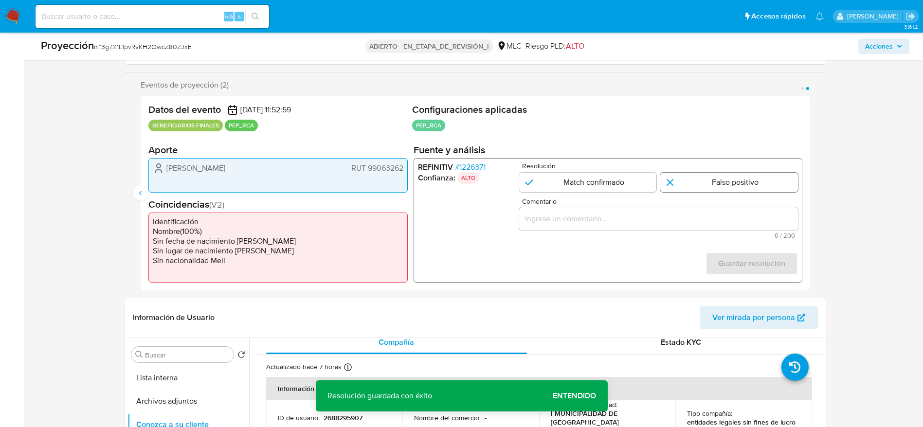
click at [739, 181] on input "2 de 2" at bounding box center [729, 181] width 138 height 19
radio input "true"
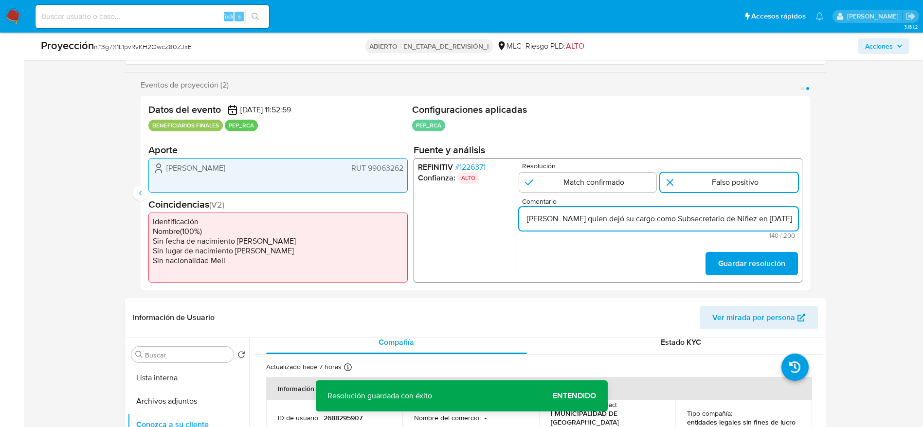
click at [691, 222] on input "Usuario MUNICIPALIDAD DE SAN MIGUEL quien su RL es Blanquita Honorato Lira quie…" at bounding box center [657, 218] width 279 height 13
type input "Usuario MUNICIPALIDAD DE SAN MIGUEL quien su RL es Blanquita Honorato Lira quie…"
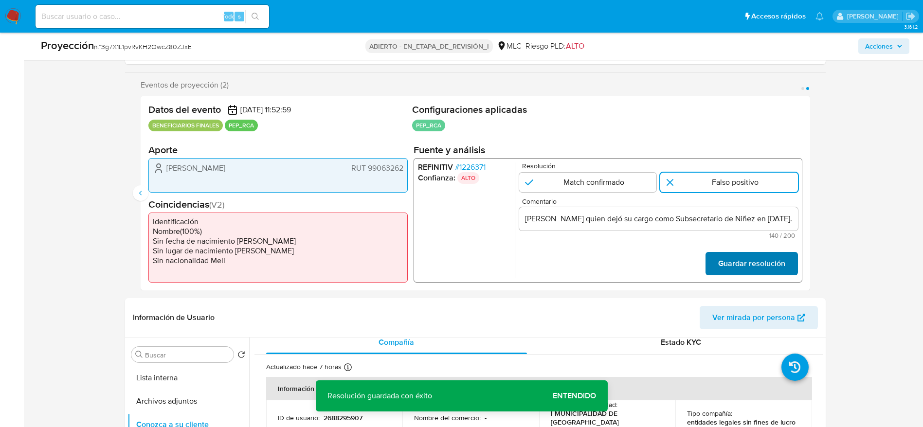
scroll to position [0, 0]
click at [741, 262] on font "Guardar resolución" at bounding box center [750, 263] width 67 height 23
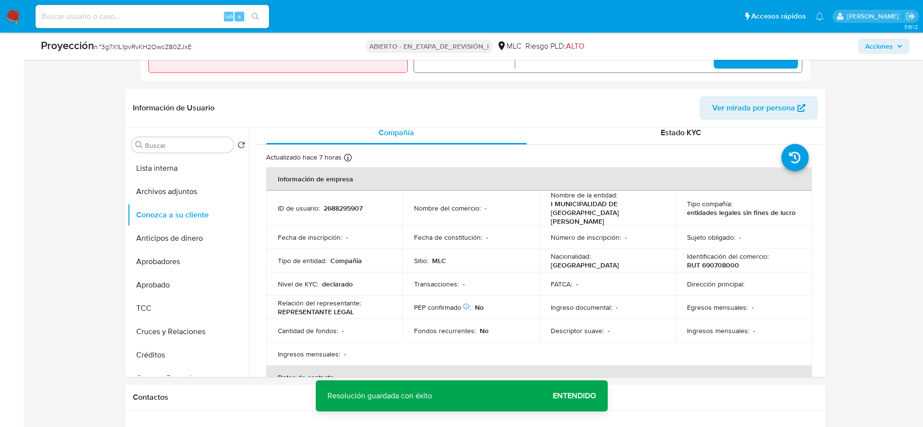
scroll to position [381, 0]
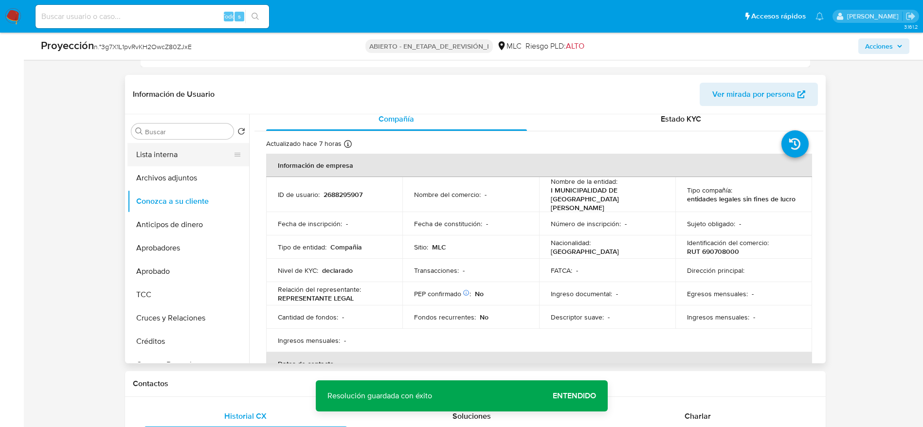
click at [194, 161] on button "Lista interna" at bounding box center [184, 154] width 114 height 23
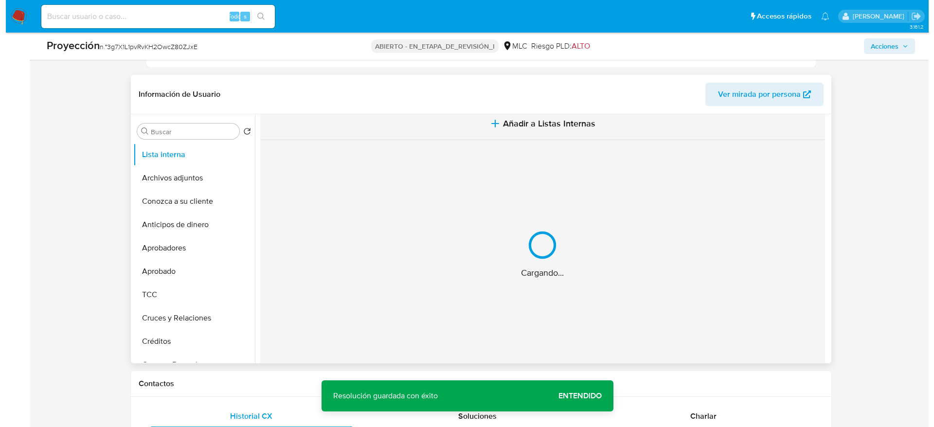
scroll to position [0, 0]
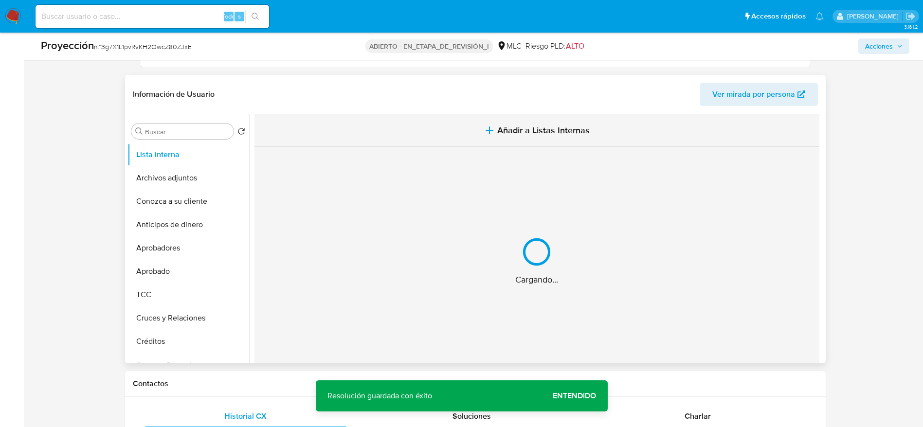
click at [425, 145] on button "Añadir a Listas Internas" at bounding box center [536, 130] width 565 height 33
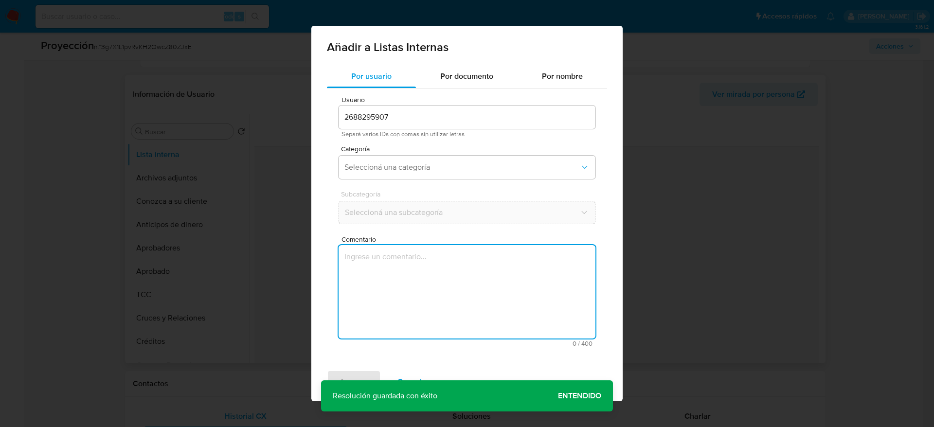
click at [433, 296] on textarea "Comentario" at bounding box center [466, 291] width 257 height 93
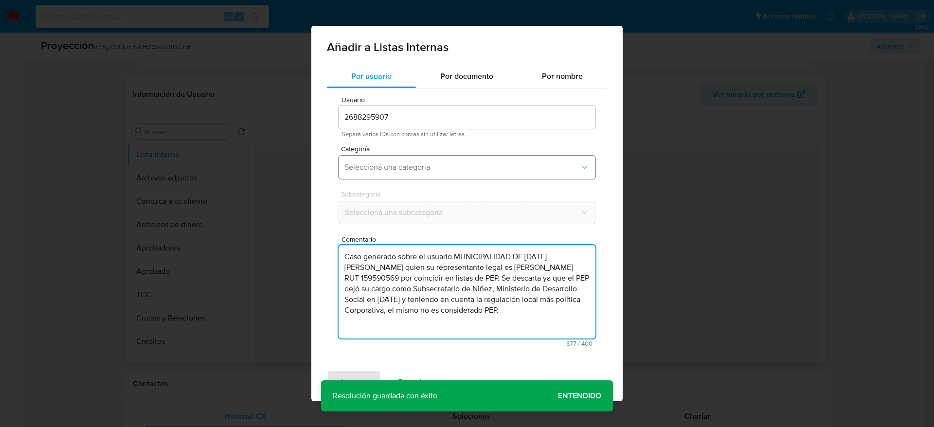
type textarea "Caso generado sobre el usuario MUNICIPALIDAD DE SAN MIGUEL quien su representan…"
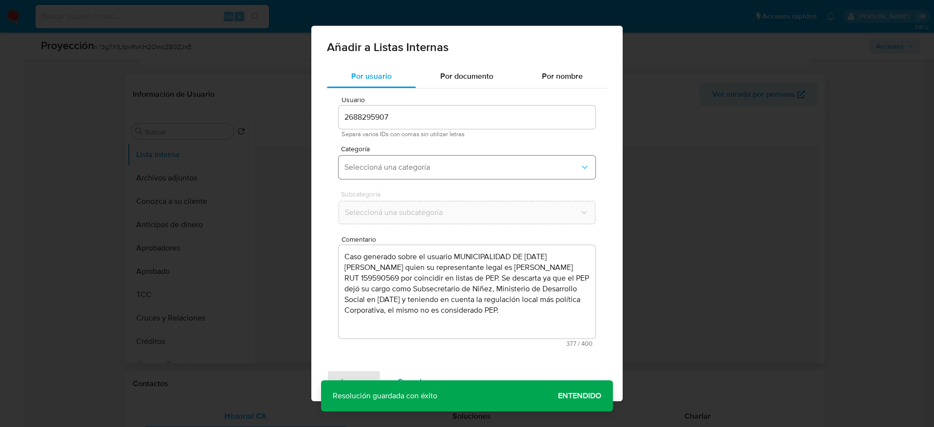
click at [507, 170] on span "Seleccioná una categoría" at bounding box center [461, 167] width 235 height 10
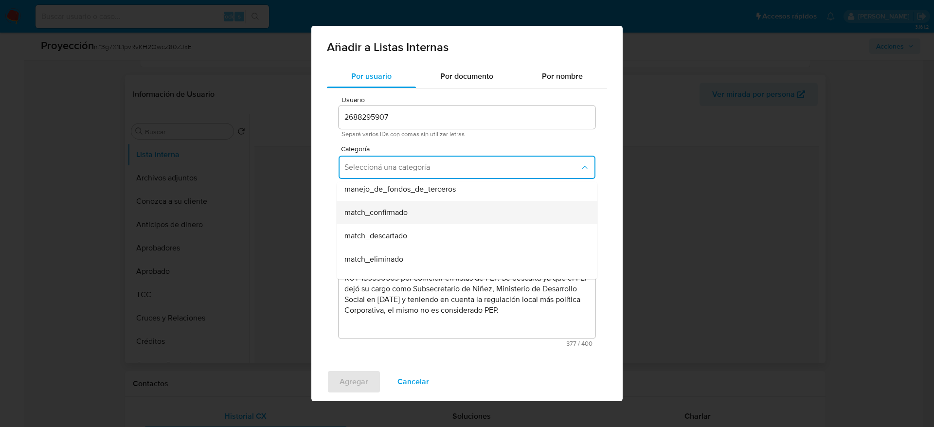
scroll to position [54, 0]
click at [416, 221] on div "match_descartado" at bounding box center [463, 232] width 239 height 23
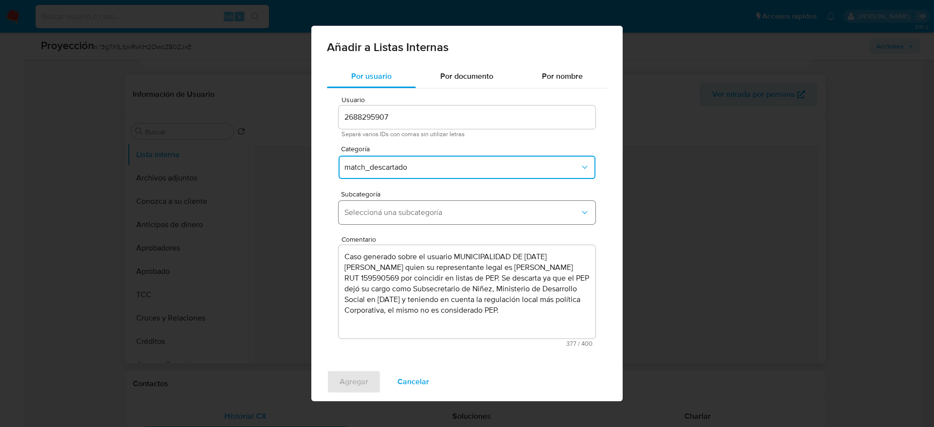
click at [420, 210] on span "Seleccioná una subcategoría" at bounding box center [461, 213] width 235 height 10
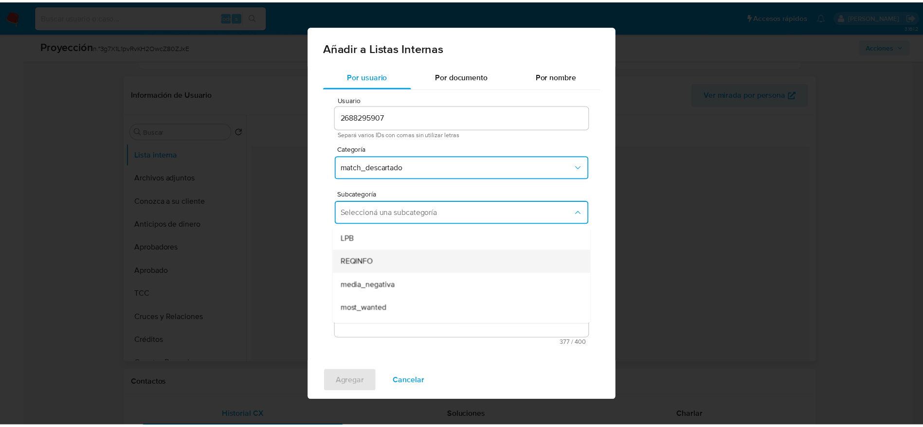
scroll to position [66, 0]
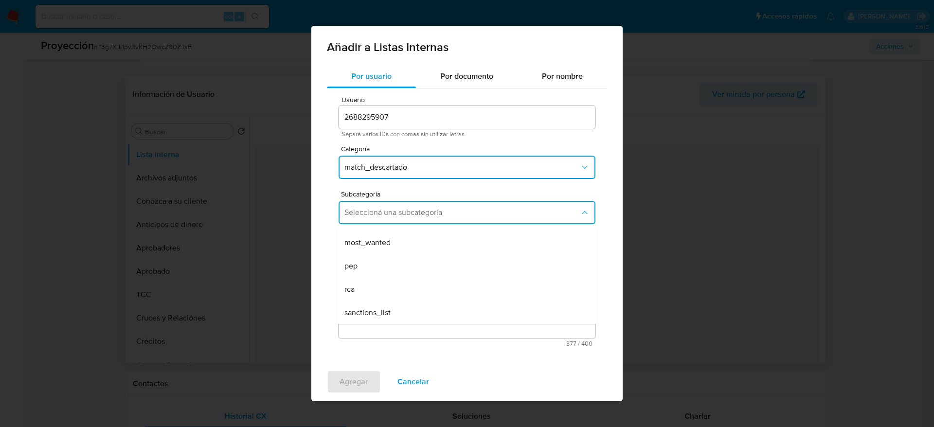
click at [423, 262] on div "pep" at bounding box center [463, 265] width 239 height 23
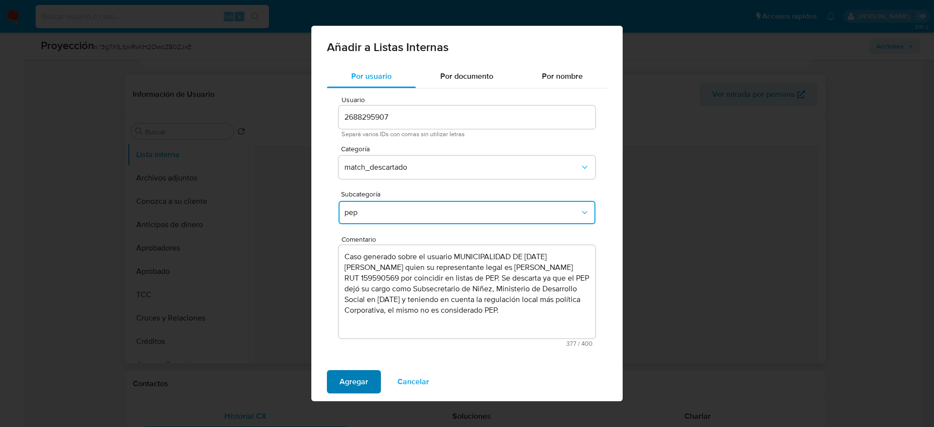
click at [373, 381] on button "Agregar" at bounding box center [354, 381] width 54 height 23
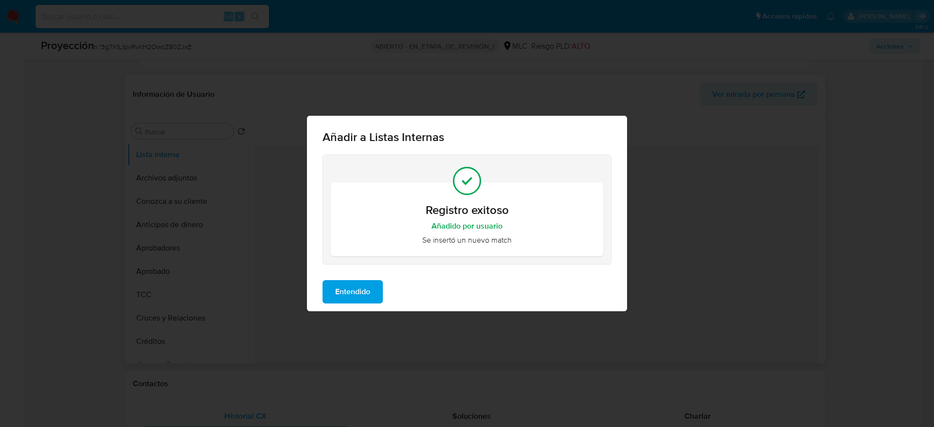
click at [337, 285] on span "Entendido" at bounding box center [352, 291] width 35 height 21
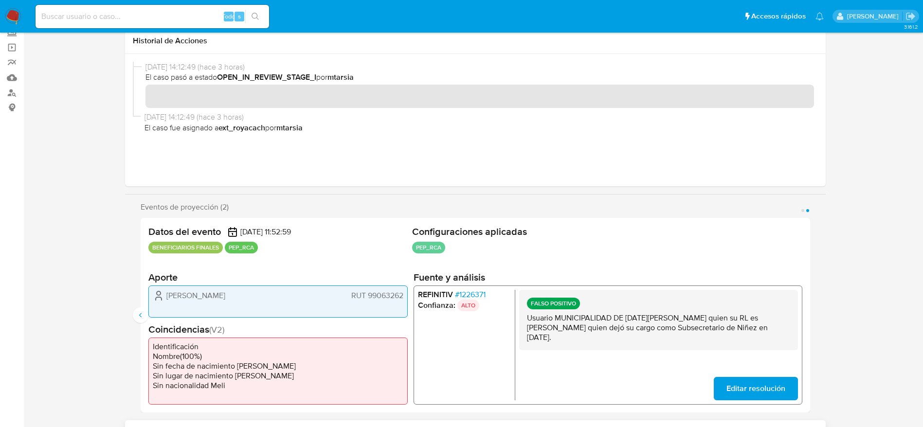
scroll to position [0, 0]
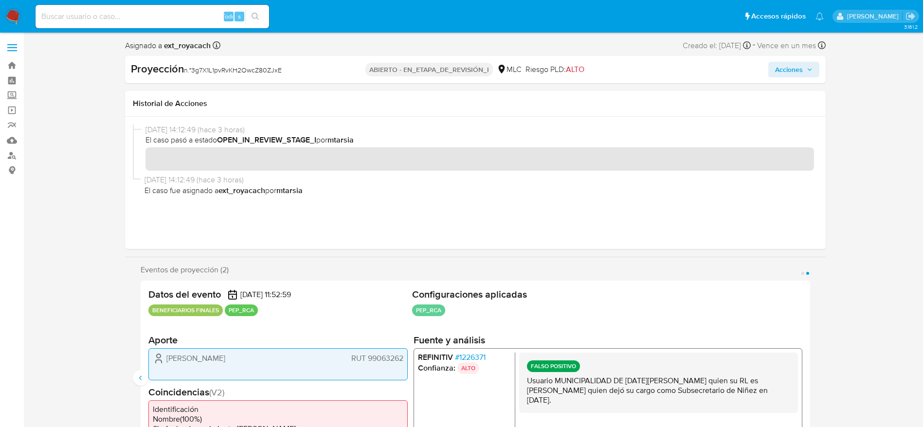
click at [814, 70] on button "Acciones" at bounding box center [793, 70] width 51 height 16
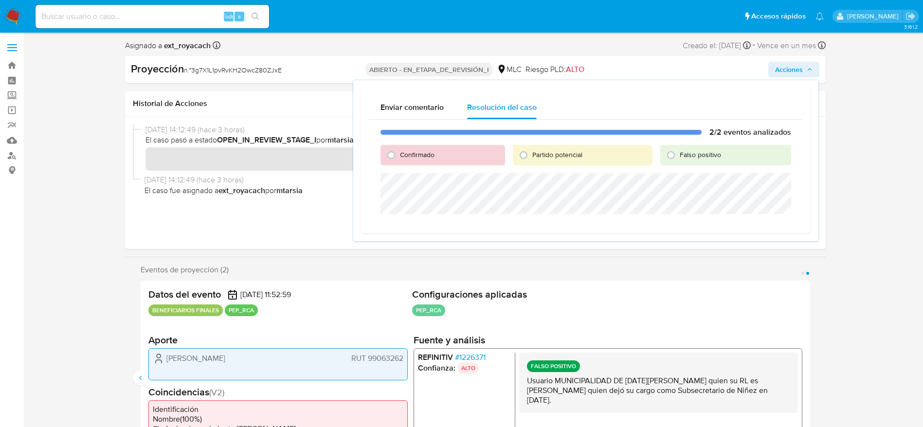
click at [687, 156] on font "Falso positivo" at bounding box center [699, 155] width 41 height 10
click at [678, 156] on input "Falso positivo" at bounding box center [671, 155] width 16 height 16
radio input "true"
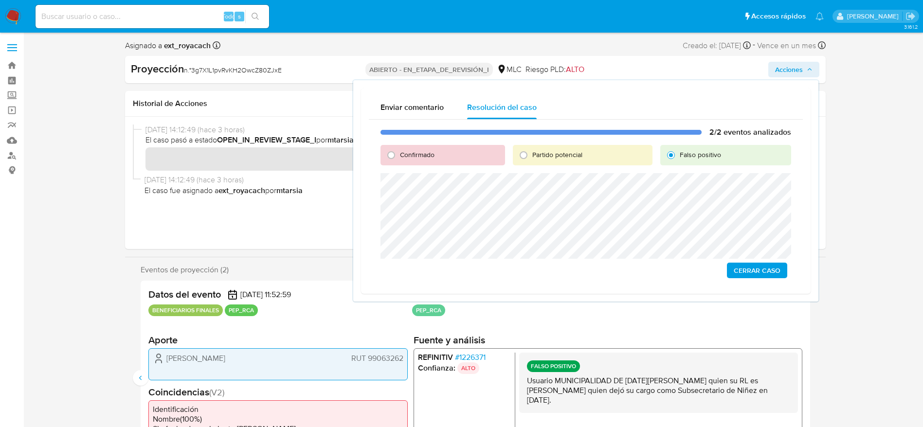
click at [755, 273] on span "Cerrar Caso" at bounding box center [756, 271] width 47 height 14
